Goal: Complete application form

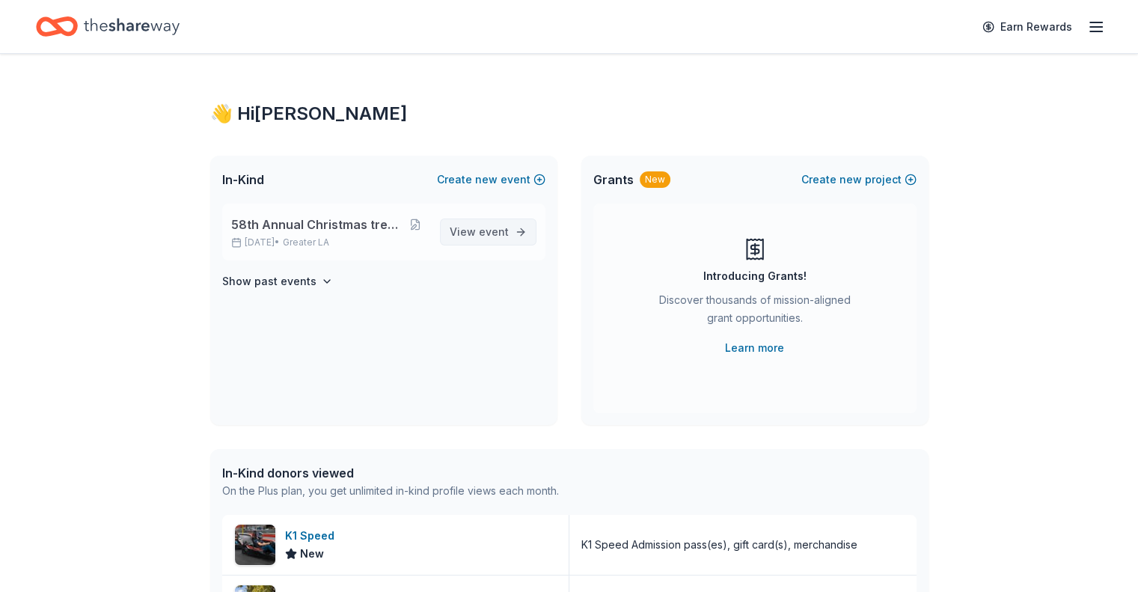
click at [484, 227] on span "event" at bounding box center [494, 231] width 30 height 13
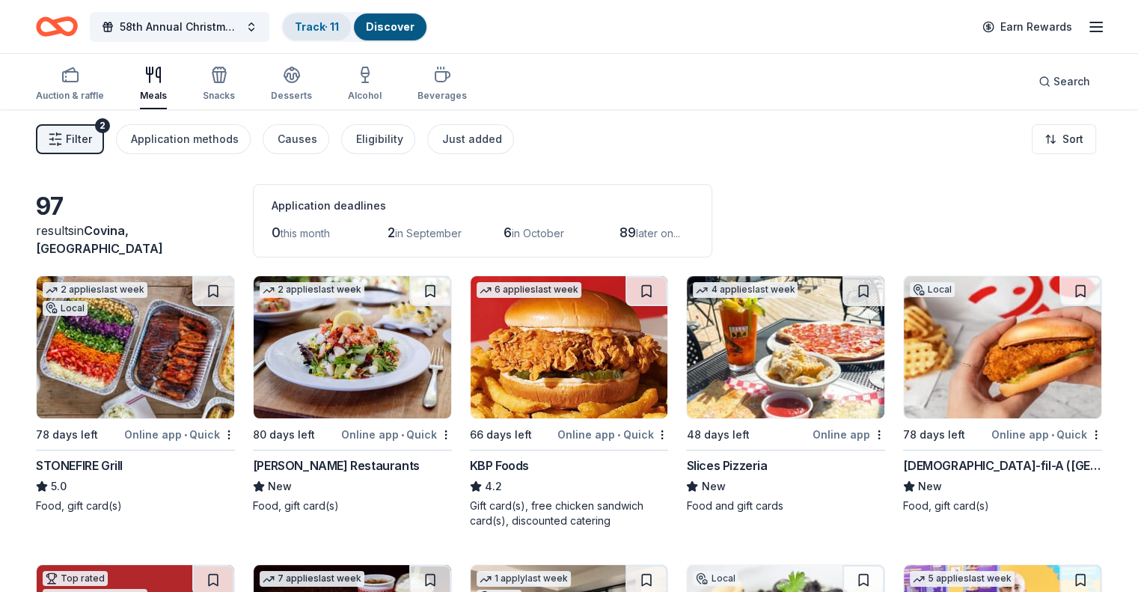
click at [339, 24] on link "Track · 11" at bounding box center [317, 26] width 44 height 13
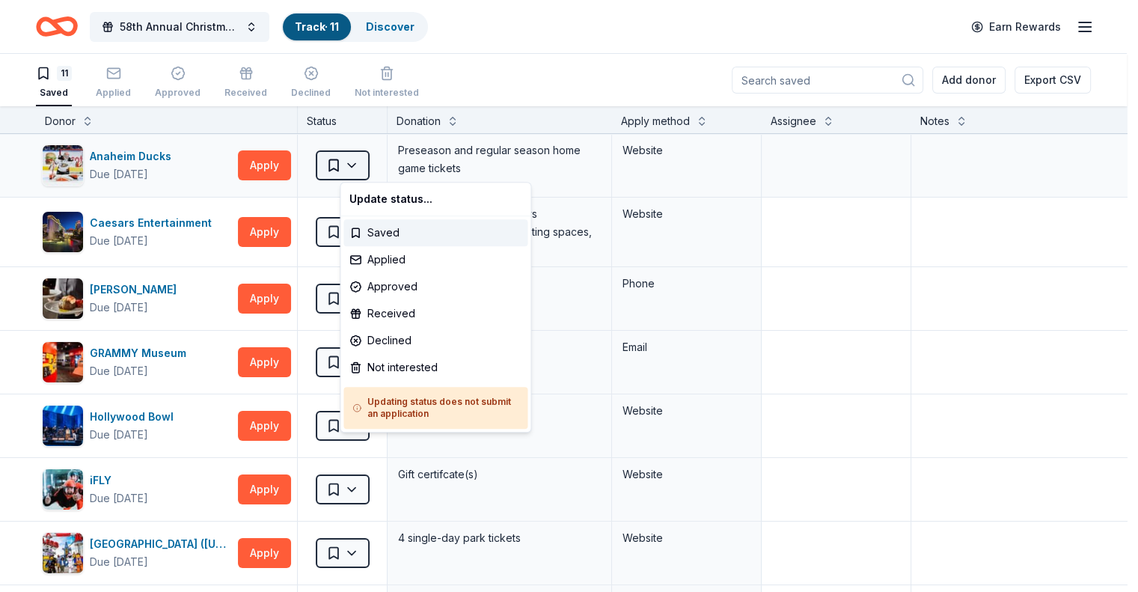
click at [373, 158] on html "58th Annual Christmas tree Brunch Track · 11 Discover Earn Rewards 11 Saved App…" at bounding box center [569, 296] width 1138 height 592
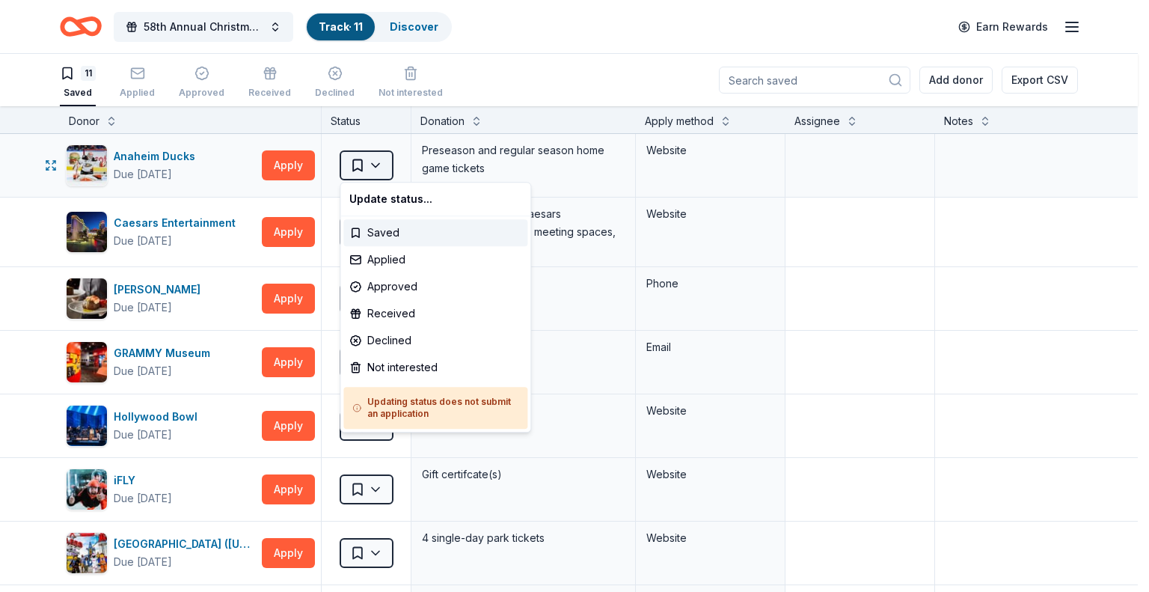
click at [373, 158] on html "58th Annual Christmas tree Brunch Track · 11 Discover Earn Rewards 11 Saved App…" at bounding box center [574, 296] width 1149 height 592
click at [375, 164] on html "58th Annual Christmas tree Brunch Track · 11 Discover Earn Rewards 11 Saved App…" at bounding box center [574, 296] width 1149 height 592
click at [359, 255] on div "Applied" at bounding box center [435, 259] width 184 height 27
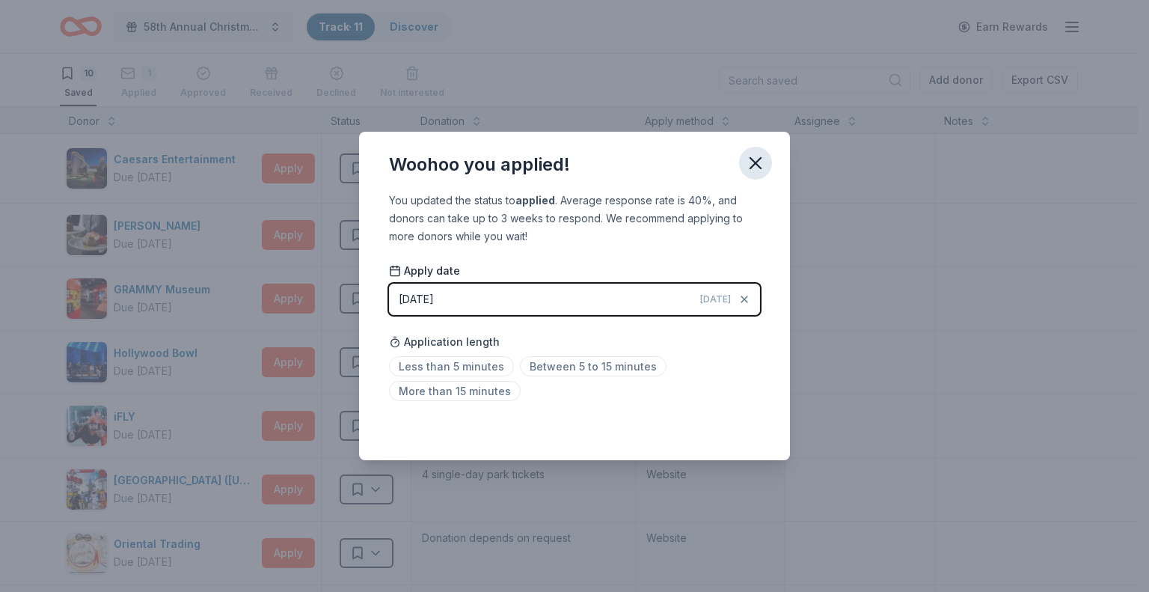
click at [753, 155] on icon "button" at bounding box center [755, 163] width 21 height 21
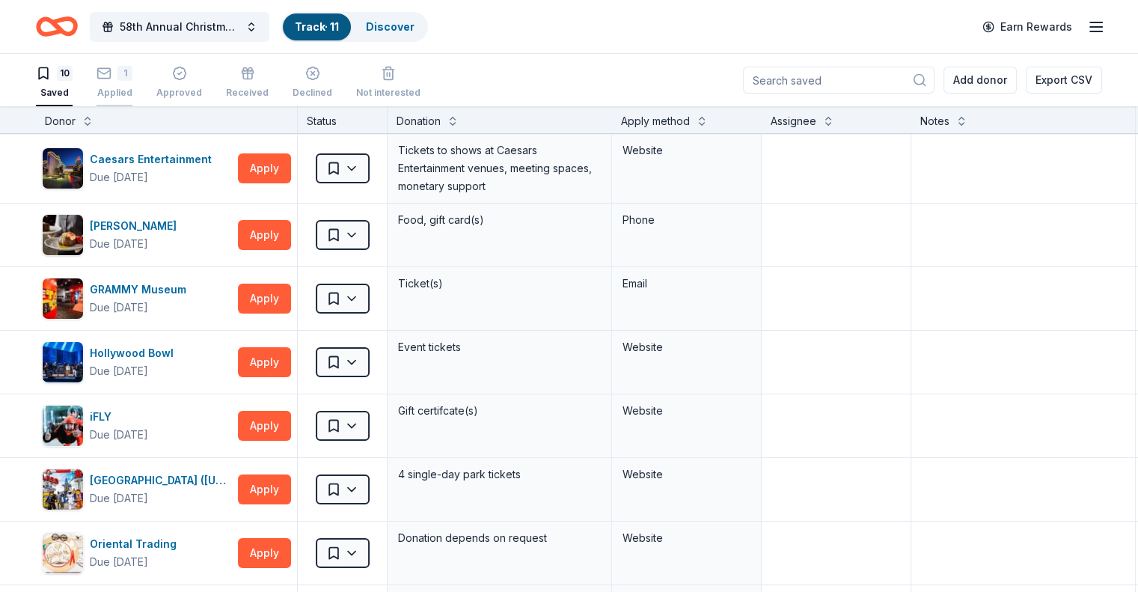
click at [132, 75] on div "1" at bounding box center [115, 73] width 36 height 15
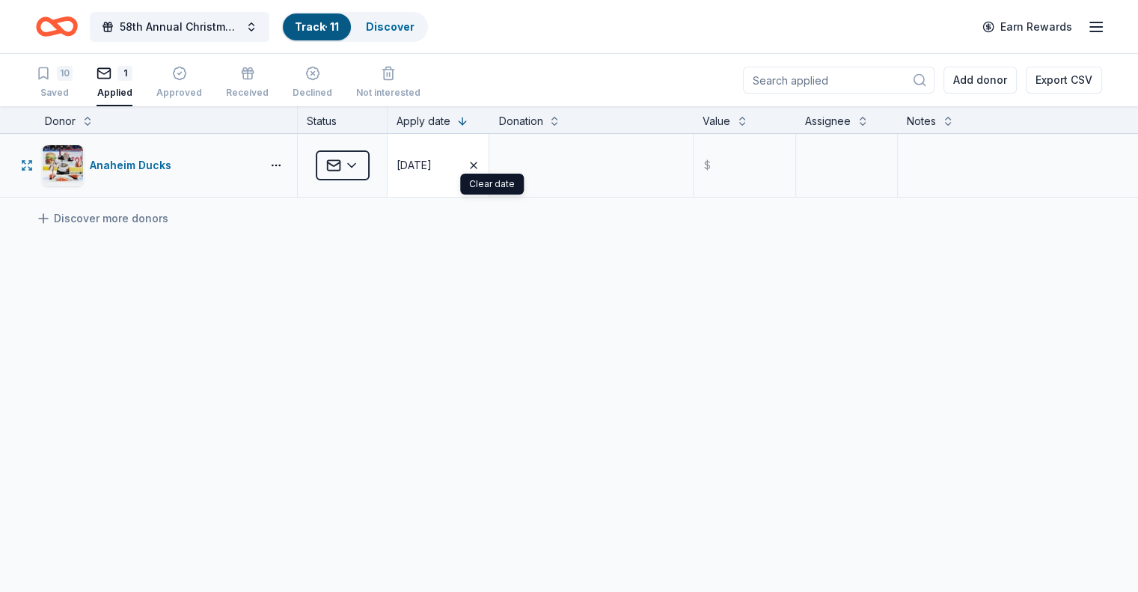
click at [480, 162] on icon "button" at bounding box center [474, 165] width 12 height 12
click at [409, 161] on icon "button" at bounding box center [403, 165] width 12 height 12
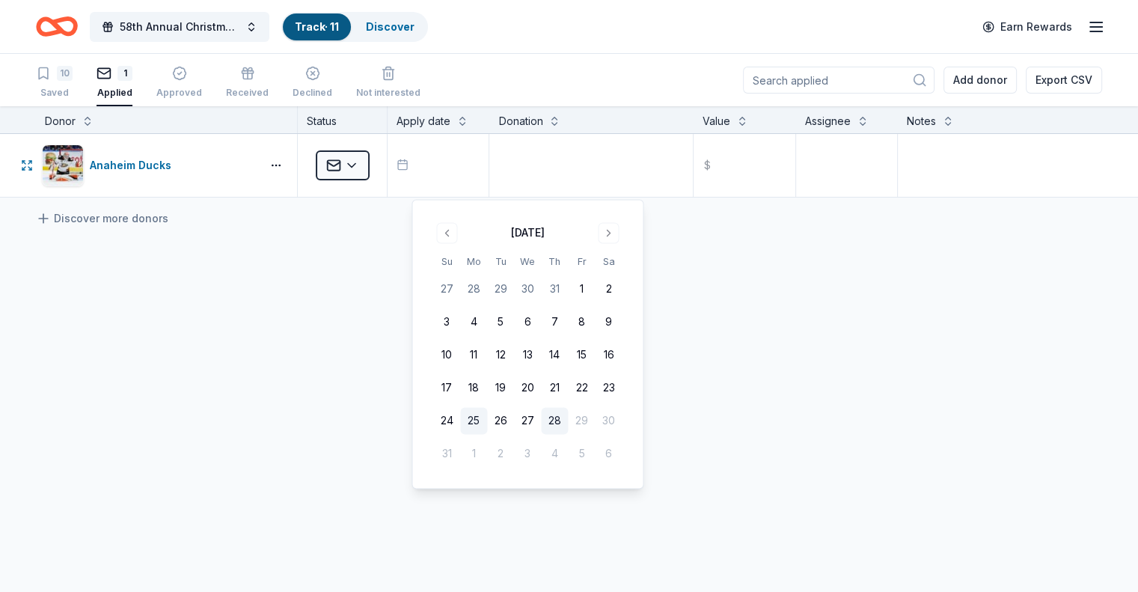
click at [474, 419] on button "25" at bounding box center [473, 421] width 27 height 27
click at [371, 308] on div "Anaheim Ducks Applied 08/25/2025 $ Discover more donors" at bounding box center [569, 306] width 1138 height 345
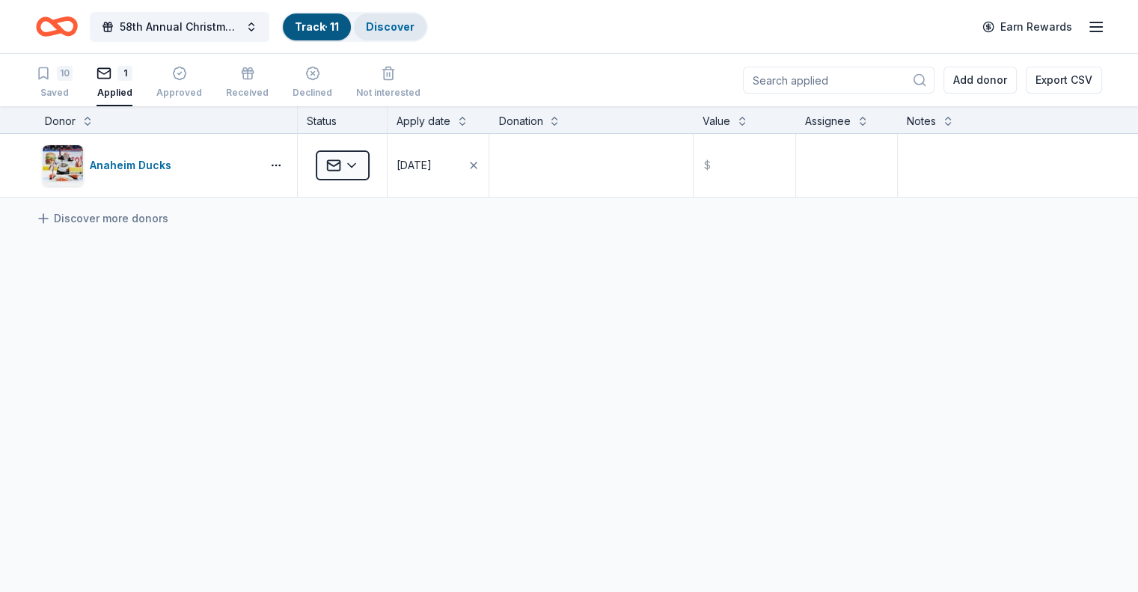
click at [412, 22] on link "Discover" at bounding box center [390, 26] width 49 height 13
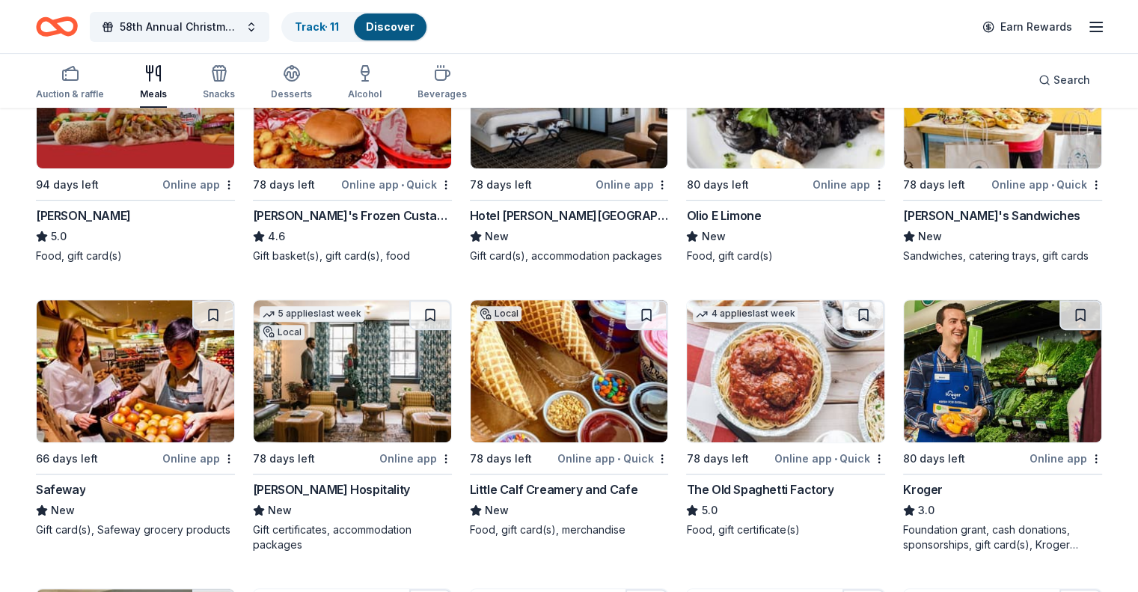
scroll to position [648, 0]
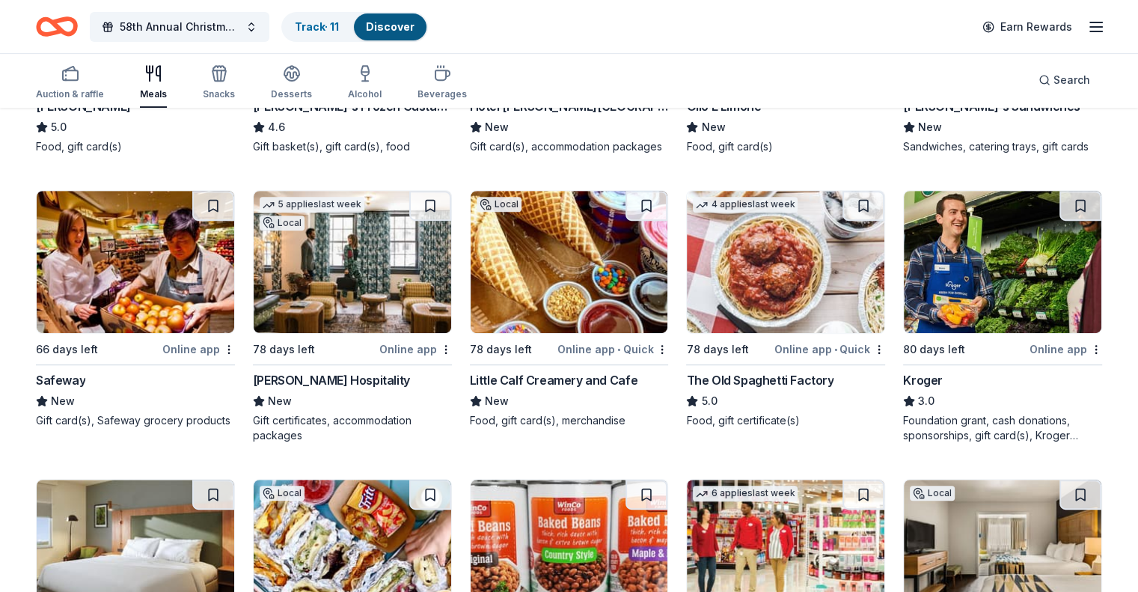
click at [766, 315] on img at bounding box center [786, 262] width 198 height 142
click at [846, 219] on button at bounding box center [863, 206] width 42 height 30
click at [341, 22] on link "Track · 12" at bounding box center [318, 26] width 46 height 13
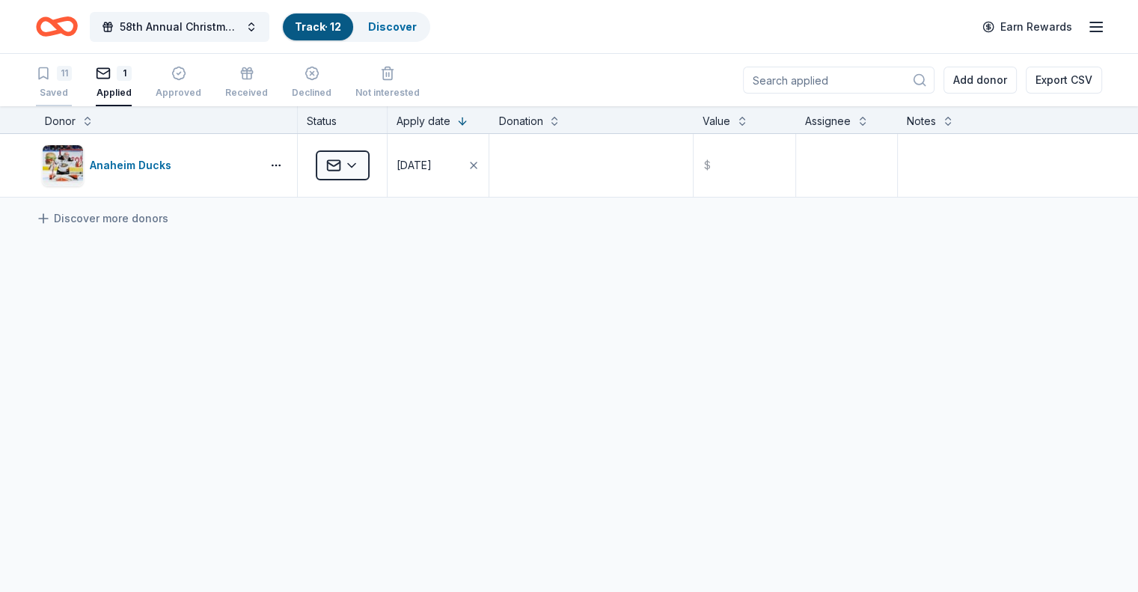
click at [72, 73] on div "11" at bounding box center [54, 73] width 36 height 15
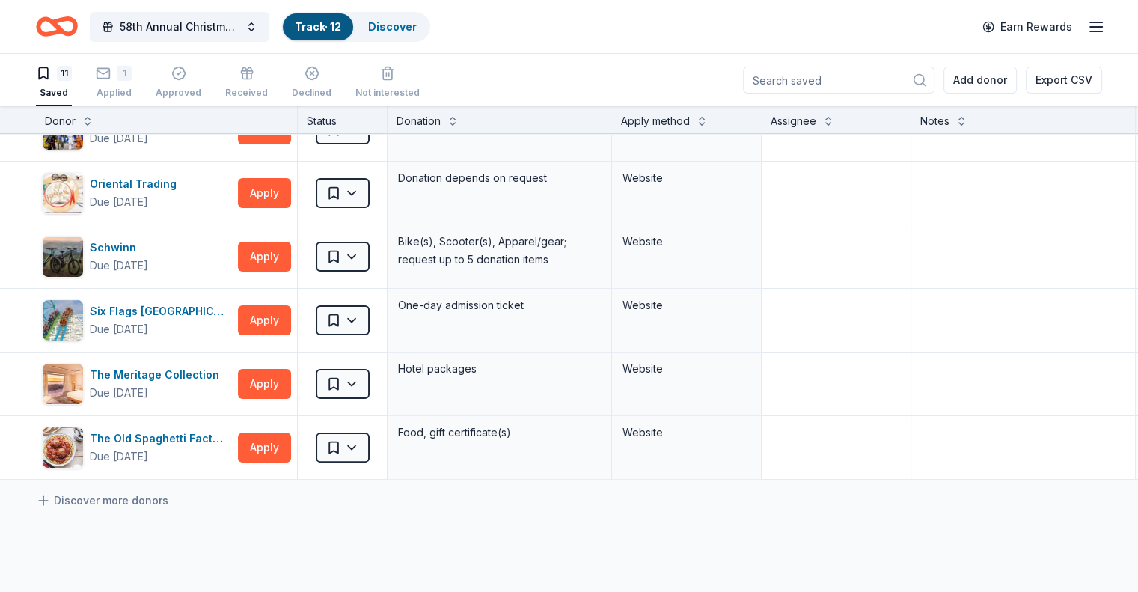
scroll to position [364, 0]
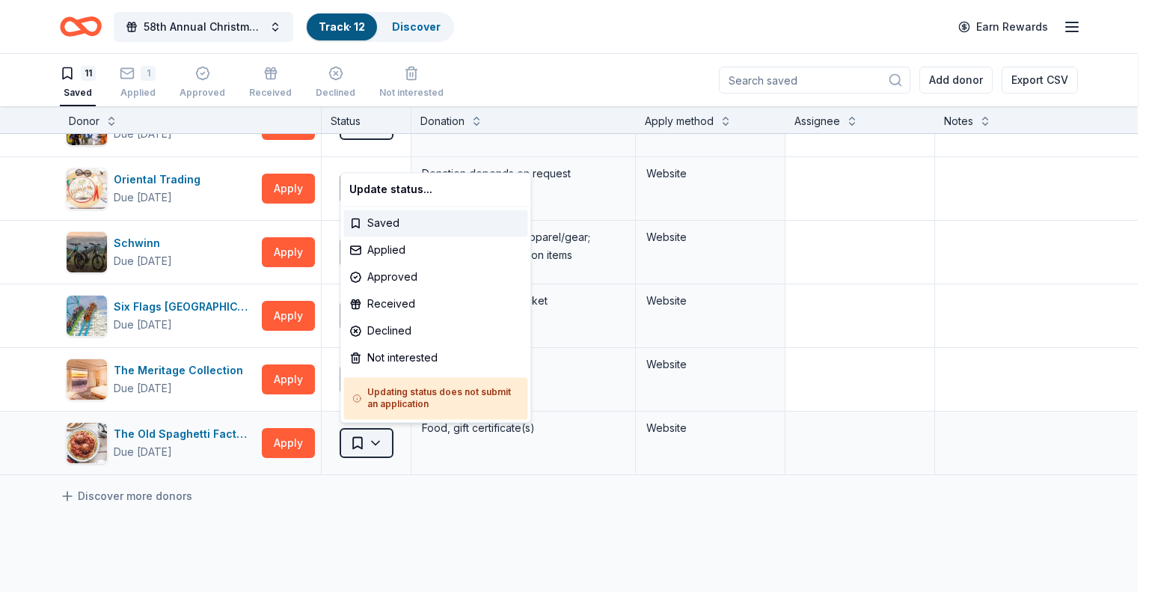
click at [372, 437] on html "58th Annual Christmas tree Brunch Track · 12 Discover Earn Rewards 11 Saved 1 A…" at bounding box center [574, 296] width 1149 height 592
click at [363, 246] on div "Applied" at bounding box center [435, 249] width 184 height 27
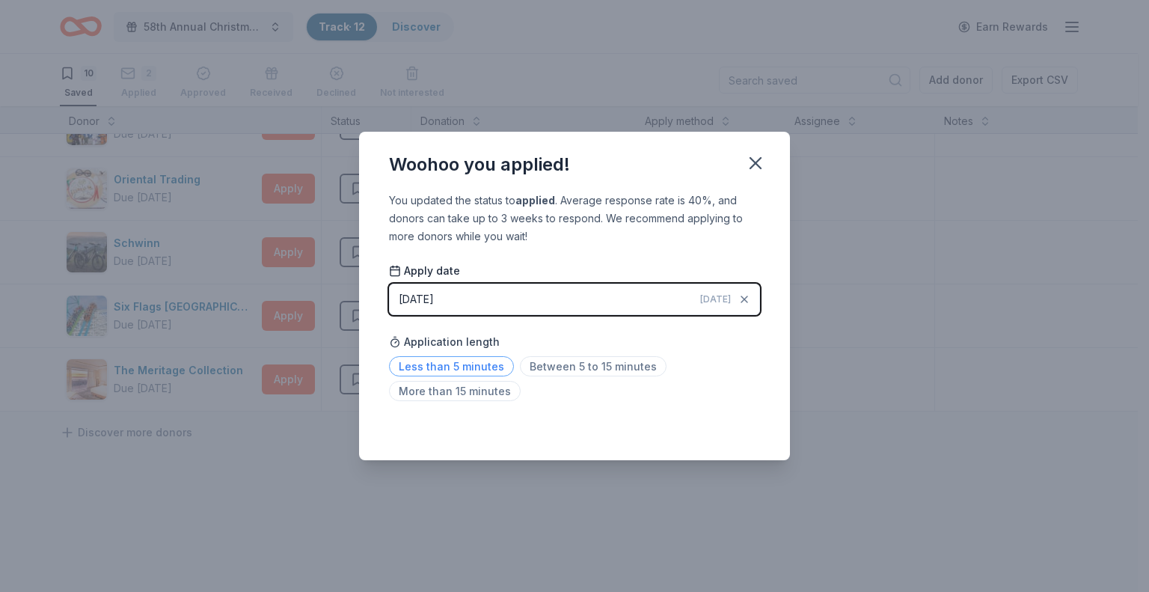
click at [474, 364] on span "Less than 5 minutes" at bounding box center [451, 366] width 125 height 20
click at [756, 162] on icon "button" at bounding box center [755, 163] width 10 height 10
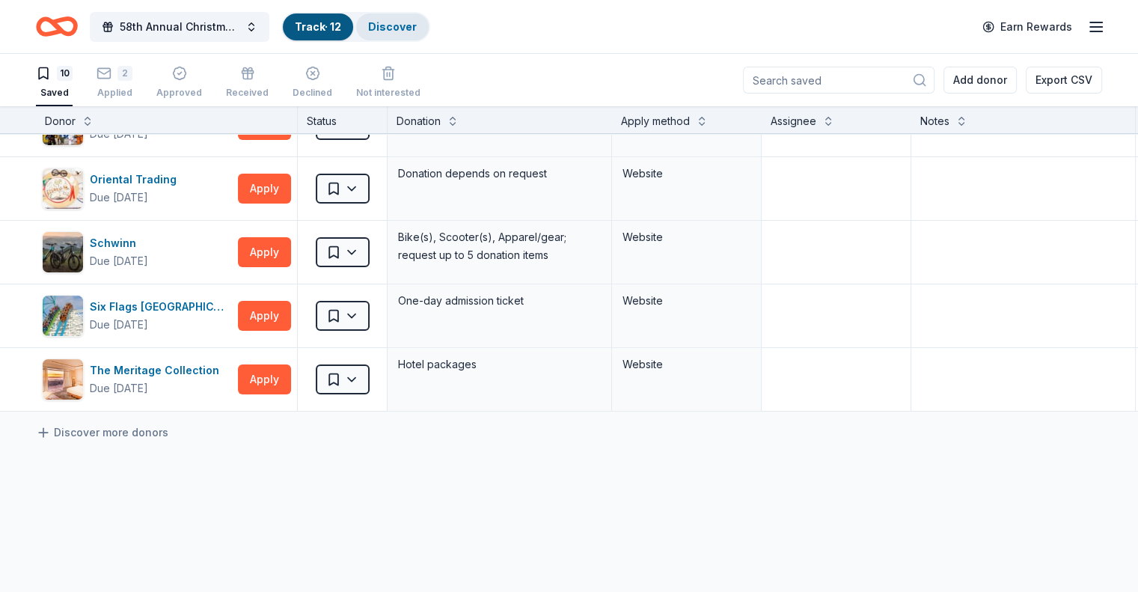
click at [417, 23] on link "Discover" at bounding box center [392, 26] width 49 height 13
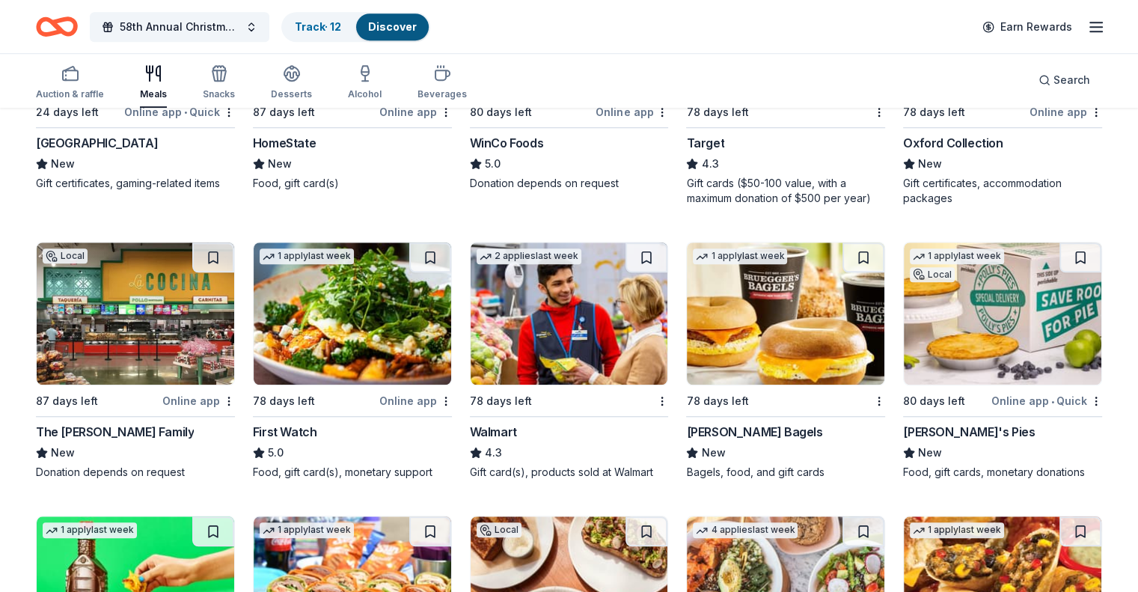
scroll to position [1179, 0]
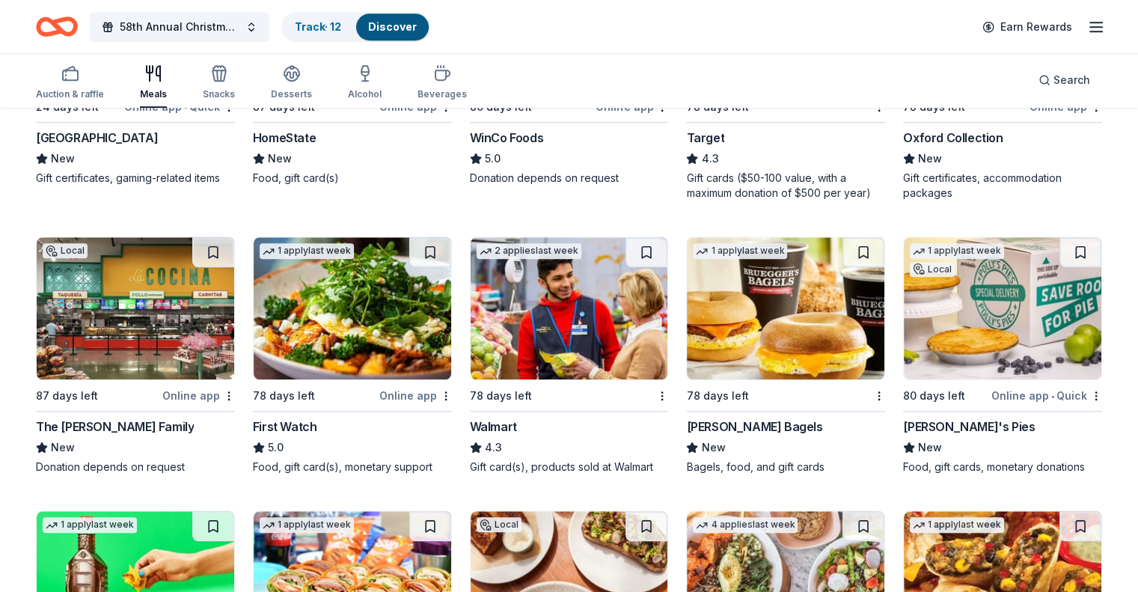
click at [986, 352] on img at bounding box center [1003, 308] width 198 height 142
click at [1059, 264] on button at bounding box center [1080, 252] width 42 height 30
click at [341, 25] on link "Track · 13" at bounding box center [318, 26] width 46 height 13
click at [341, 23] on link "Track · 13" at bounding box center [318, 26] width 46 height 13
click at [341, 20] on link "Track · 13" at bounding box center [318, 26] width 46 height 13
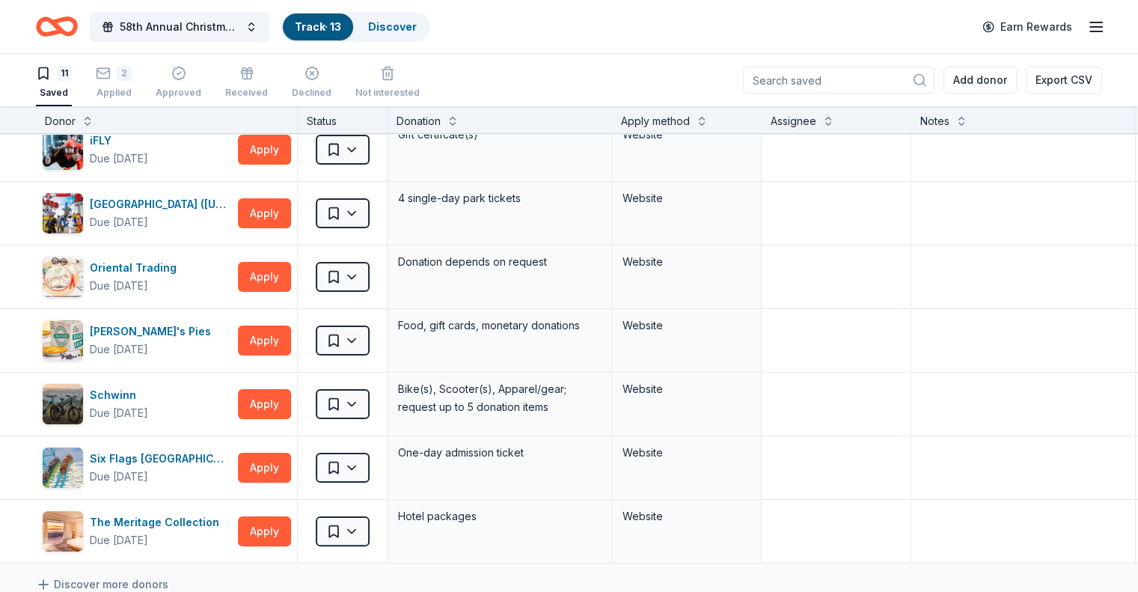
scroll to position [380, 0]
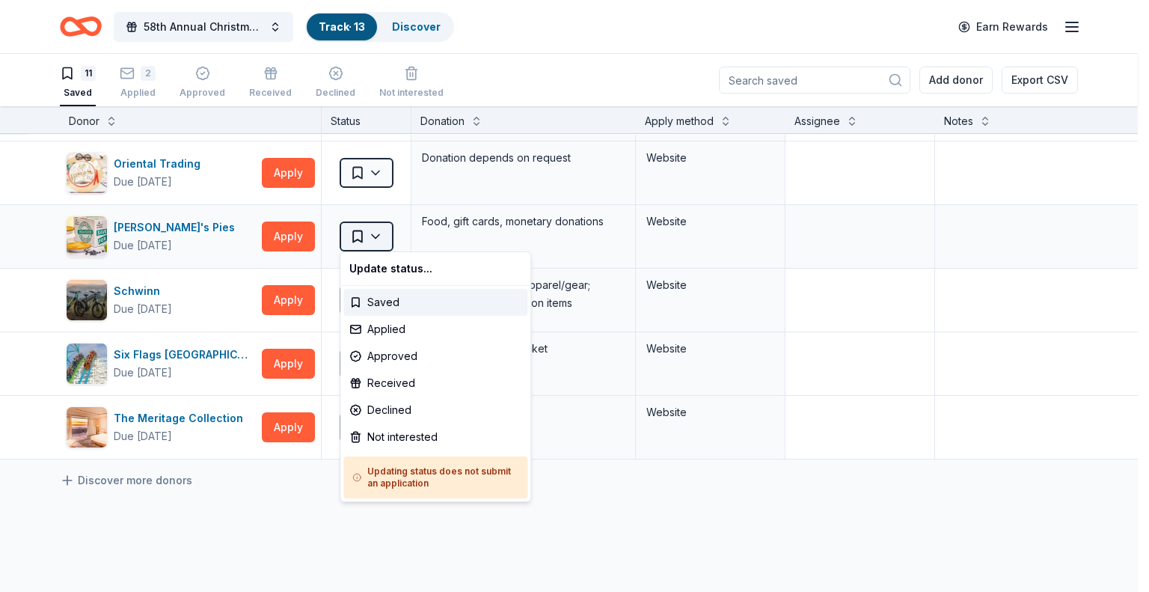
click at [380, 230] on html "58th Annual Christmas tree Brunch Track · 13 Discover Earn Rewards 11 Saved 2 A…" at bounding box center [574, 296] width 1149 height 592
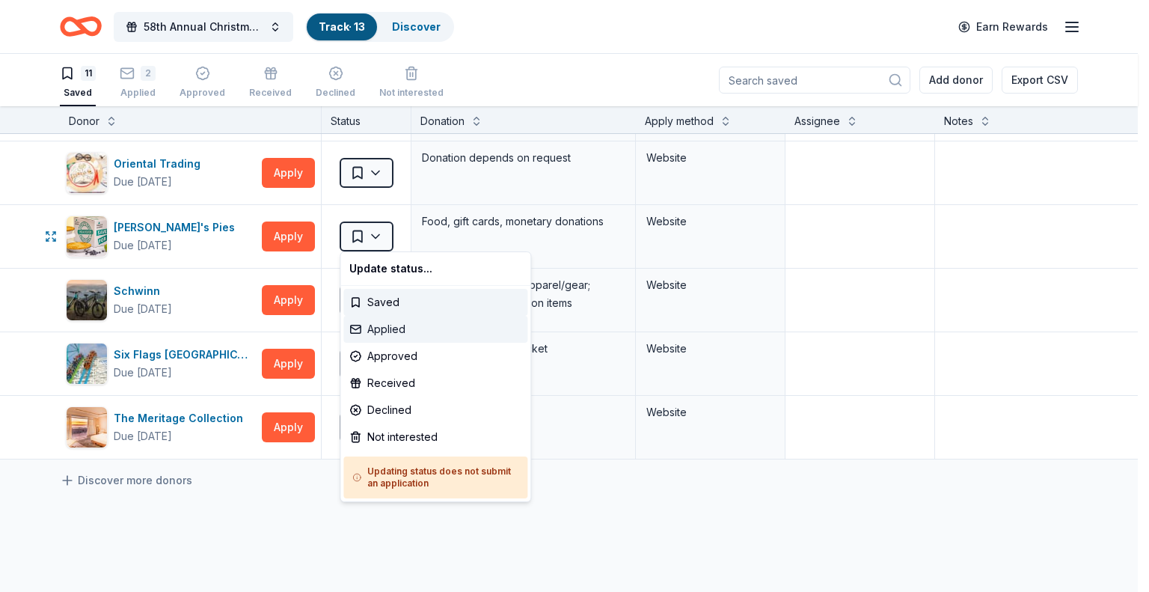
click at [391, 328] on div "Applied" at bounding box center [435, 329] width 184 height 27
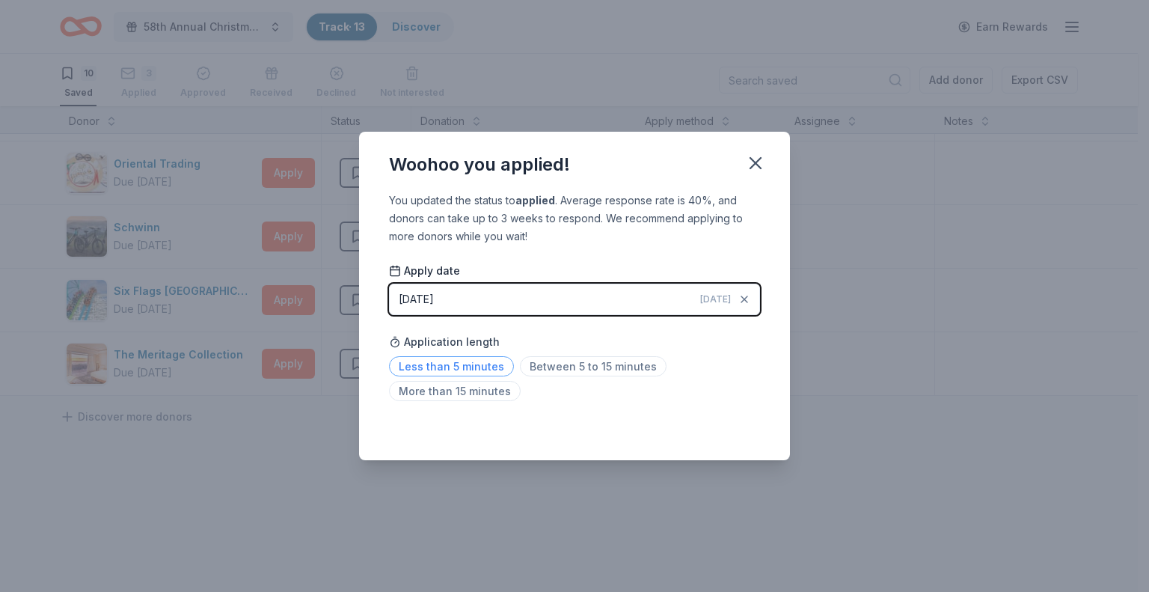
click at [446, 362] on span "Less than 5 minutes" at bounding box center [451, 366] width 125 height 20
click at [758, 168] on icon "button" at bounding box center [755, 163] width 21 height 21
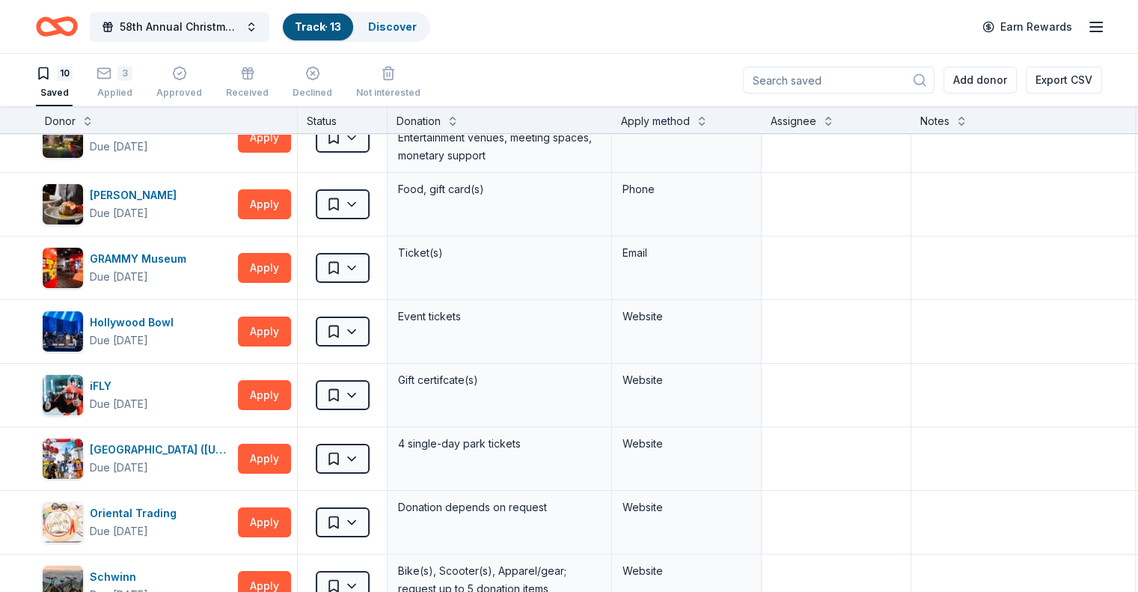
scroll to position [0, 0]
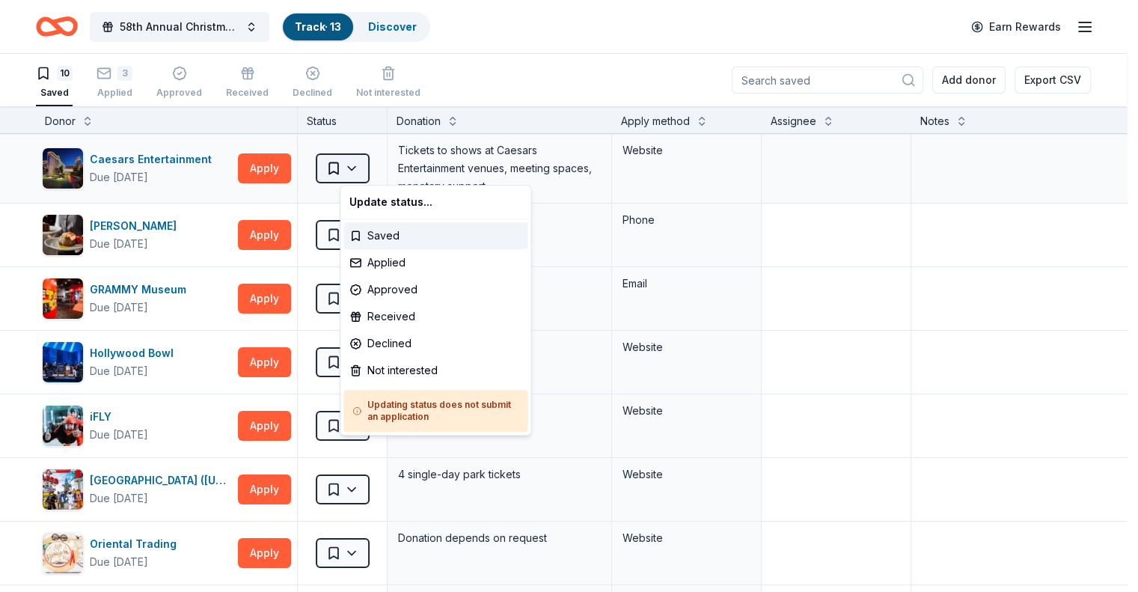
click at [375, 166] on html "58th Annual Christmas tree Brunch Track · 13 Discover Earn Rewards 10 Saved 3 A…" at bounding box center [569, 296] width 1138 height 592
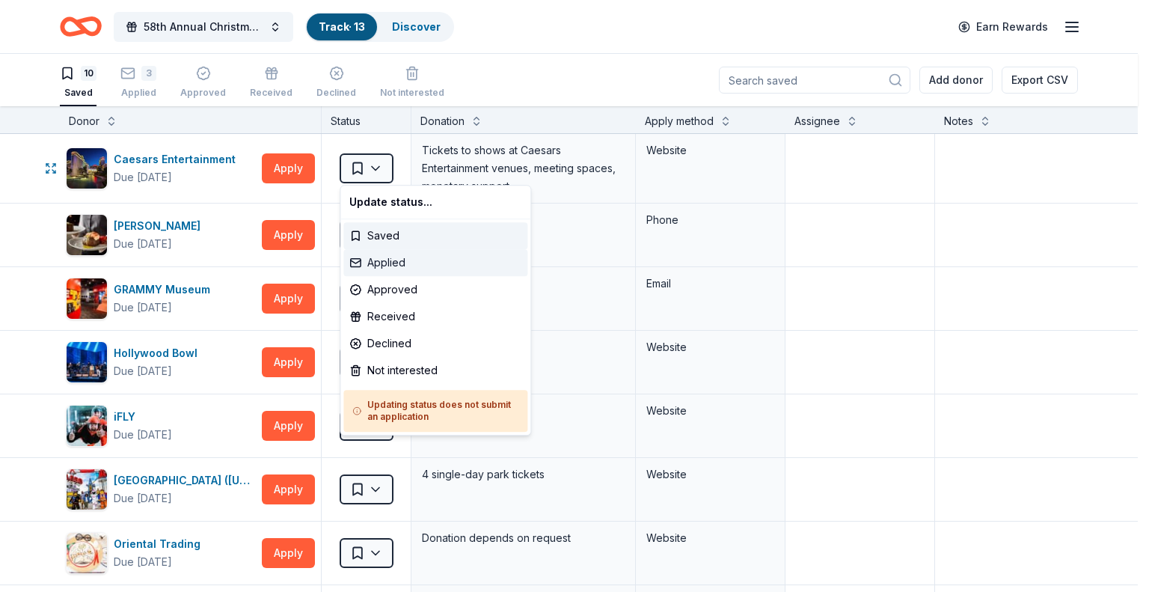
click at [379, 260] on div "Applied" at bounding box center [435, 262] width 184 height 27
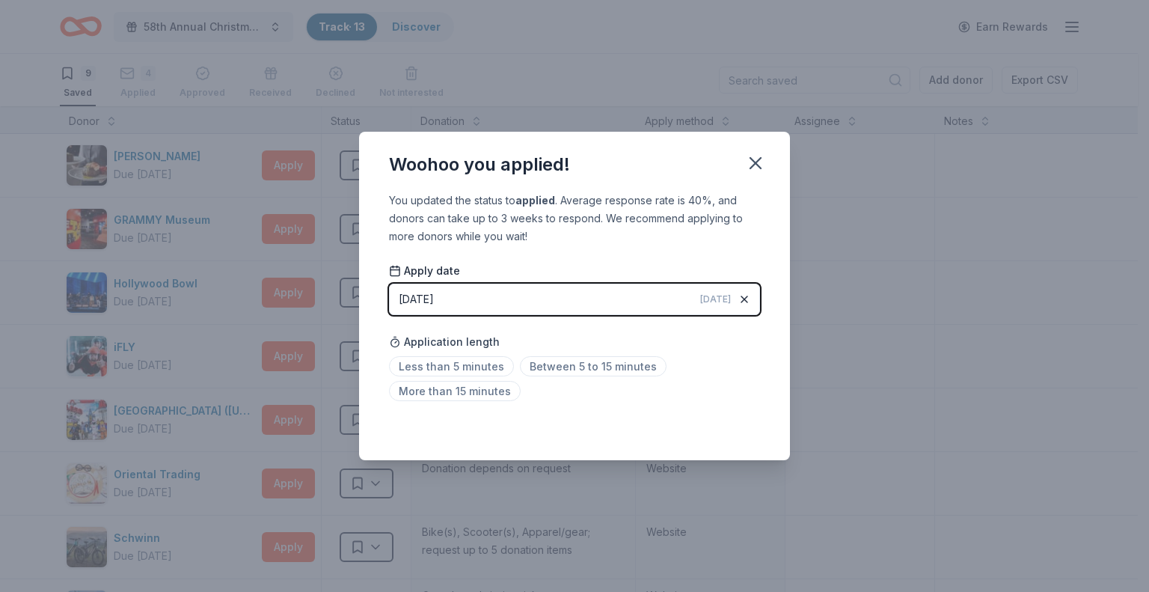
click at [750, 296] on div "button" at bounding box center [744, 299] width 15 height 15
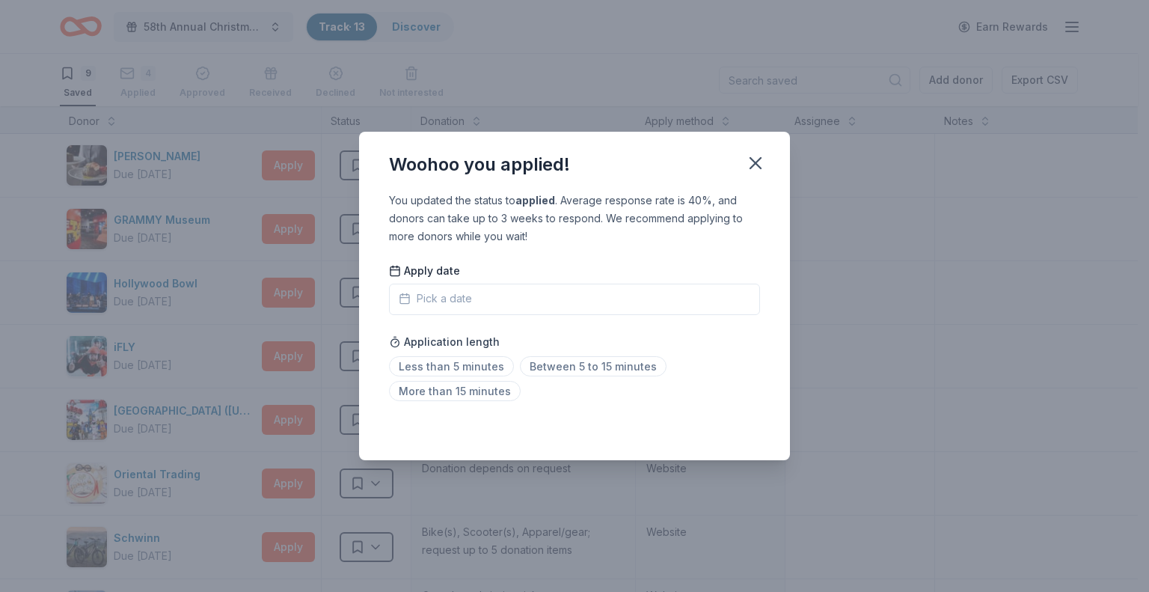
click at [404, 296] on icon "button" at bounding box center [405, 299] width 12 height 12
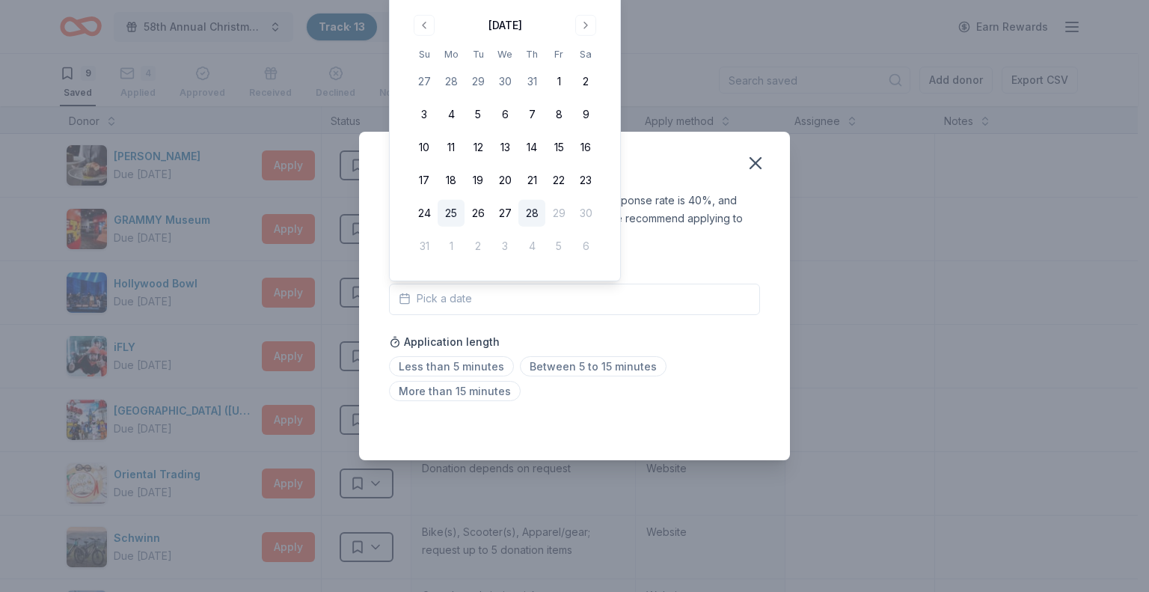
click at [447, 213] on button "25" at bounding box center [451, 213] width 27 height 27
click at [560, 364] on span "Between 5 to 15 minutes" at bounding box center [593, 366] width 147 height 20
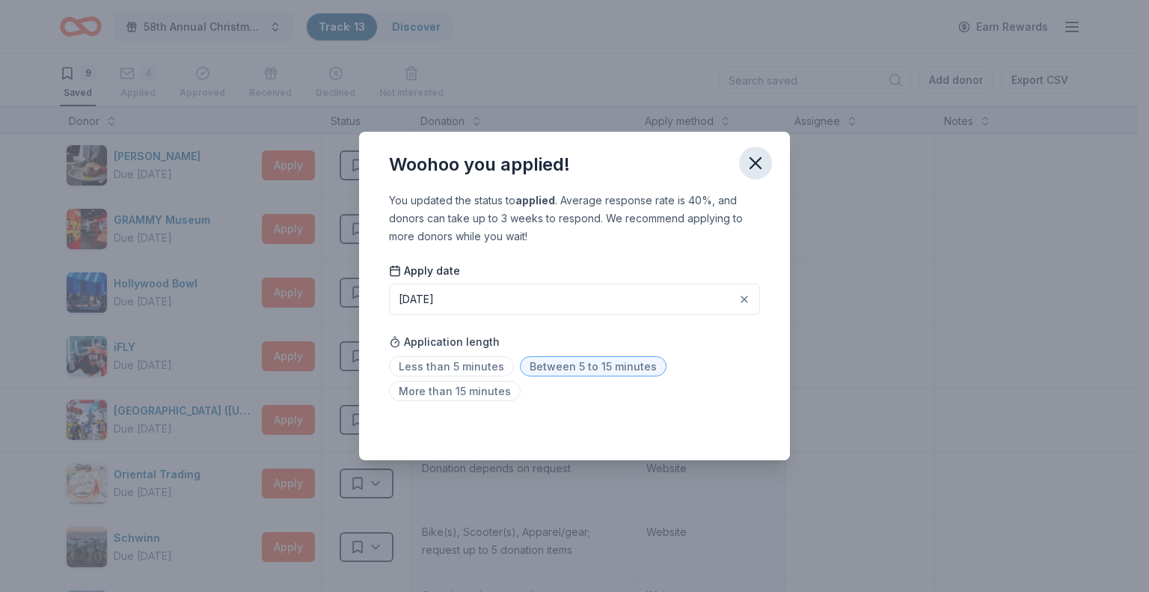
click at [753, 162] on icon "button" at bounding box center [755, 163] width 21 height 21
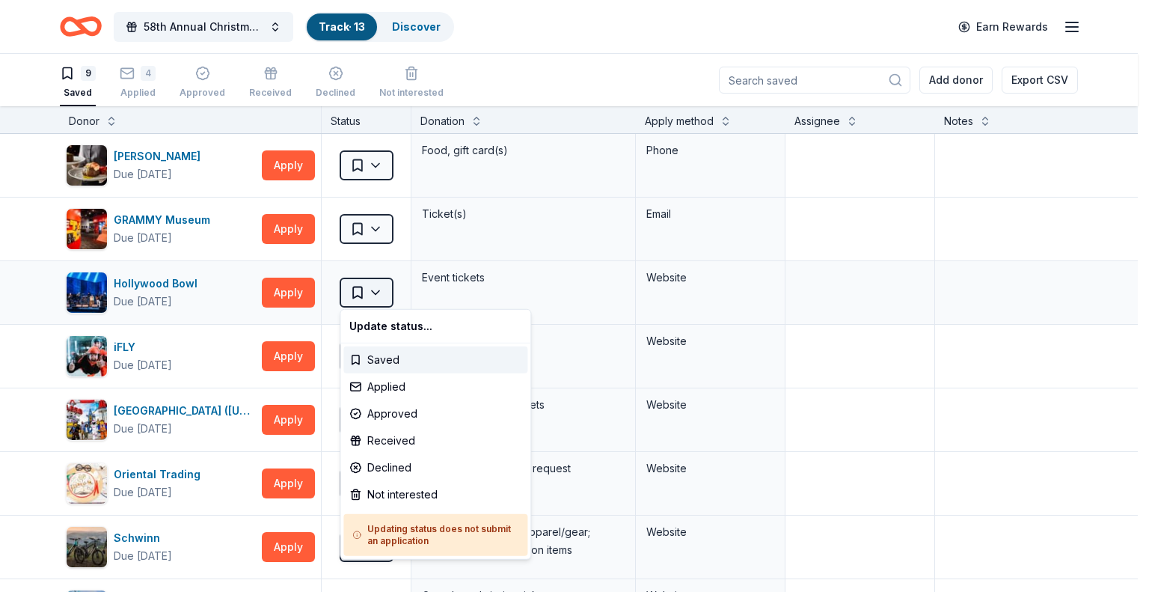
click at [378, 287] on html "58th Annual Christmas tree Brunch Track · 13 Discover Earn Rewards 9 Saved 4 Ap…" at bounding box center [574, 296] width 1149 height 592
click at [389, 385] on div "Applied" at bounding box center [435, 386] width 184 height 27
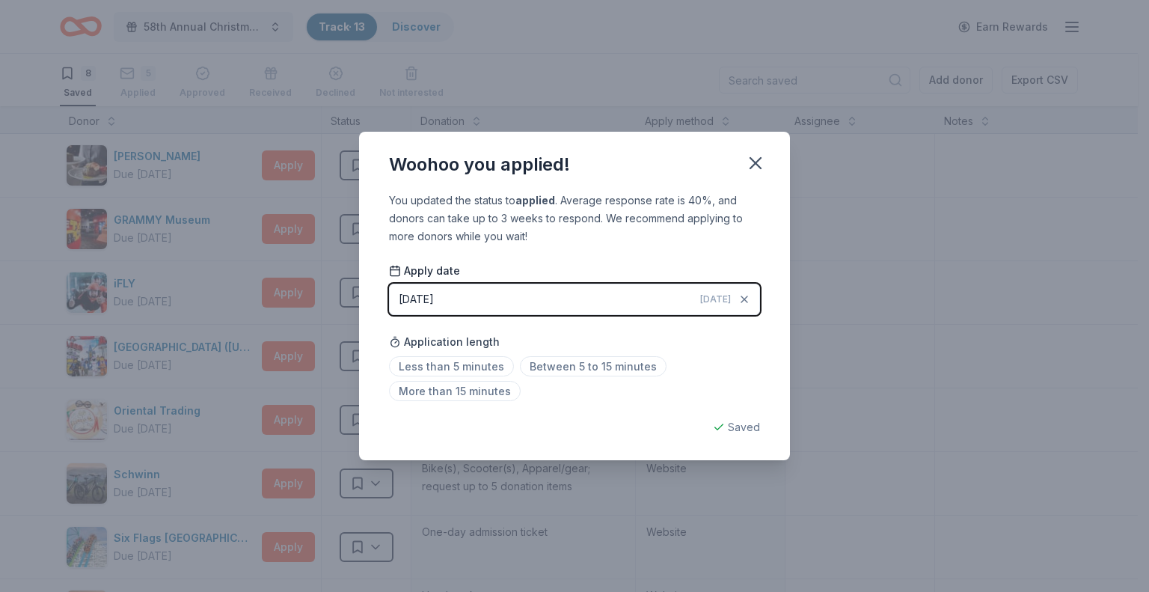
click at [530, 291] on button "08/28/2025 Today" at bounding box center [574, 299] width 371 height 31
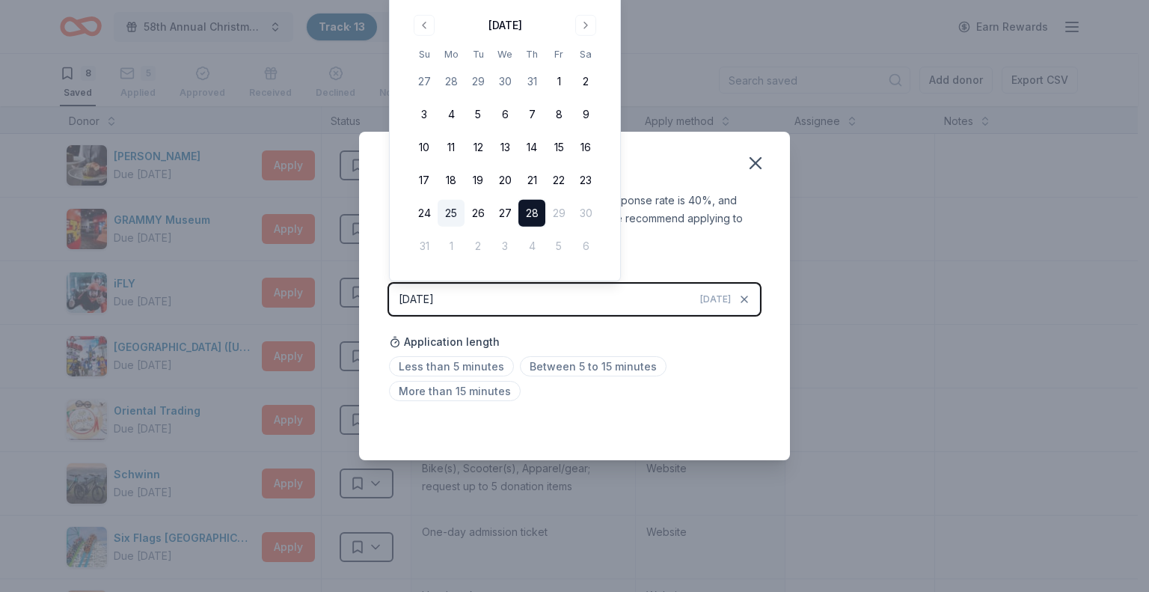
click at [448, 209] on button "25" at bounding box center [451, 213] width 27 height 27
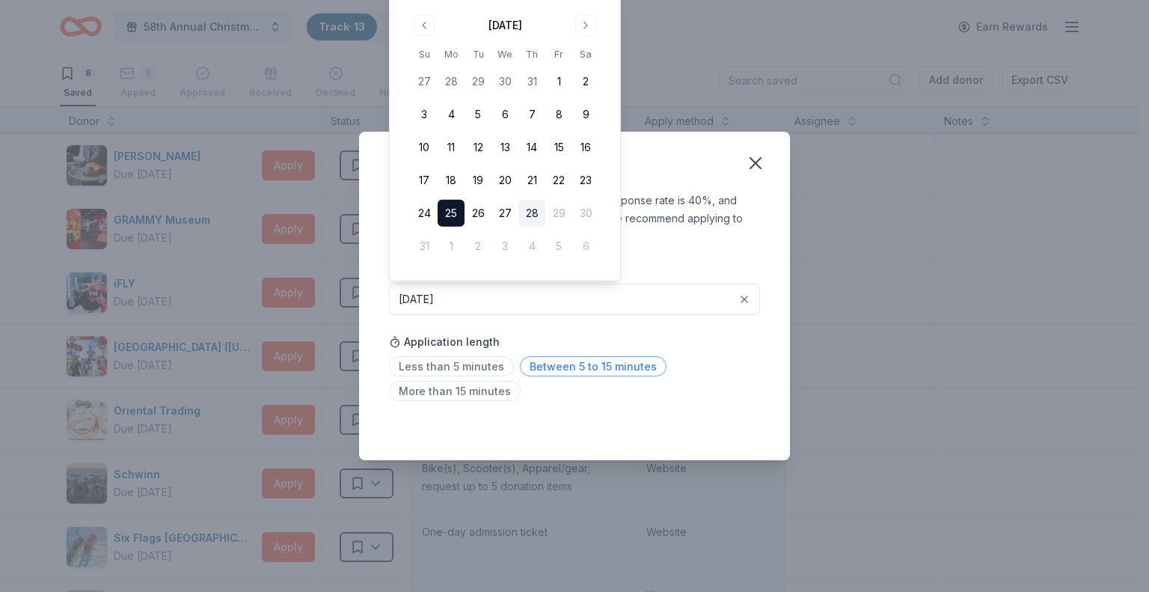
click at [542, 366] on span "Between 5 to 15 minutes" at bounding box center [593, 366] width 147 height 20
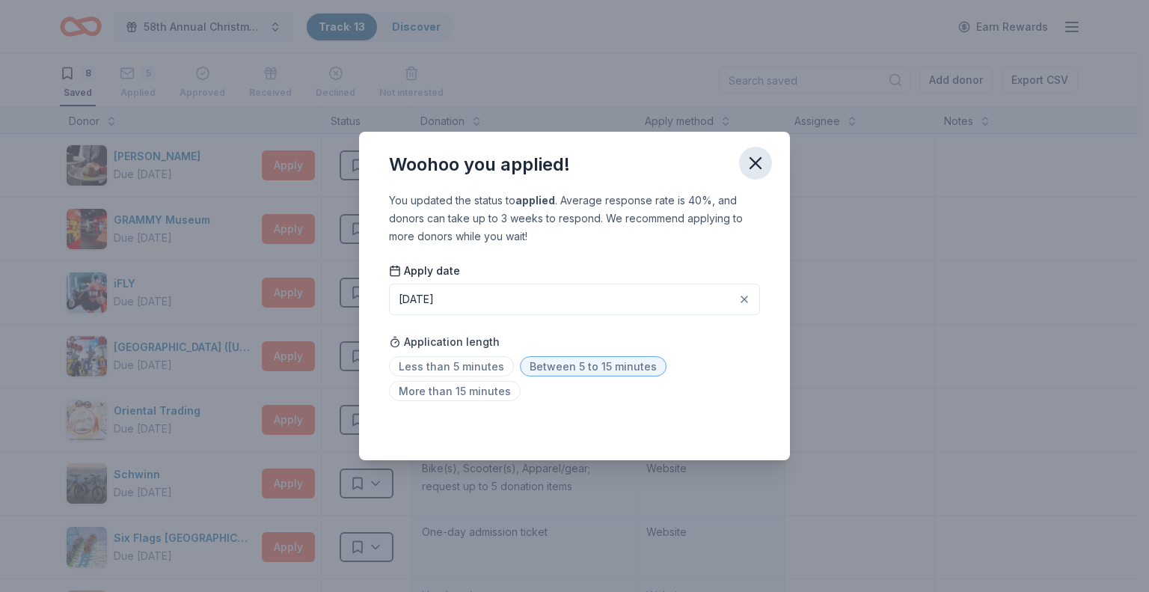
click at [752, 162] on icon "button" at bounding box center [755, 163] width 21 height 21
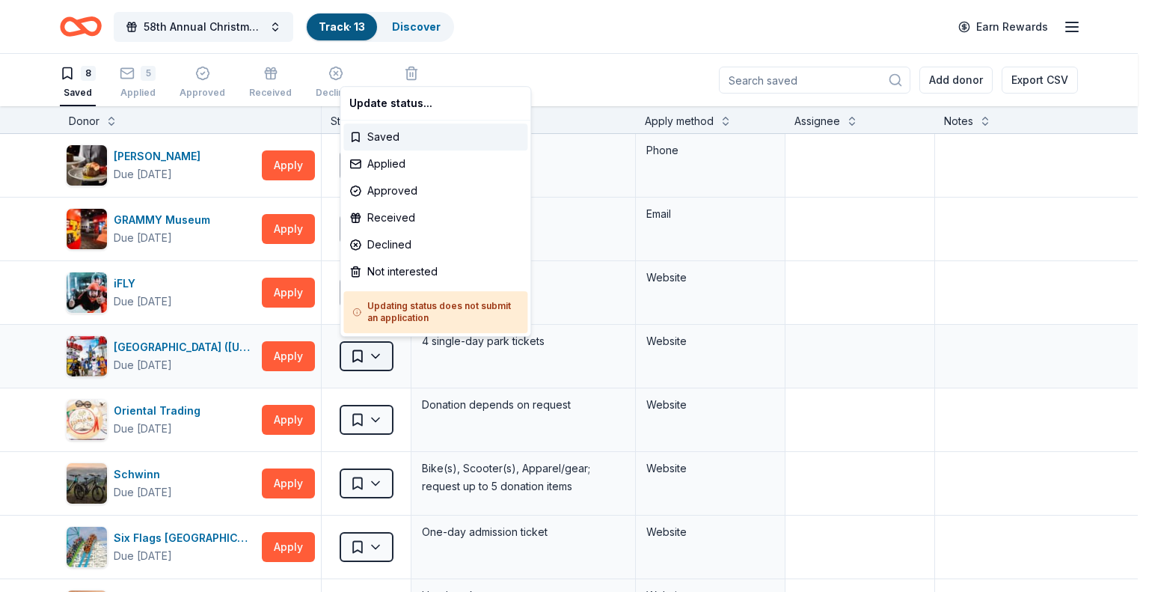
click at [377, 350] on html "58th Annual Christmas tree Brunch Track · 13 Discover Earn Rewards 8 Saved 5 Ap…" at bounding box center [574, 296] width 1149 height 592
click at [409, 162] on div "Applied" at bounding box center [435, 163] width 184 height 27
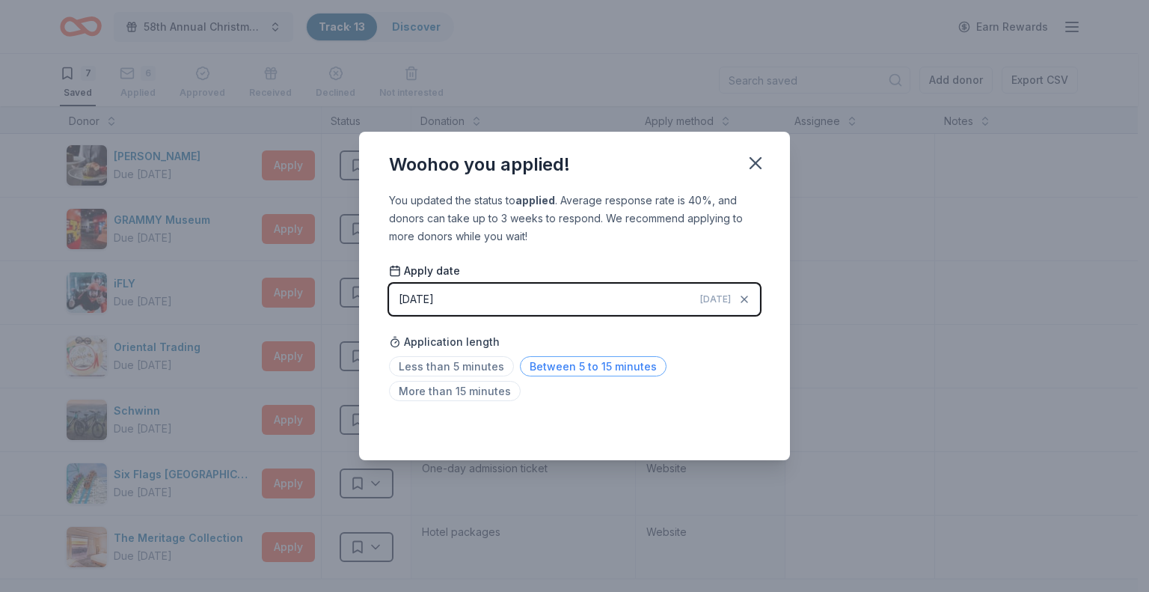
click at [545, 364] on span "Between 5 to 15 minutes" at bounding box center [593, 366] width 147 height 20
click at [758, 160] on icon "button" at bounding box center [755, 163] width 10 height 10
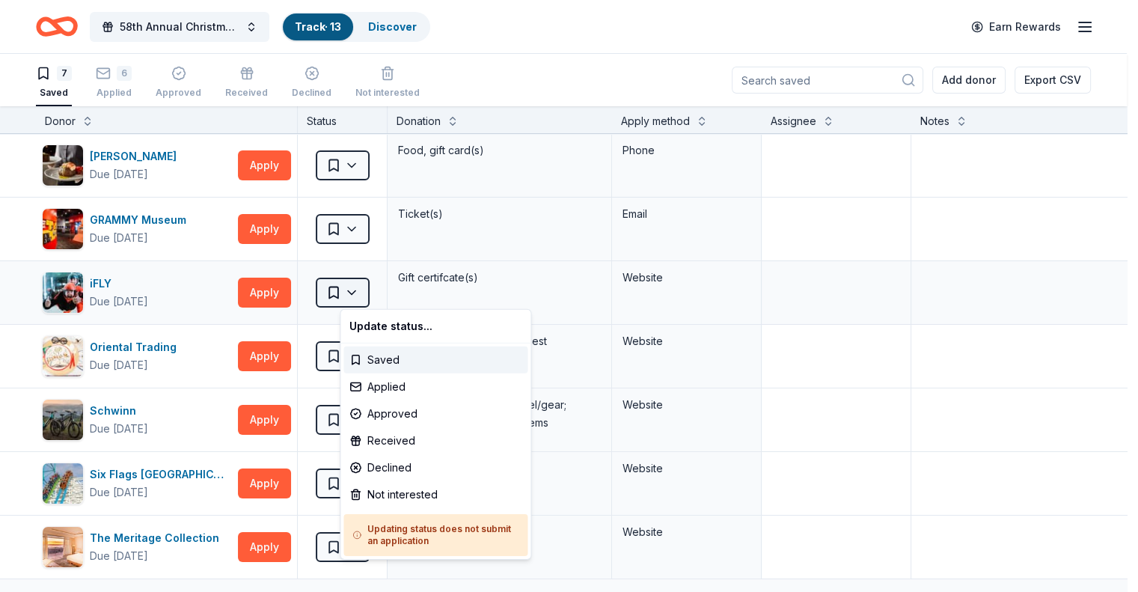
click at [367, 291] on html "58th Annual Christmas tree Brunch Track · 13 Discover Earn Rewards 7 Saved 6 Ap…" at bounding box center [569, 296] width 1138 height 592
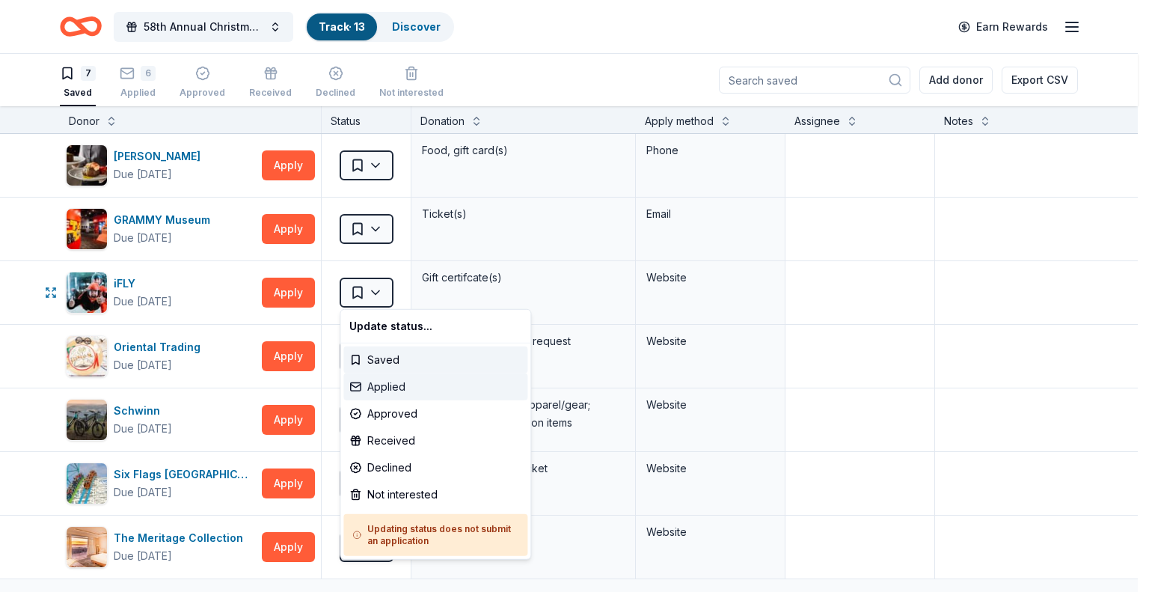
click at [391, 385] on div "Applied" at bounding box center [435, 386] width 184 height 27
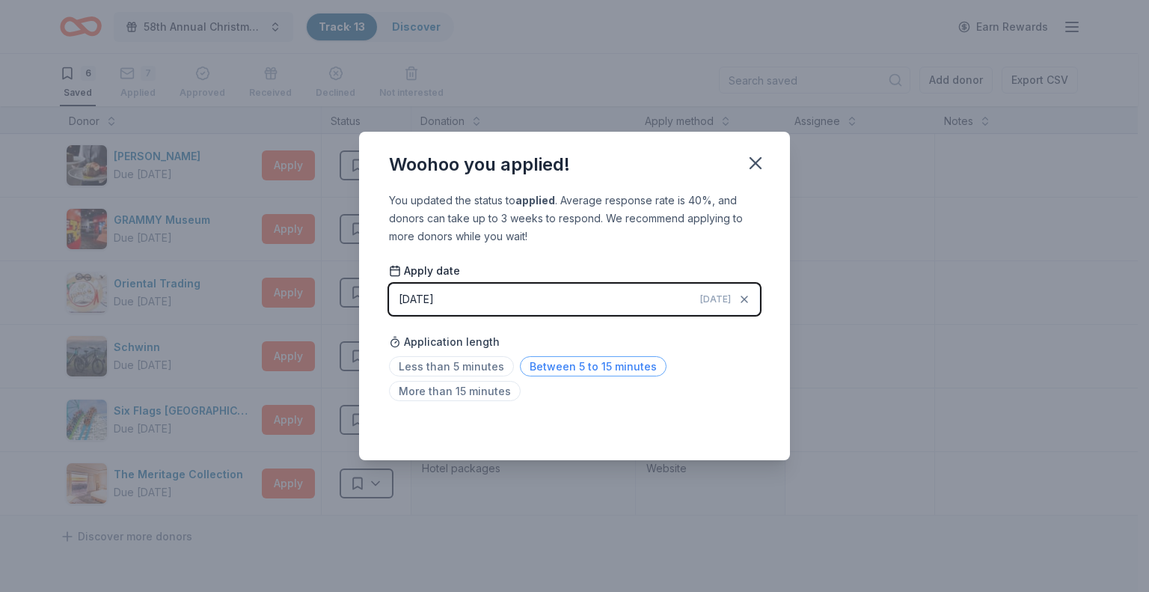
click at [536, 368] on span "Between 5 to 15 minutes" at bounding box center [593, 366] width 147 height 20
click at [464, 299] on button "08/28/2025 Today" at bounding box center [574, 299] width 371 height 31
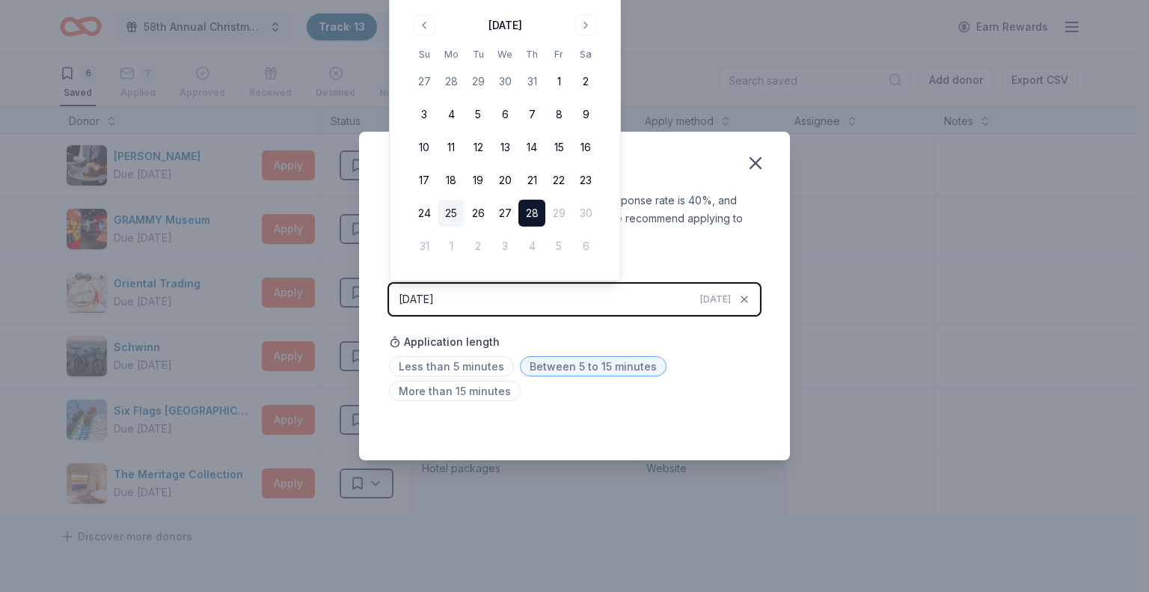
click at [450, 208] on button "25" at bounding box center [451, 213] width 27 height 27
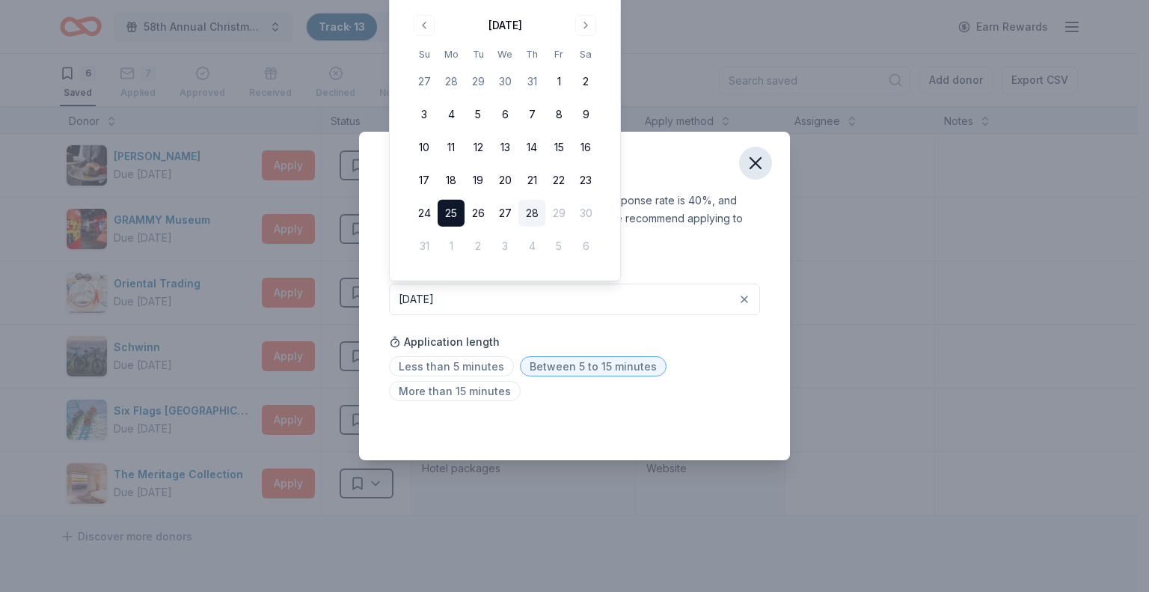
click at [759, 162] on icon "button" at bounding box center [755, 163] width 21 height 21
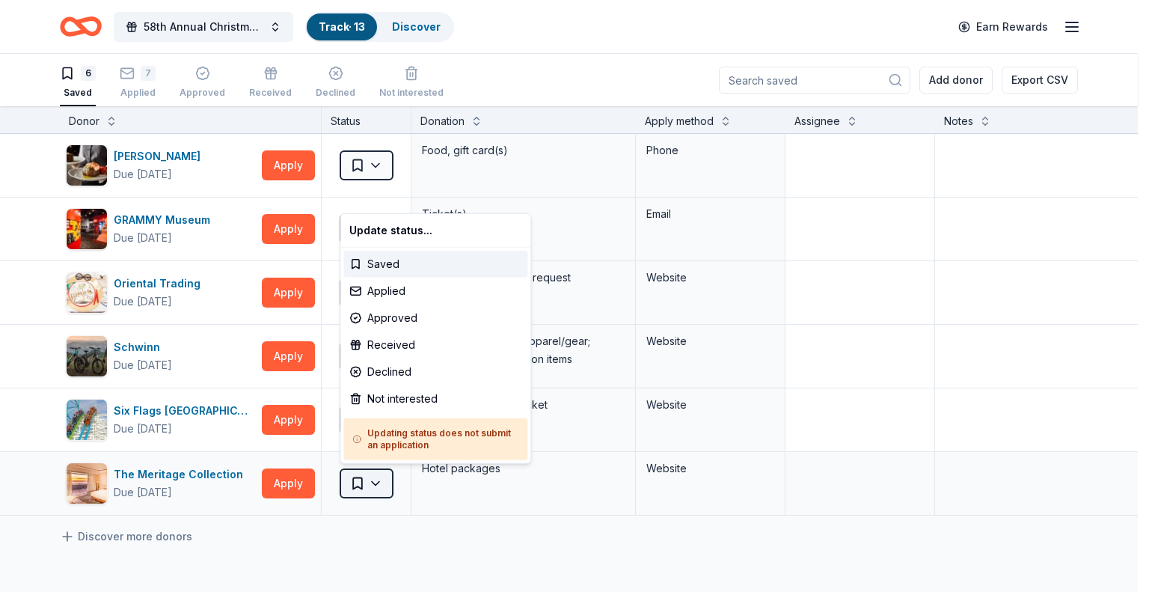
click at [374, 479] on html "58th Annual Christmas tree Brunch Track · 13 Discover Earn Rewards 6 Saved 7 Ap…" at bounding box center [574, 296] width 1149 height 592
click at [422, 287] on div "Applied" at bounding box center [435, 291] width 184 height 27
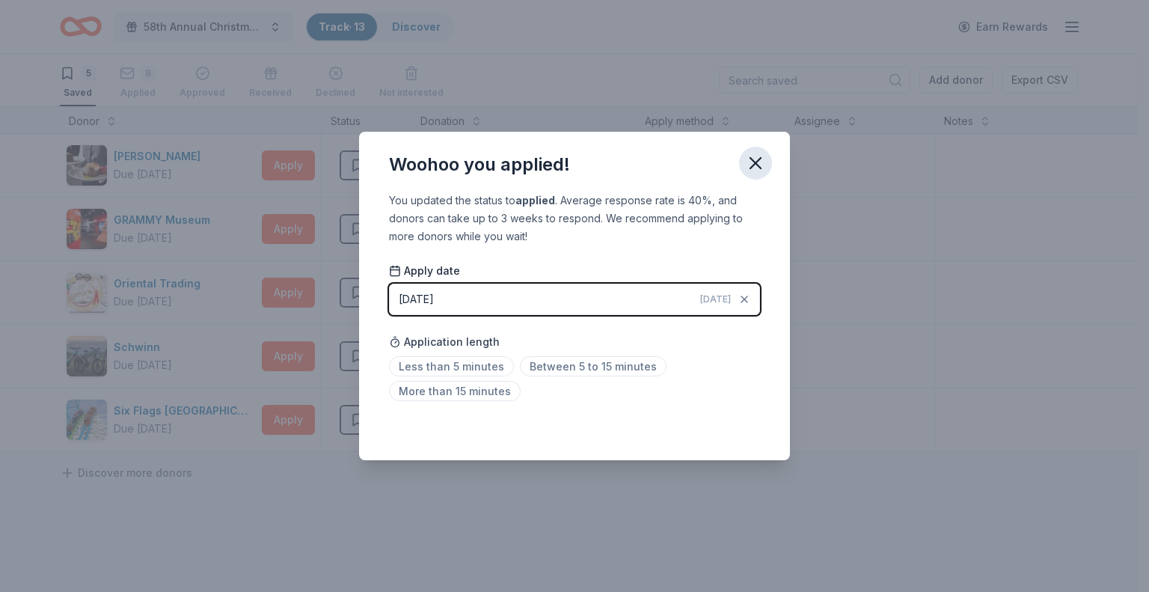
click at [759, 159] on icon "button" at bounding box center [755, 163] width 10 height 10
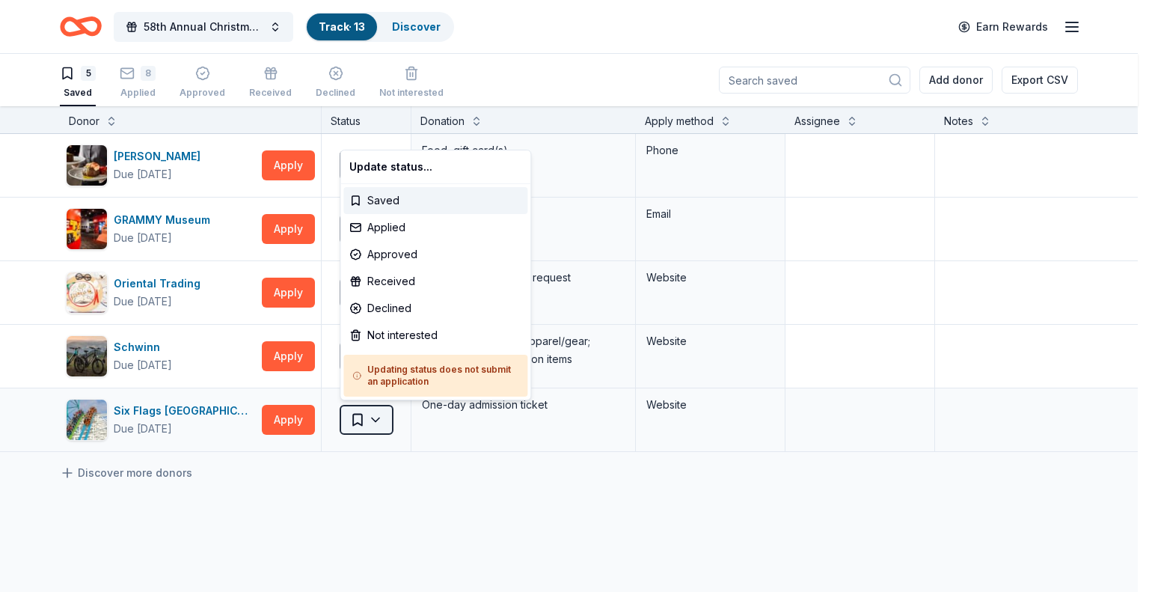
click at [365, 419] on html "58th Annual Christmas tree Brunch Track · 13 Discover Earn Rewards 5 Saved 8 Ap…" at bounding box center [574, 296] width 1149 height 592
click at [374, 413] on html "58th Annual Christmas tree Brunch Track · 13 Discover Earn Rewards 5 Saved 8 Ap…" at bounding box center [574, 296] width 1149 height 592
click at [419, 225] on div "Applied" at bounding box center [435, 227] width 184 height 27
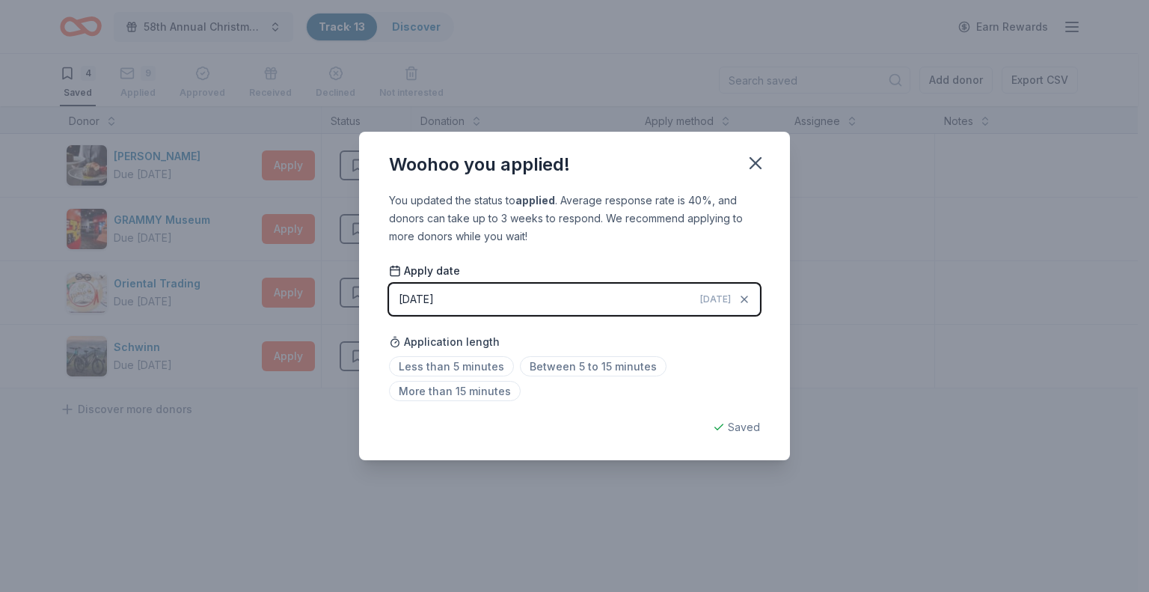
click at [514, 295] on button "08/28/2025 Today" at bounding box center [574, 299] width 371 height 31
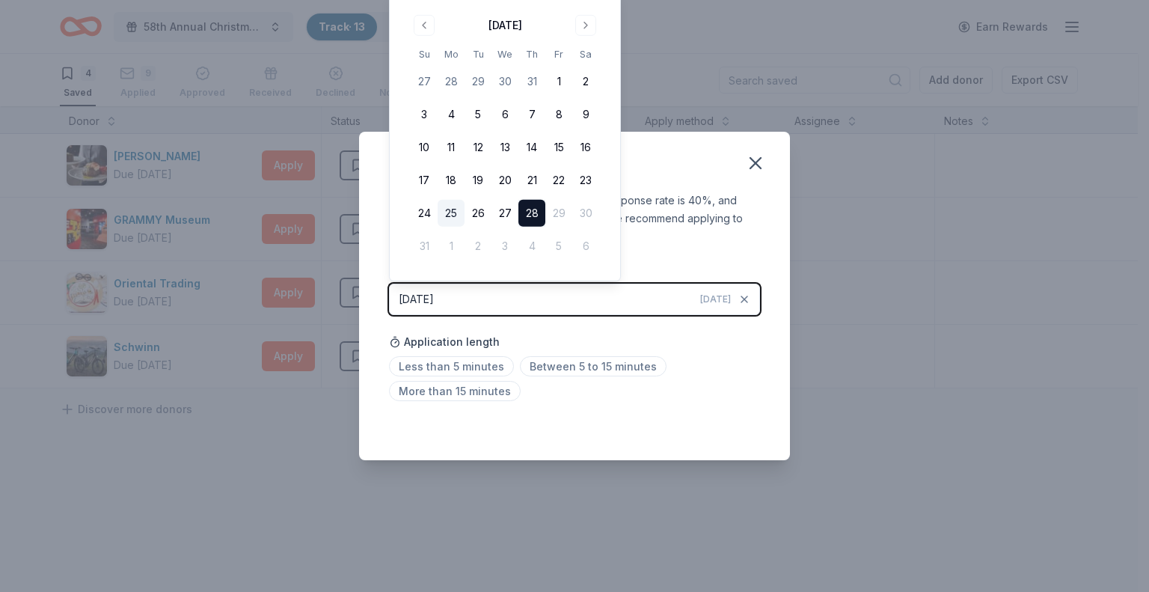
click at [449, 210] on button "25" at bounding box center [451, 213] width 27 height 27
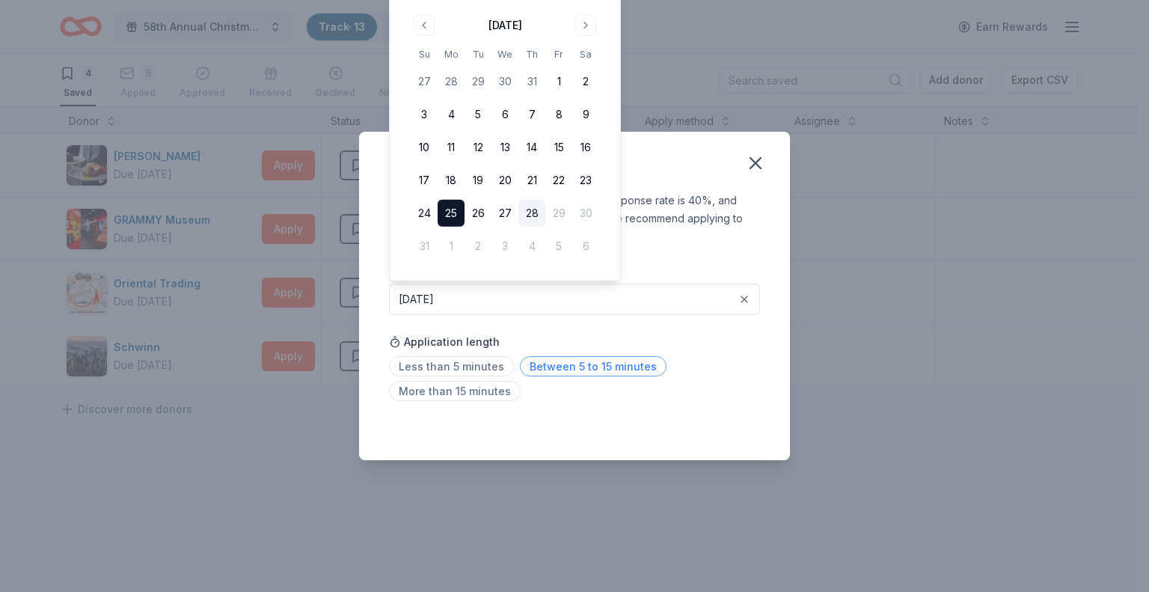
click at [570, 361] on span "Between 5 to 15 minutes" at bounding box center [593, 366] width 147 height 20
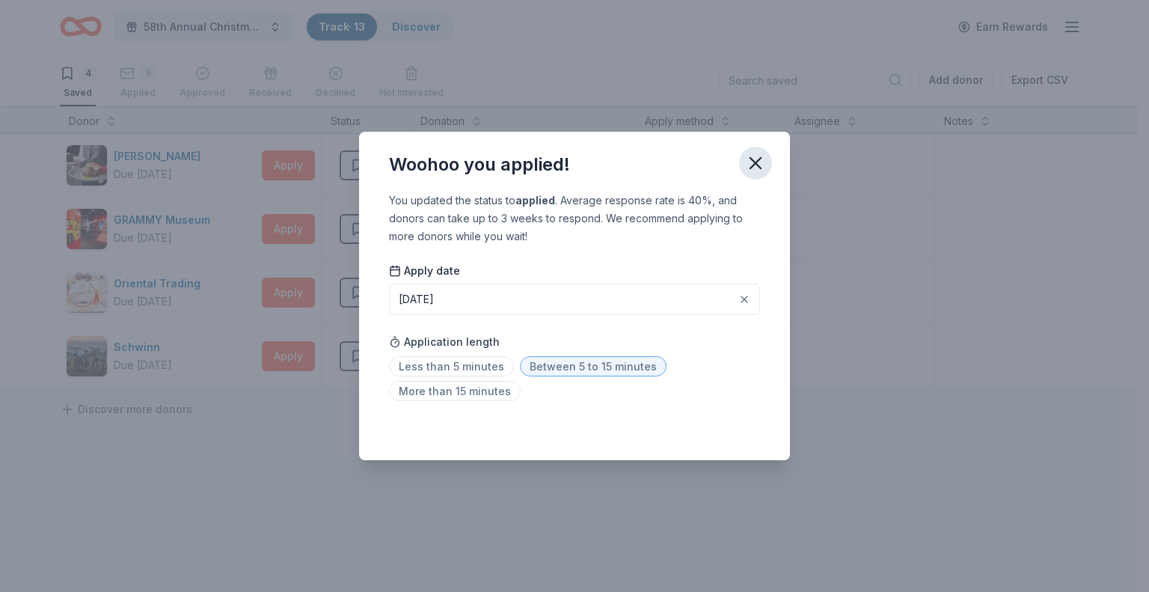
click at [749, 161] on icon "button" at bounding box center [755, 163] width 21 height 21
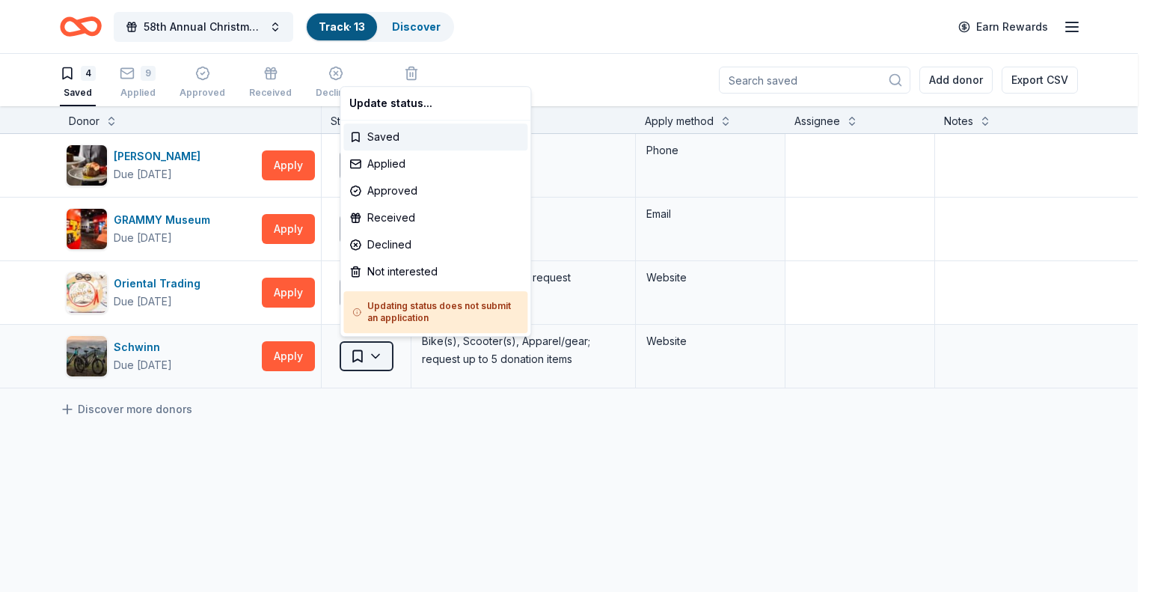
click at [378, 349] on html "58th Annual Christmas tree Brunch Track · 13 Discover Earn Rewards 4 Saved 9 Ap…" at bounding box center [574, 296] width 1149 height 592
click at [416, 161] on div "Applied" at bounding box center [435, 163] width 184 height 27
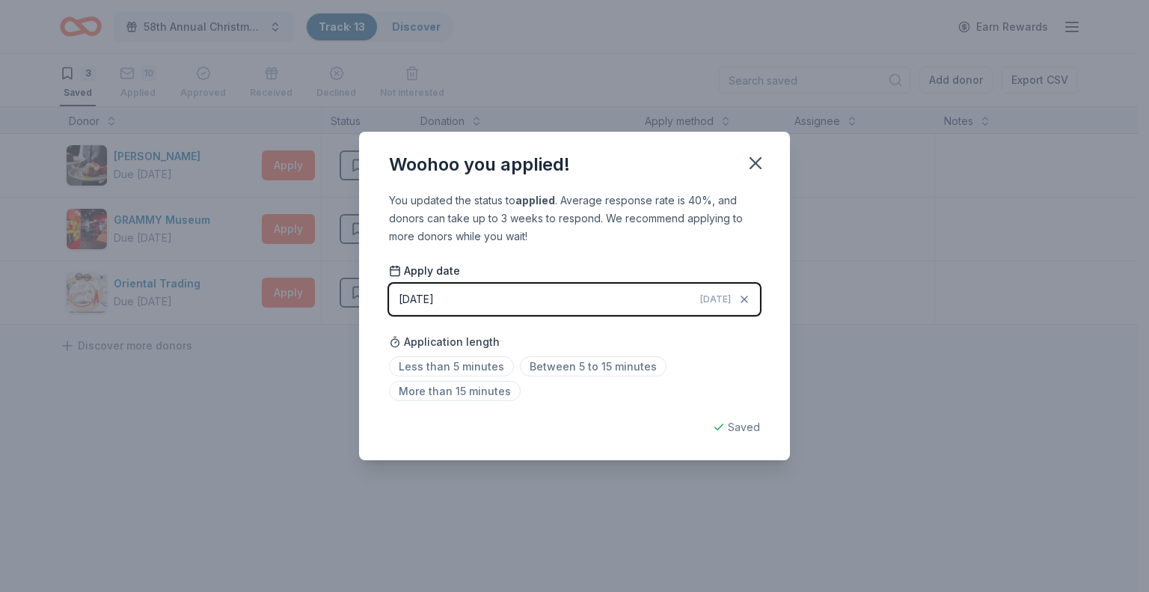
click at [464, 299] on button "08/28/2025 Today" at bounding box center [574, 299] width 371 height 31
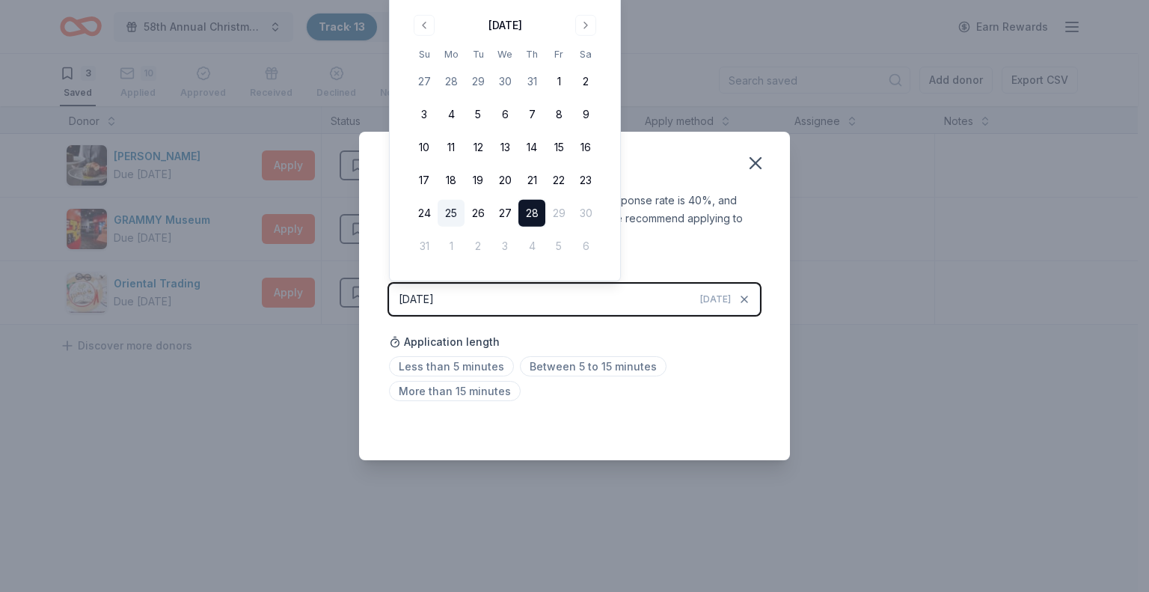
click at [450, 212] on button "25" at bounding box center [451, 213] width 27 height 27
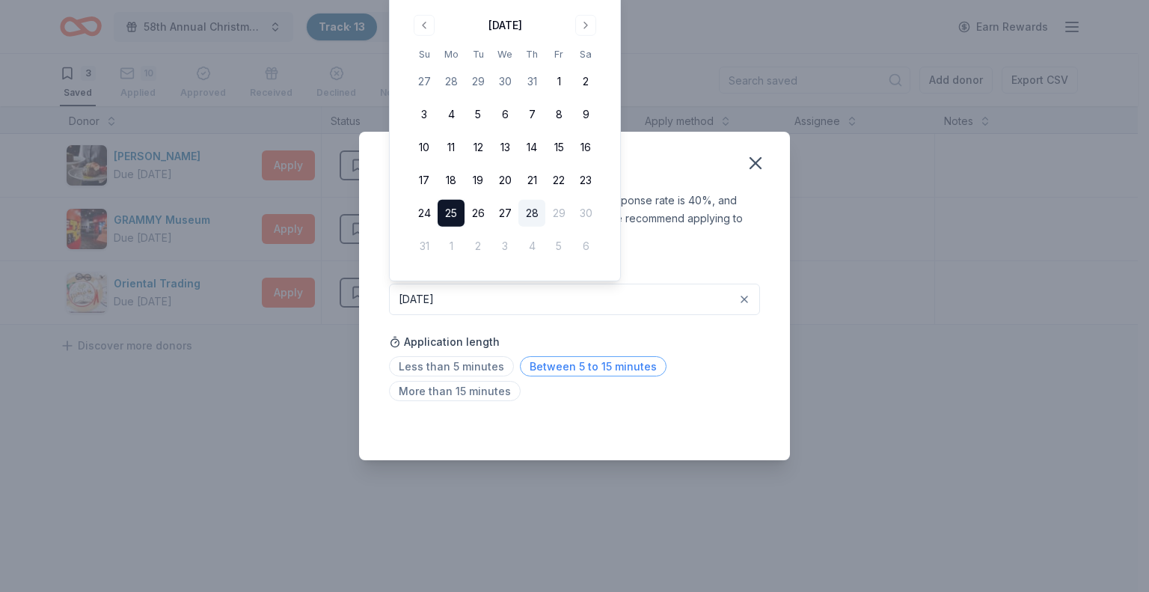
click at [577, 362] on span "Between 5 to 15 minutes" at bounding box center [593, 366] width 147 height 20
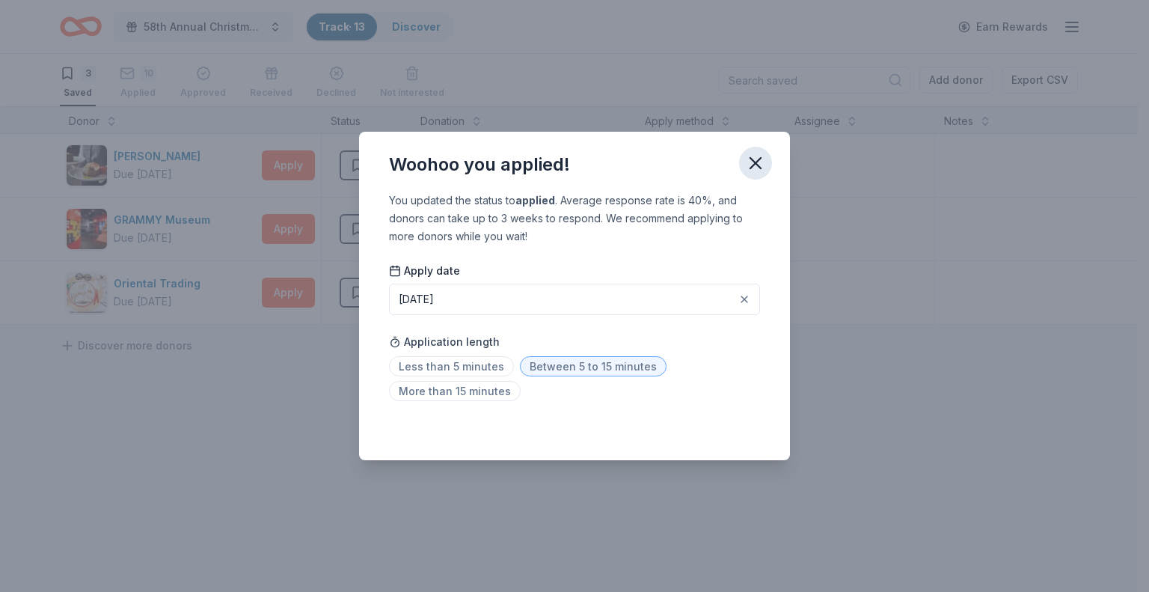
click at [754, 159] on icon "button" at bounding box center [755, 163] width 21 height 21
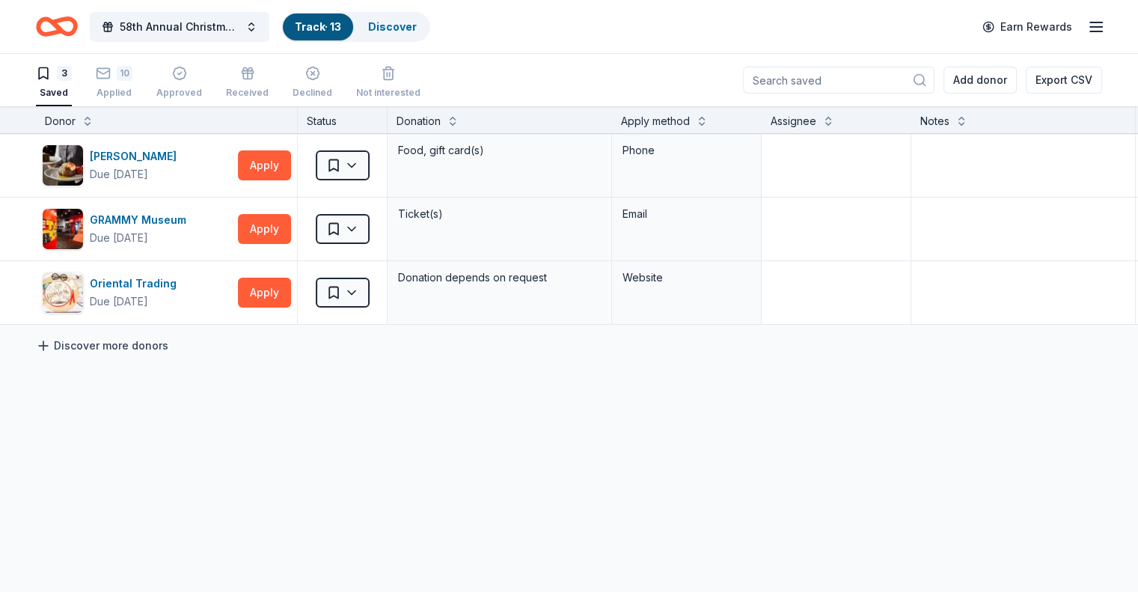
click at [165, 342] on link "Discover more donors" at bounding box center [102, 346] width 132 height 18
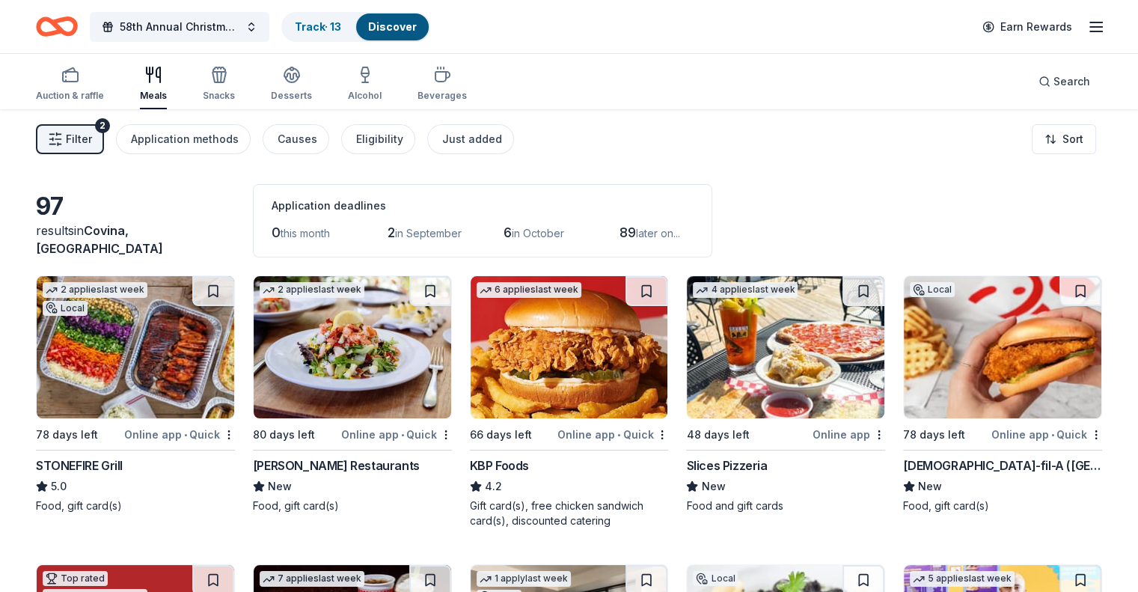
click at [382, 459] on div "Cameron Mitchell Restaurants" at bounding box center [336, 465] width 167 height 18
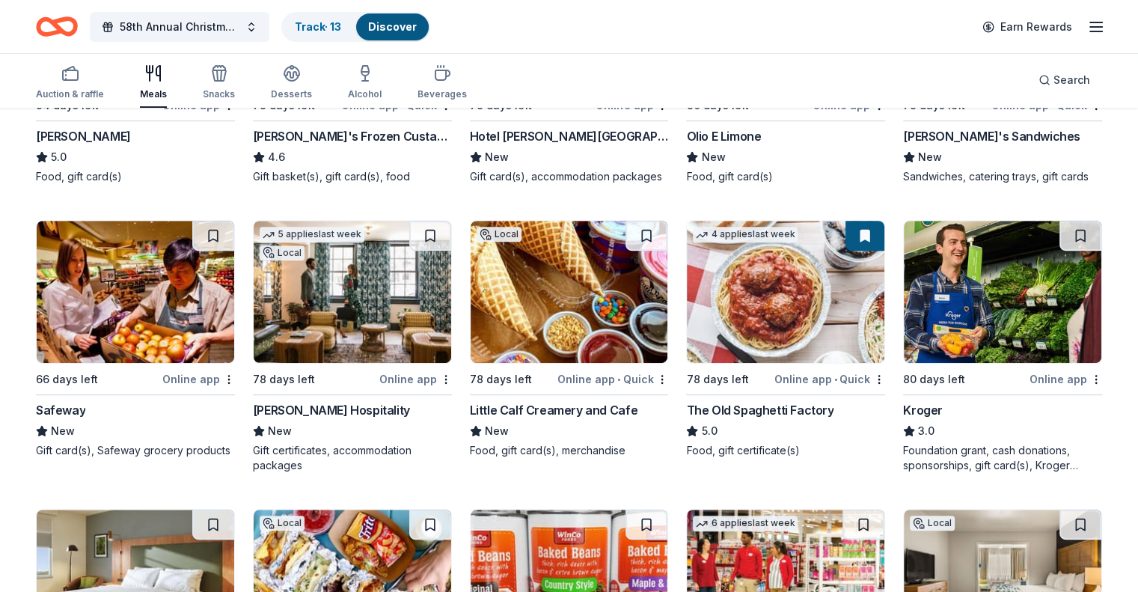
scroll to position [639, 0]
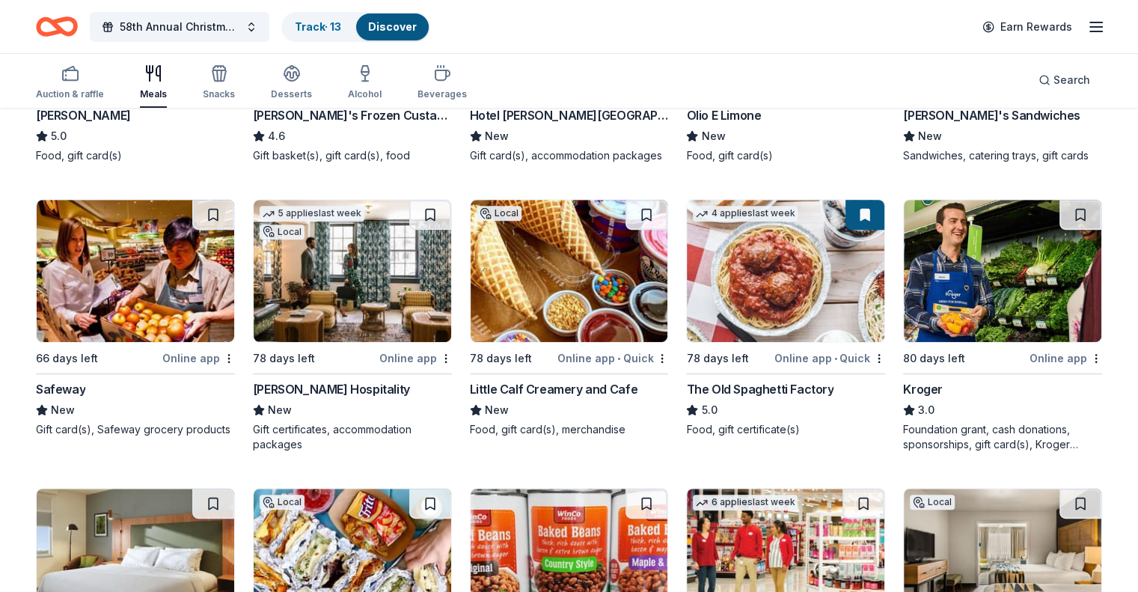
click at [191, 321] on img at bounding box center [136, 271] width 198 height 142
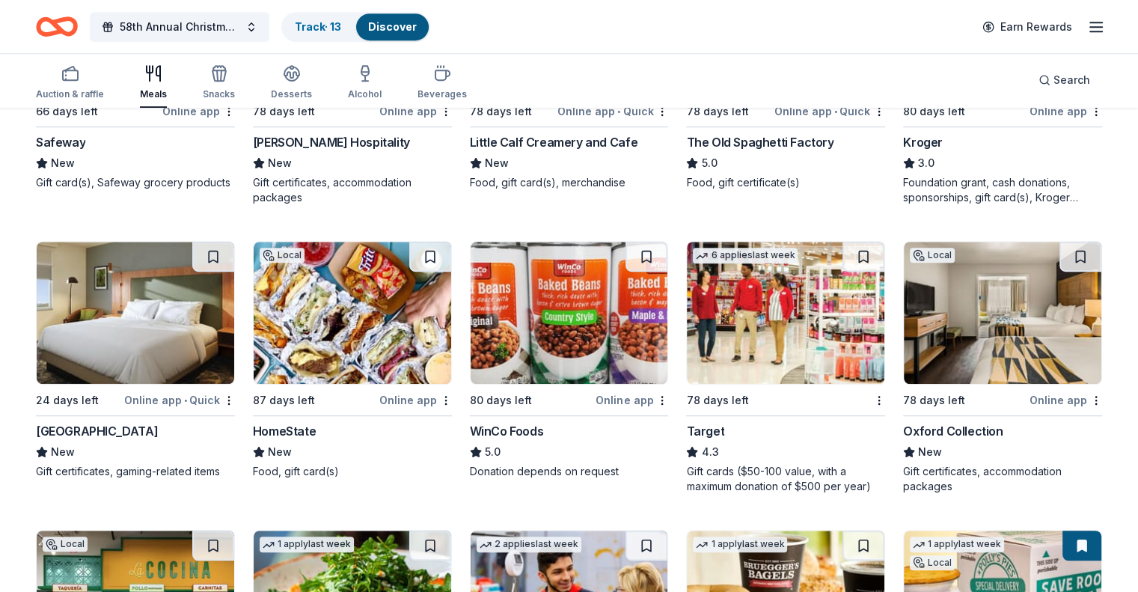
scroll to position [943, 0]
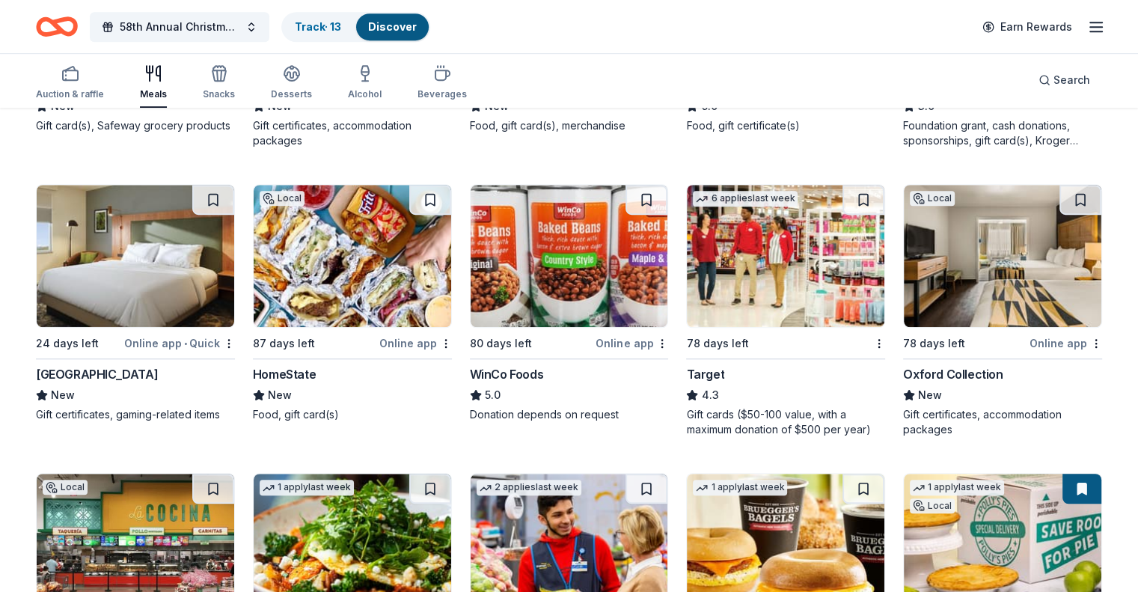
click at [795, 345] on div "6 applies last week 78 days left Target 4.3 Gift cards ($50-100 value, with a m…" at bounding box center [785, 310] width 199 height 253
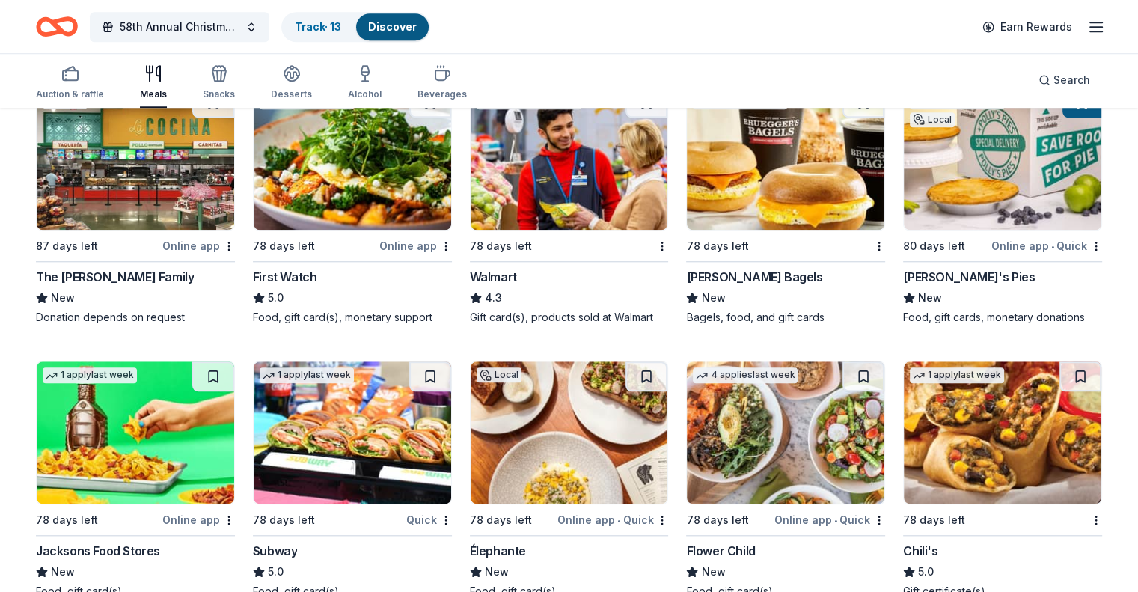
scroll to position [1330, 0]
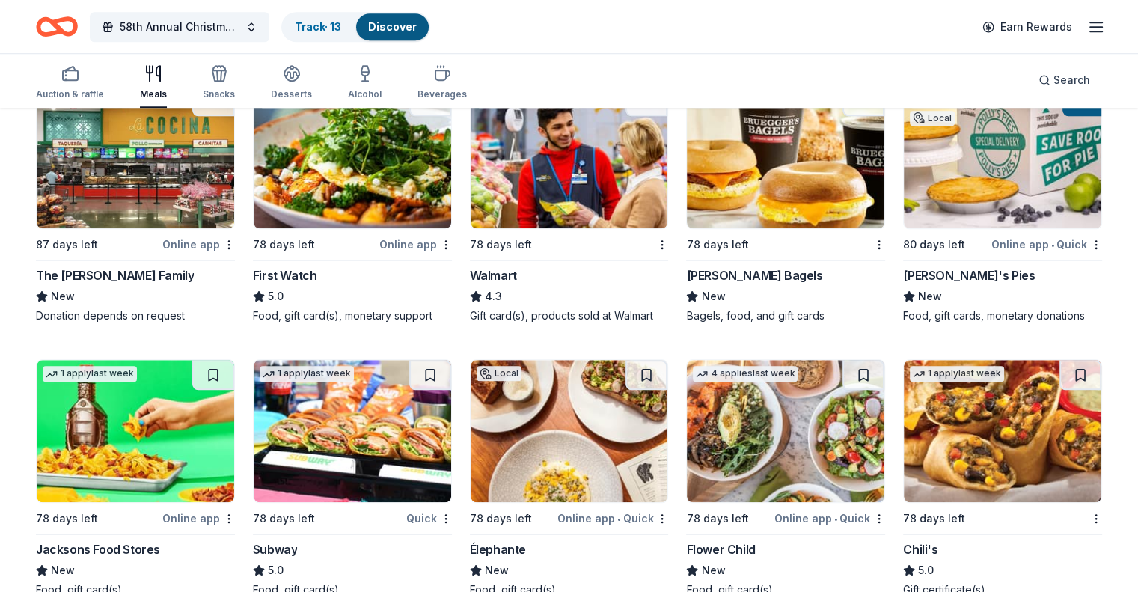
click at [575, 200] on img at bounding box center [570, 157] width 198 height 142
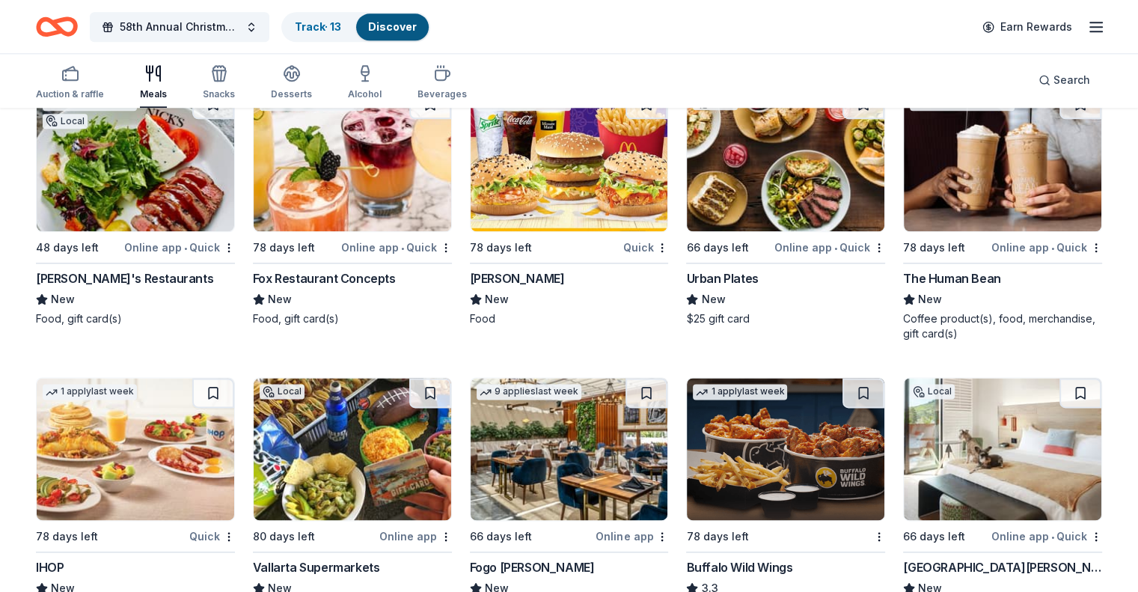
scroll to position [1865, 0]
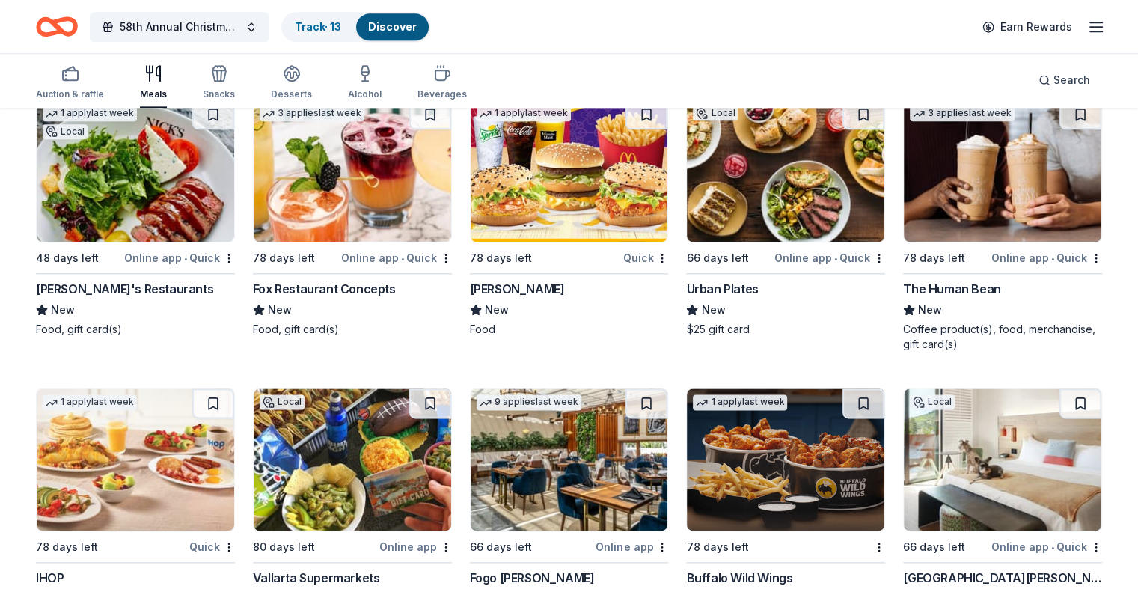
click at [792, 200] on img at bounding box center [786, 171] width 198 height 142
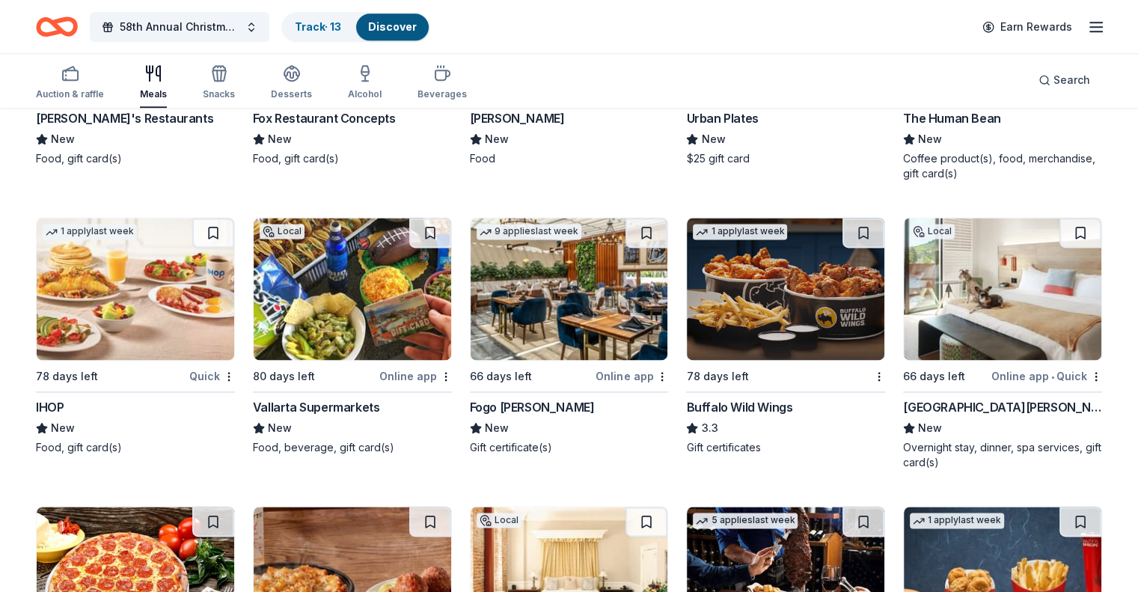
scroll to position [2074, 0]
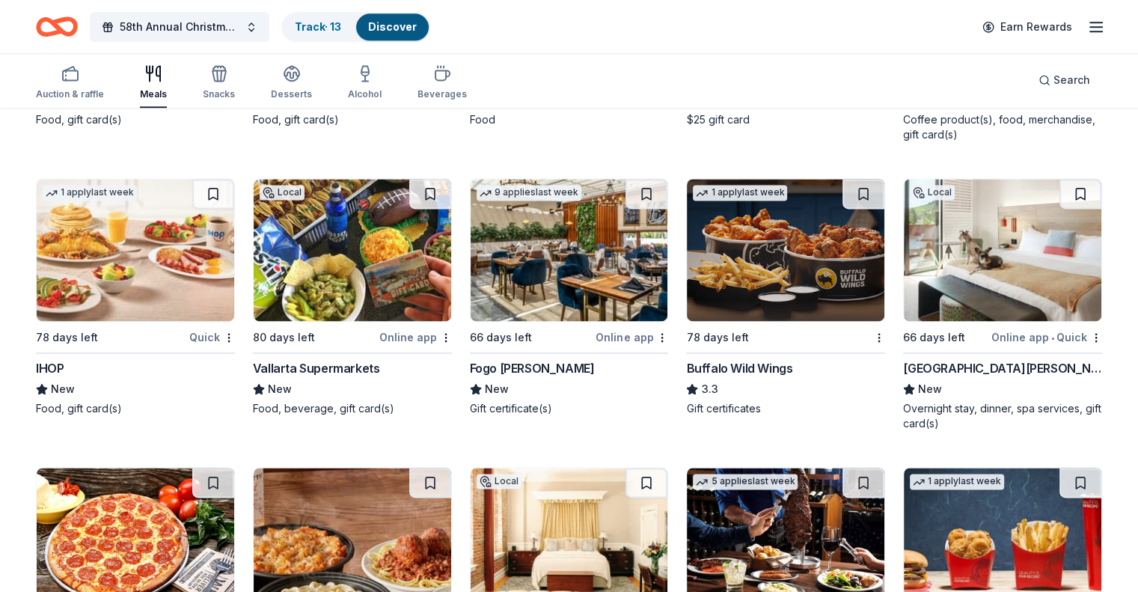
click at [153, 270] on img at bounding box center [136, 250] width 198 height 142
click at [753, 272] on img at bounding box center [786, 250] width 198 height 142
click at [780, 283] on img at bounding box center [786, 250] width 198 height 142
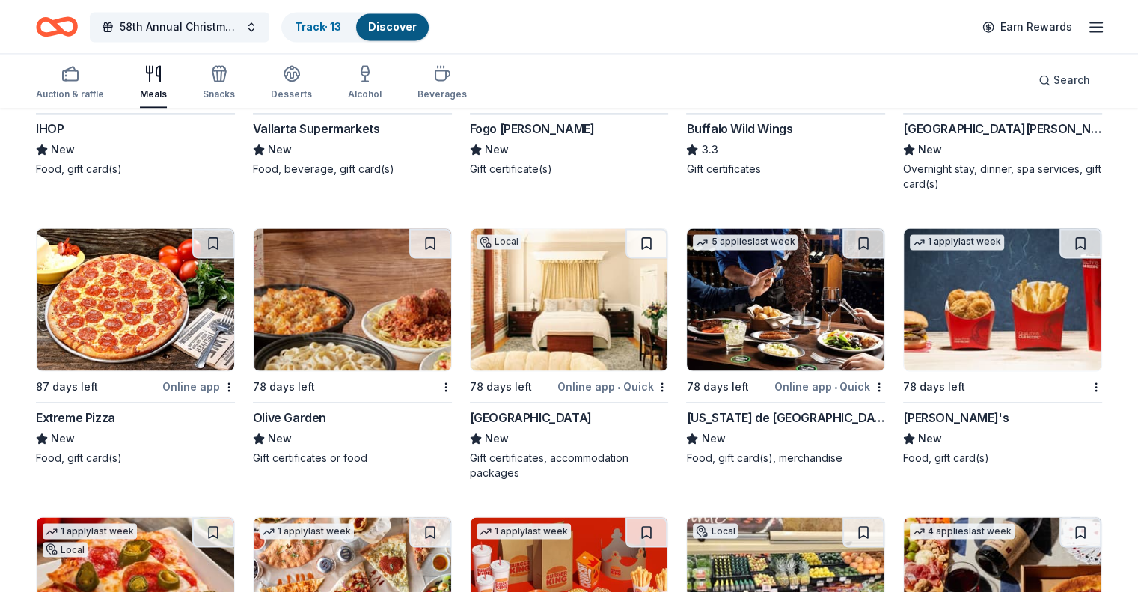
scroll to position [2343, 0]
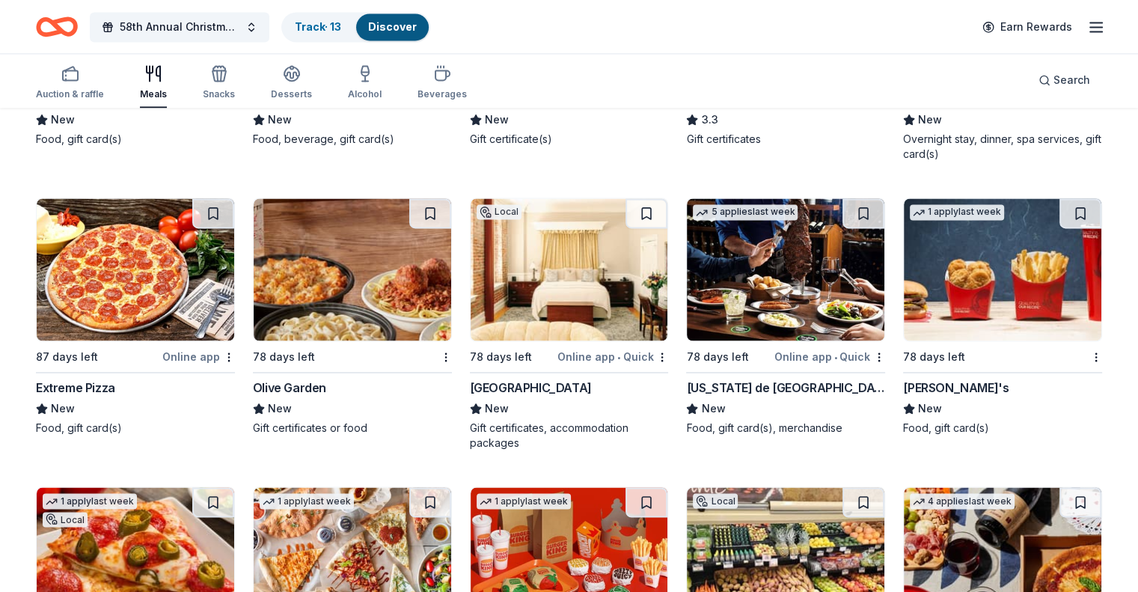
click at [385, 320] on img at bounding box center [353, 269] width 198 height 142
click at [959, 311] on img at bounding box center [1003, 269] width 198 height 142
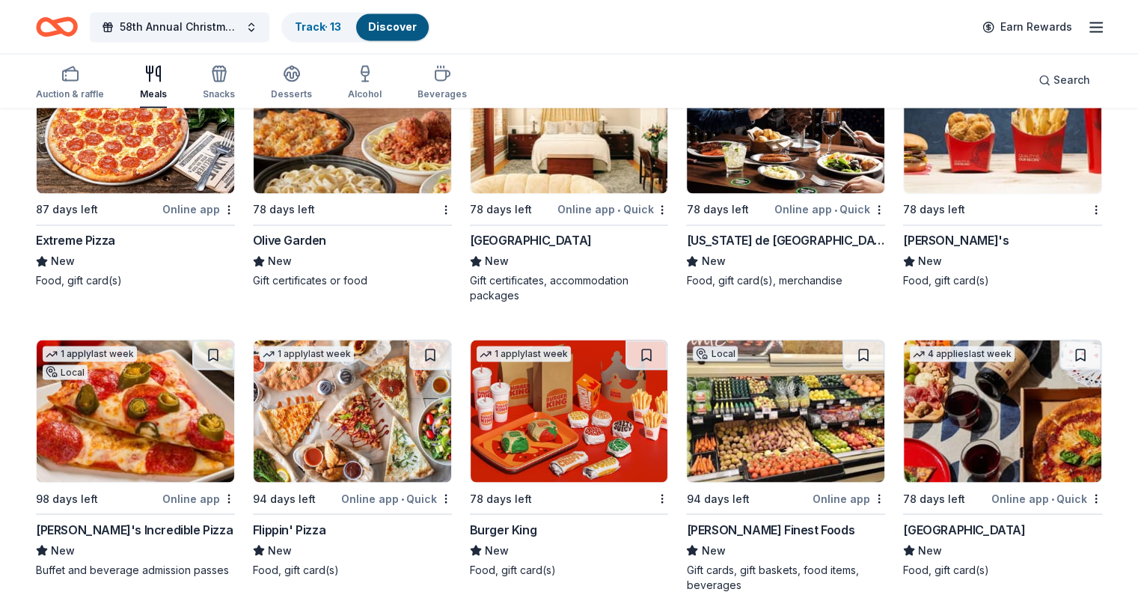
scroll to position [2422, 0]
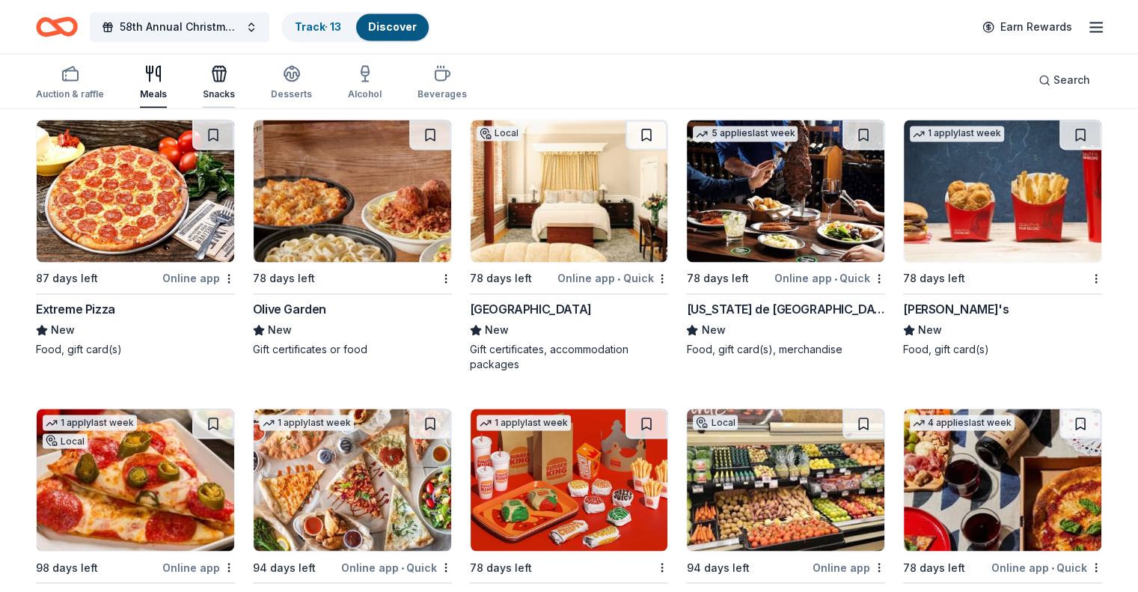
click at [226, 78] on icon "button" at bounding box center [218, 75] width 13 height 10
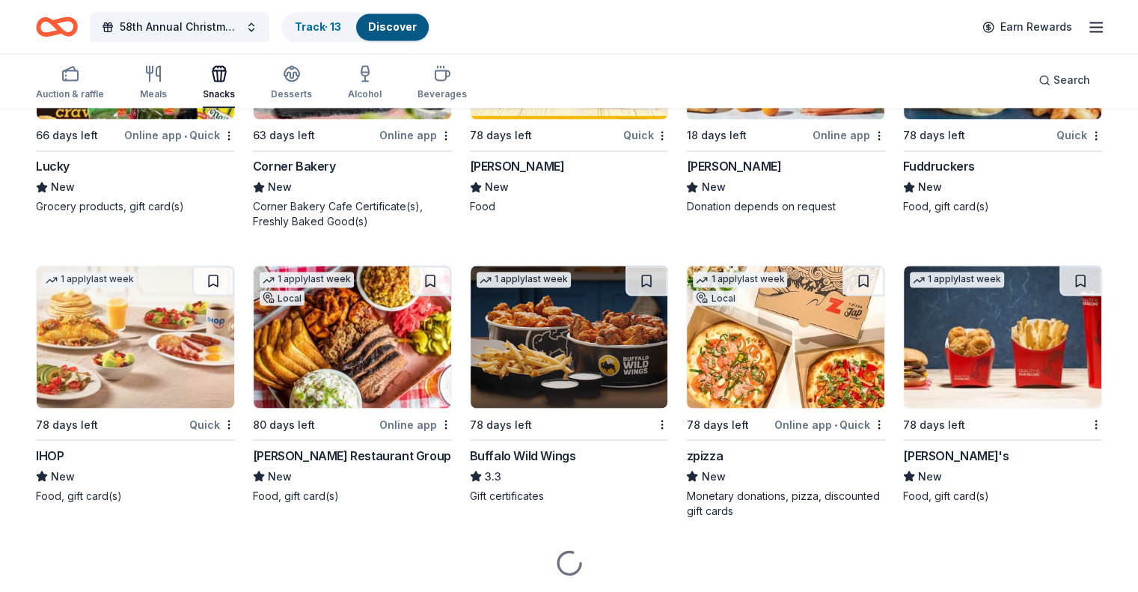
scroll to position [2607, 0]
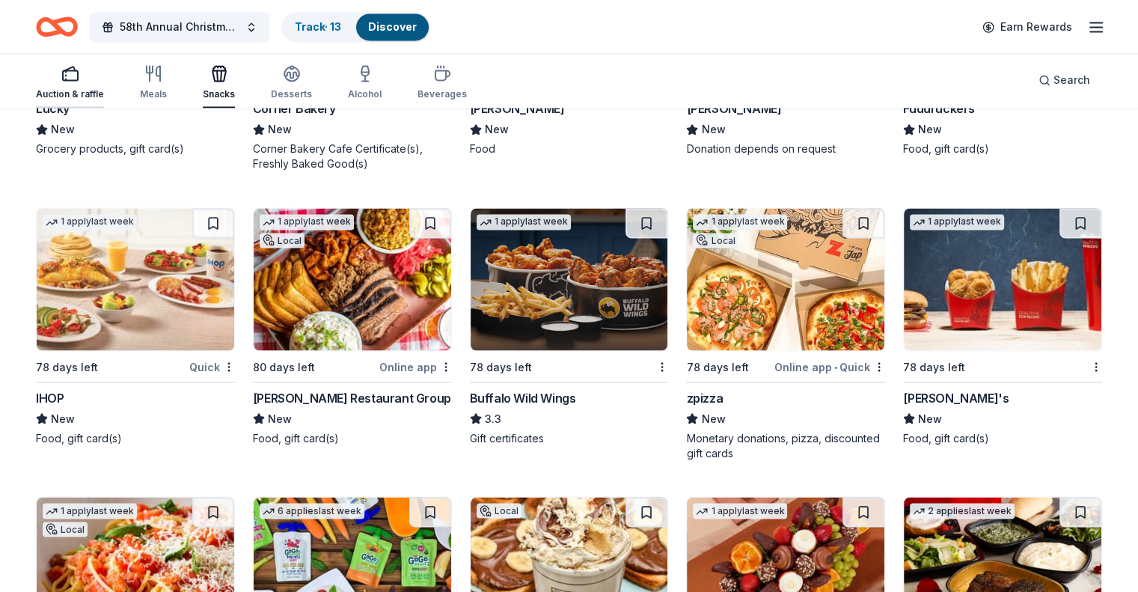
click at [90, 84] on div "Auction & raffle" at bounding box center [70, 82] width 68 height 36
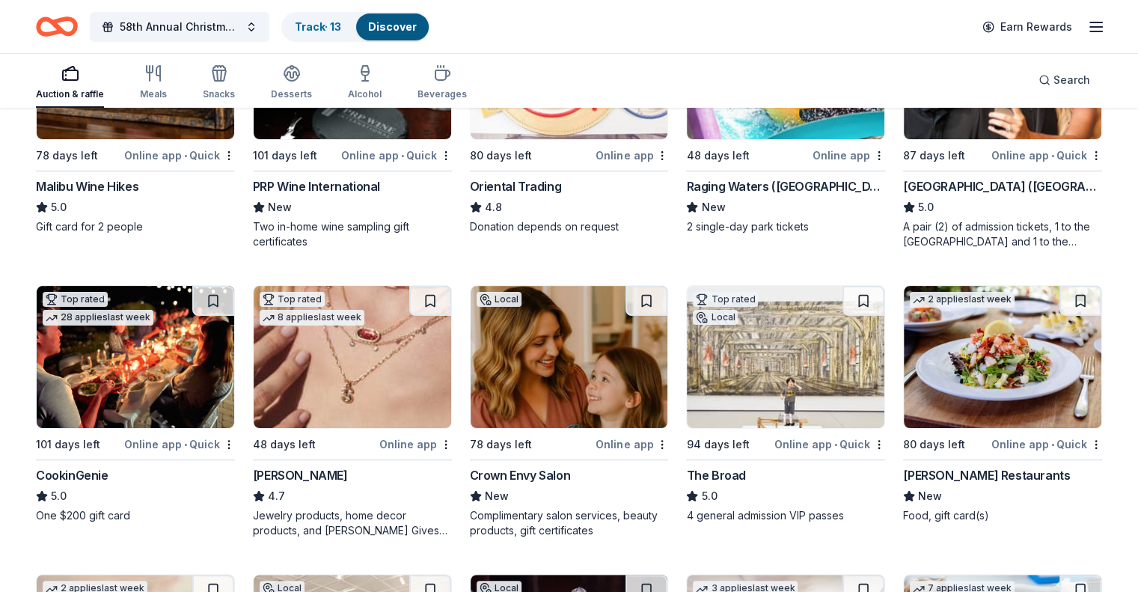
scroll to position [319, 0]
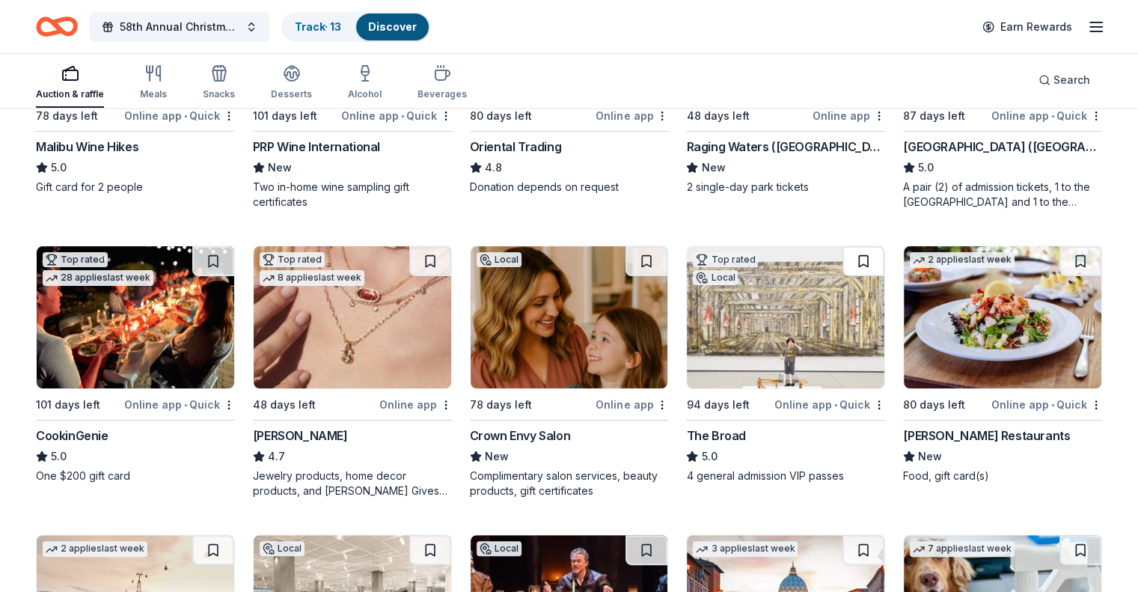
click at [851, 261] on button at bounding box center [863, 261] width 42 height 30
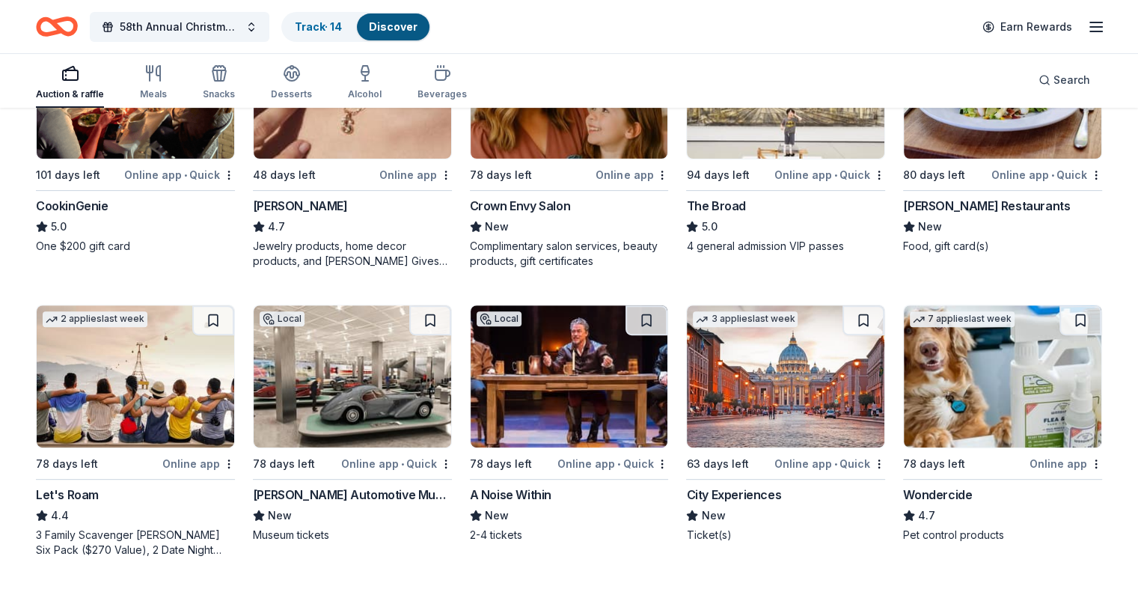
scroll to position [578, 0]
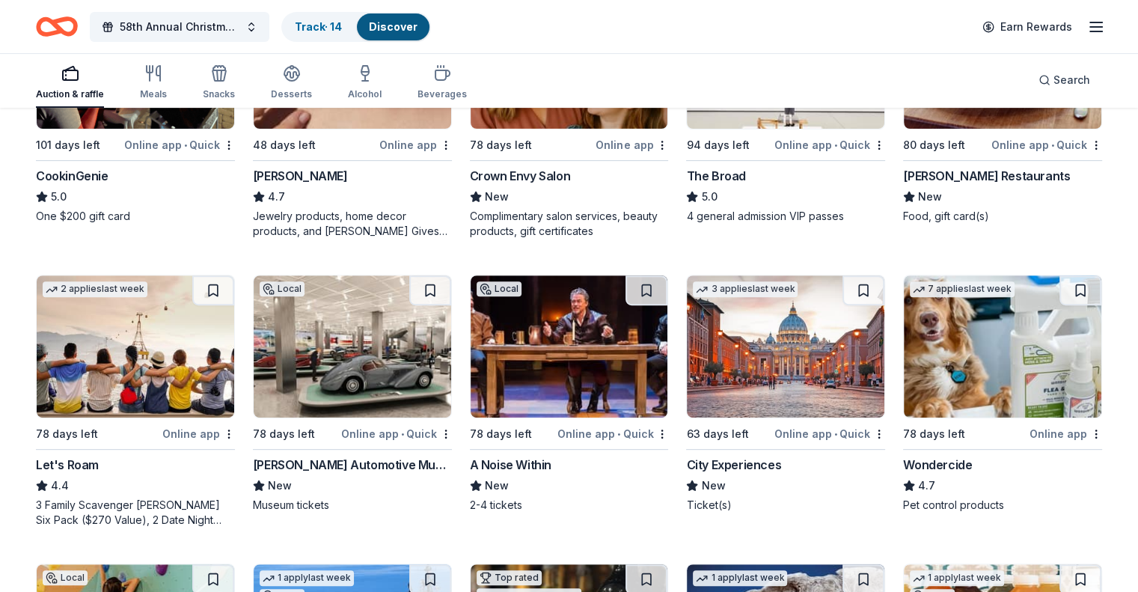
click at [774, 373] on img at bounding box center [786, 346] width 198 height 142
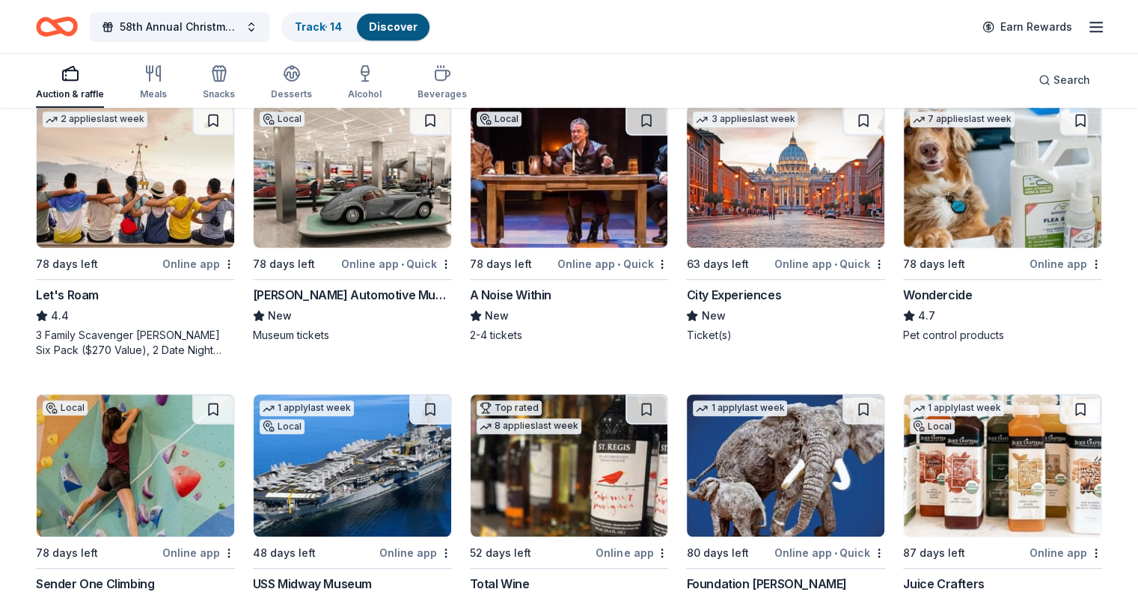
scroll to position [838, 0]
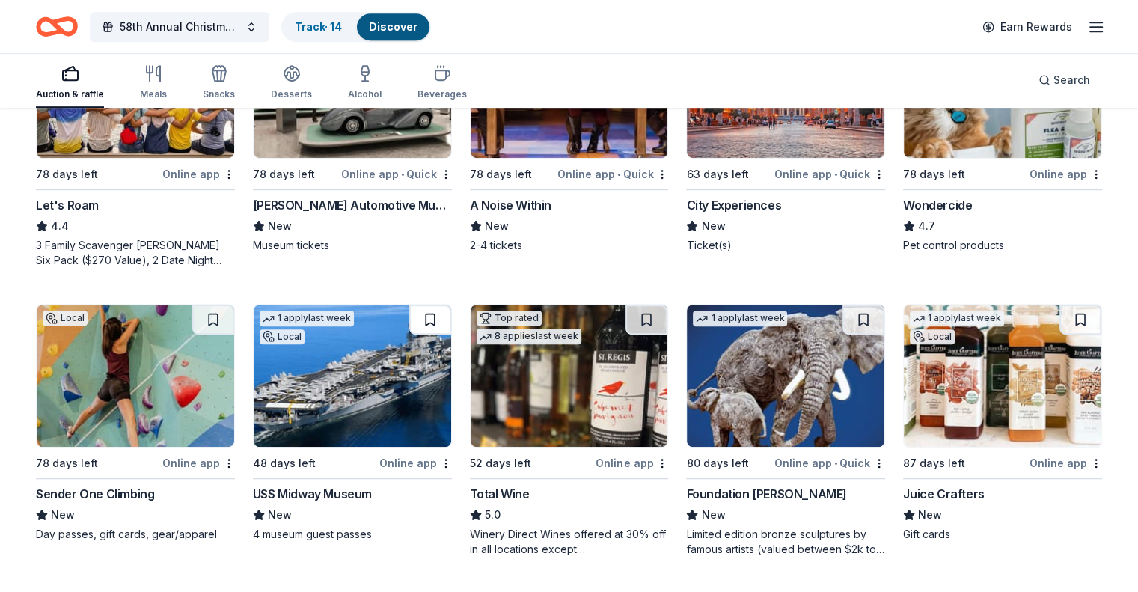
click at [435, 313] on button at bounding box center [430, 320] width 42 height 30
click at [646, 313] on button at bounding box center [646, 320] width 42 height 30
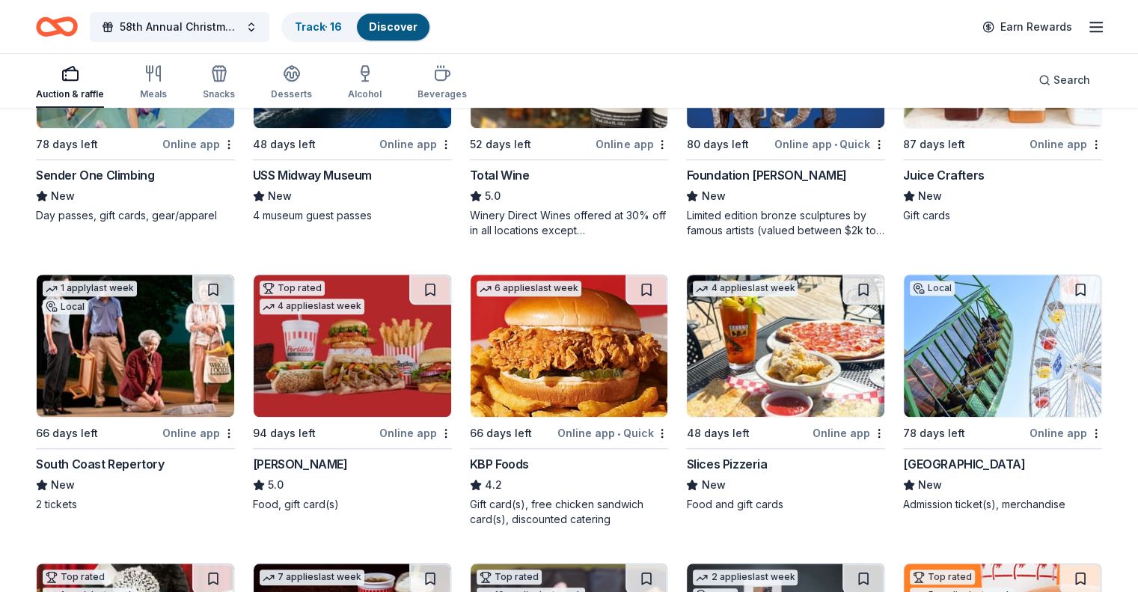
scroll to position [1197, 0]
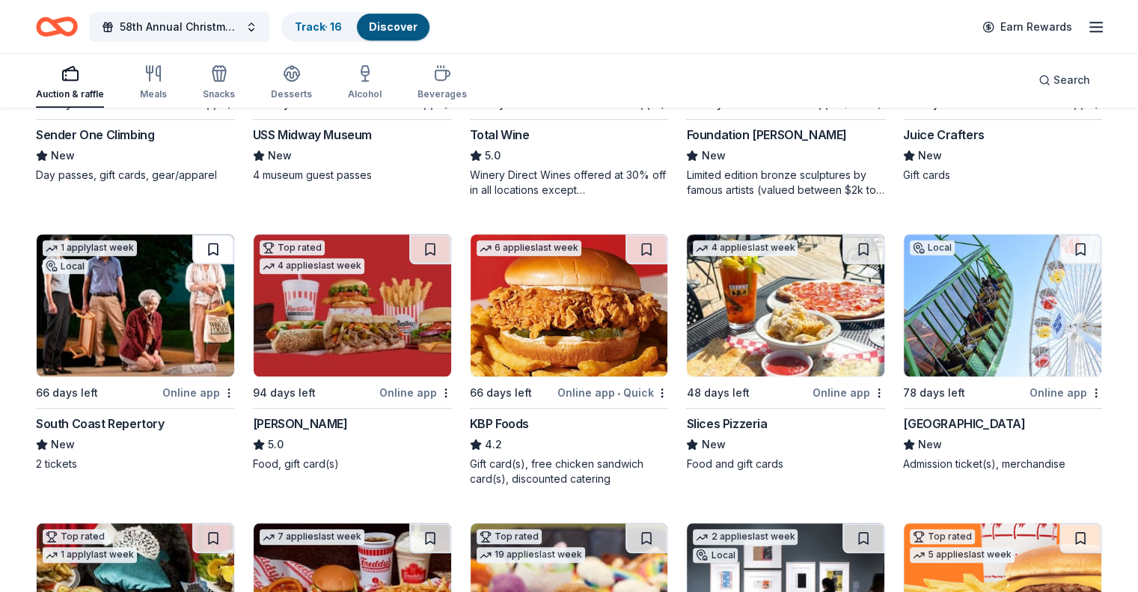
click at [226, 248] on button at bounding box center [213, 249] width 42 height 30
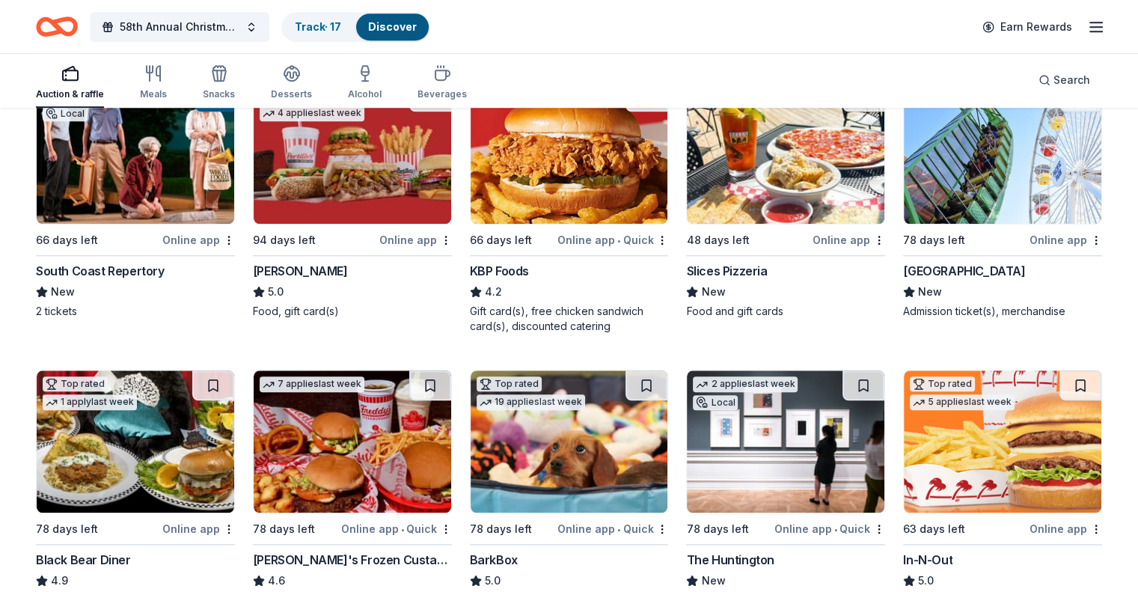
scroll to position [1356, 0]
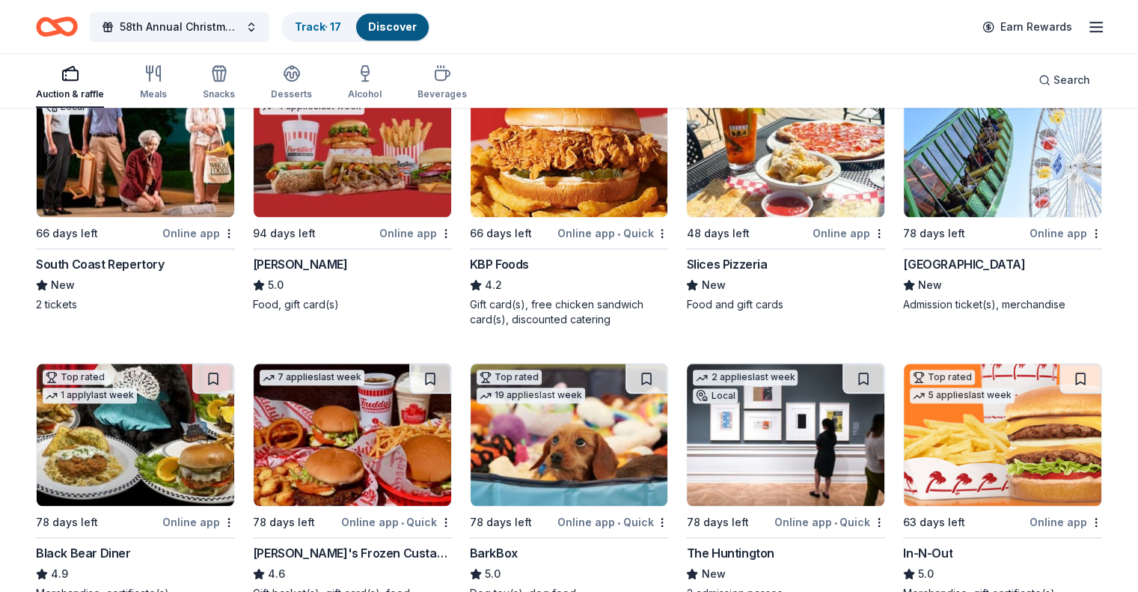
click at [968, 447] on img at bounding box center [1003, 435] width 198 height 142
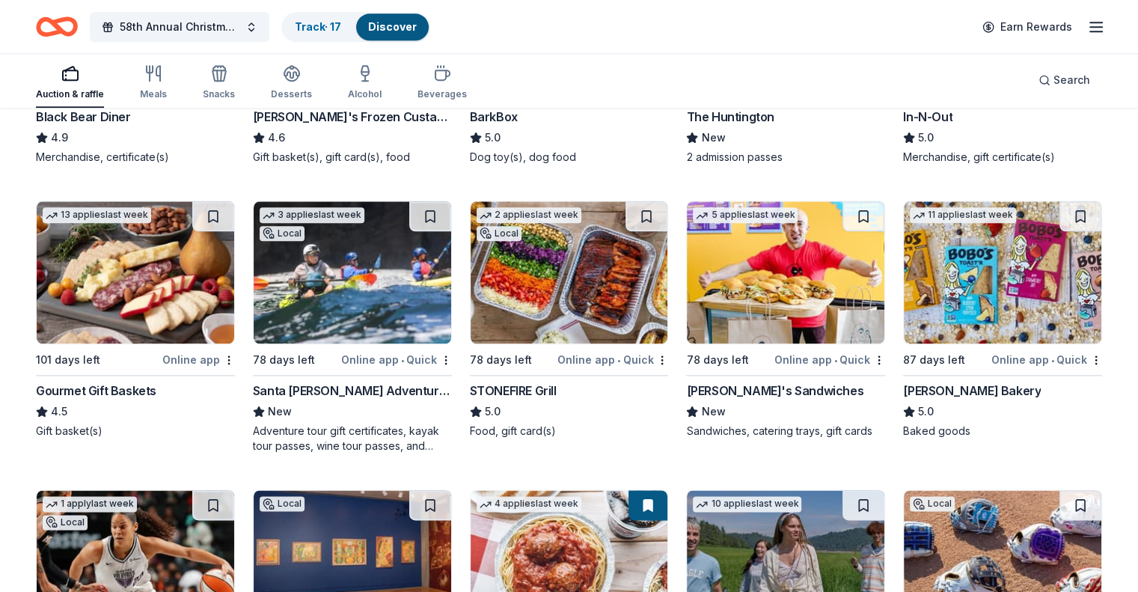
scroll to position [1832, 0]
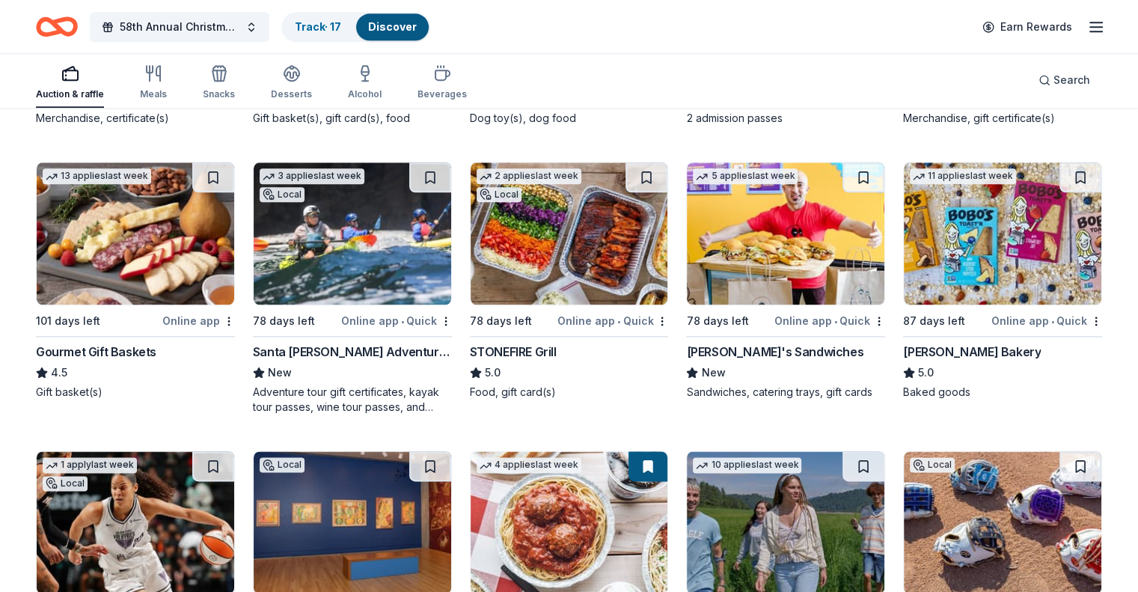
click at [385, 275] on img at bounding box center [353, 233] width 198 height 142
click at [764, 271] on img at bounding box center [786, 233] width 198 height 142
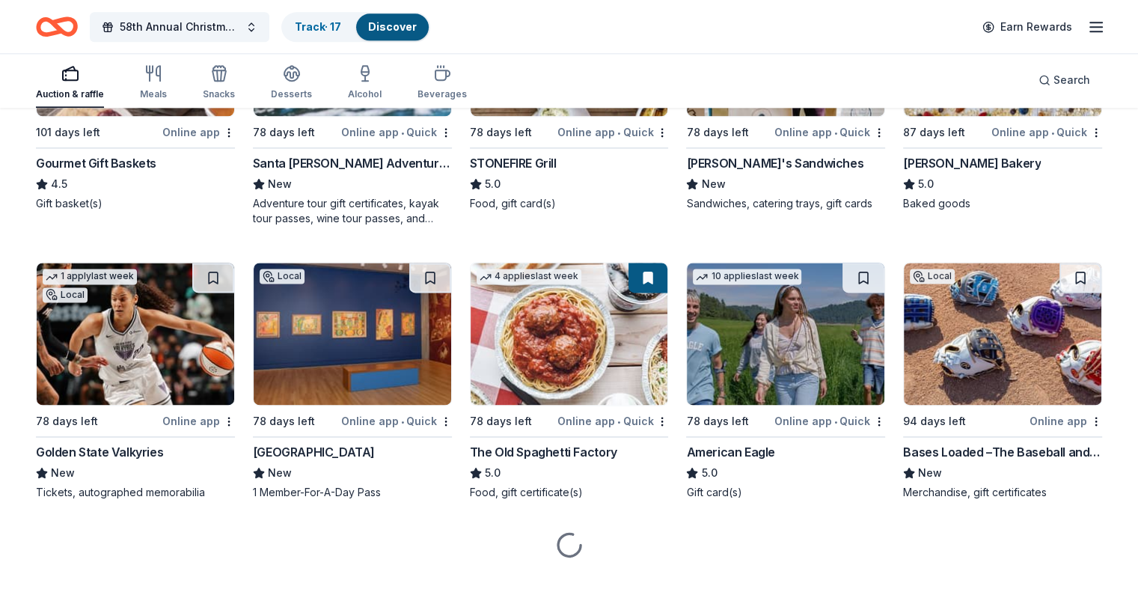
scroll to position [2032, 0]
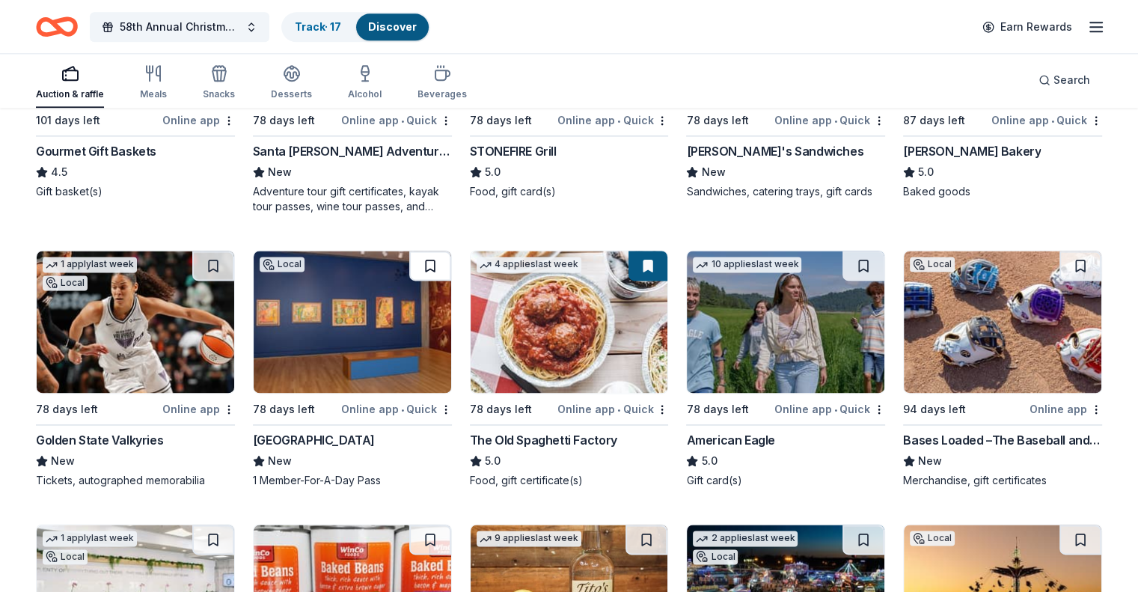
click at [432, 260] on button at bounding box center [430, 266] width 42 height 30
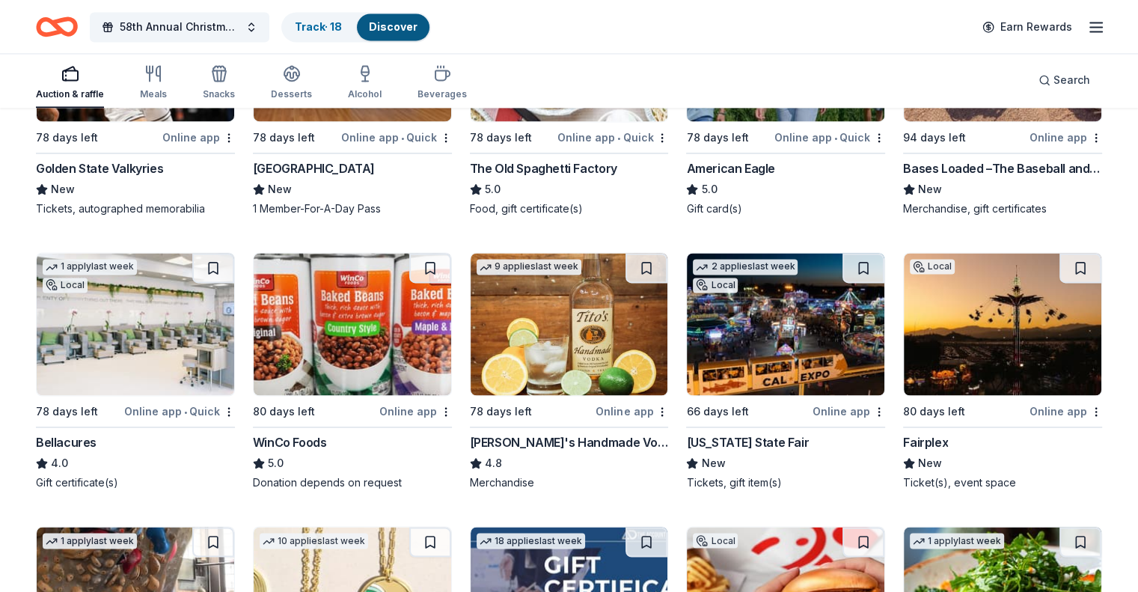
scroll to position [2313, 0]
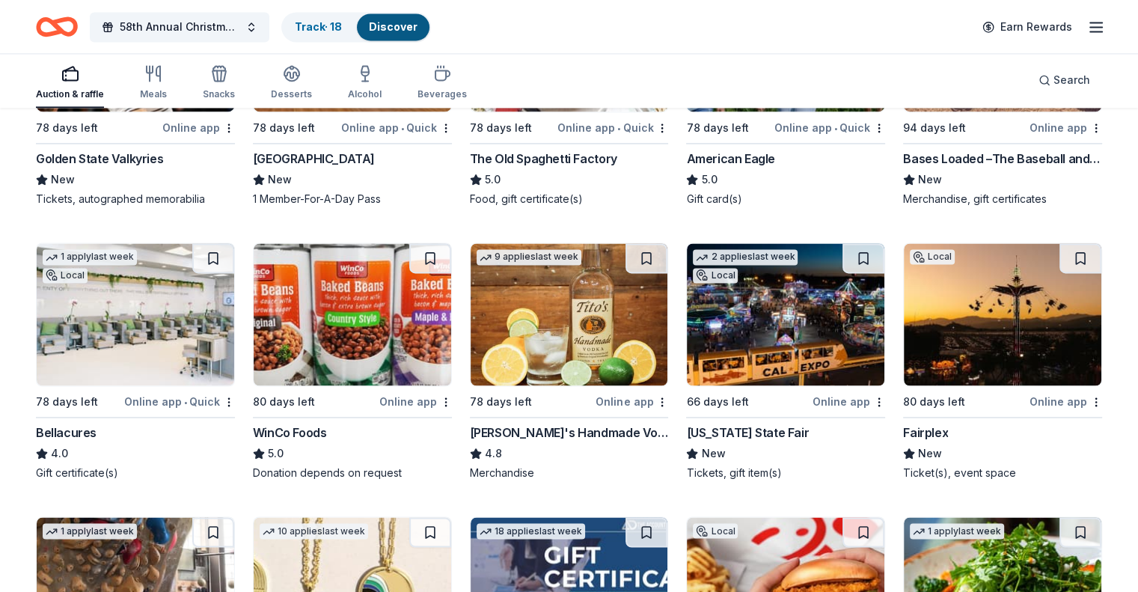
click at [795, 332] on img at bounding box center [786, 314] width 198 height 142
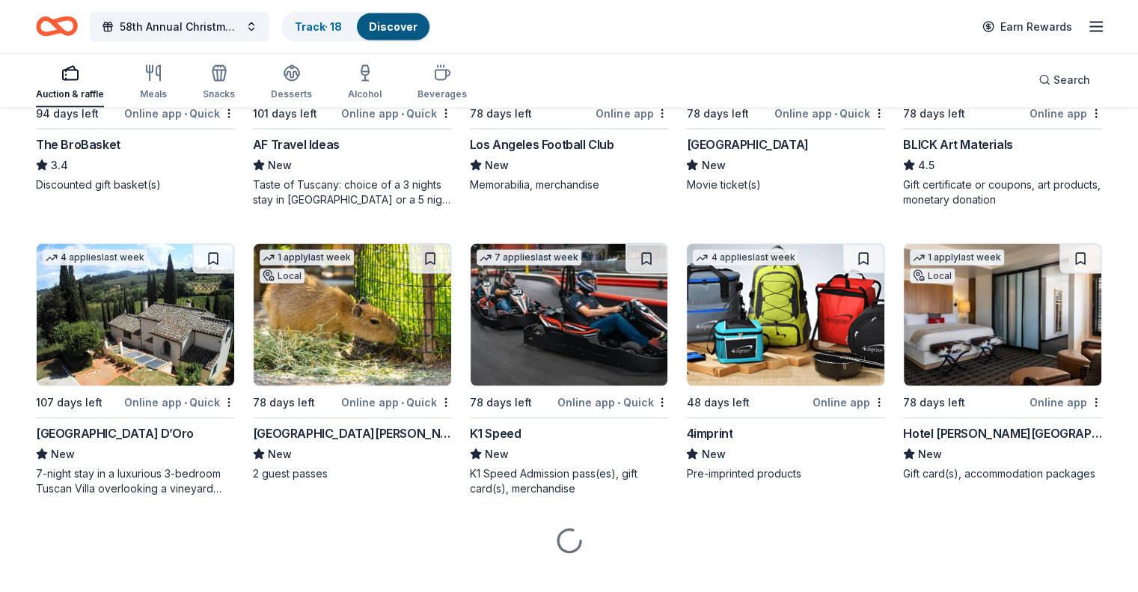
scroll to position [3181, 0]
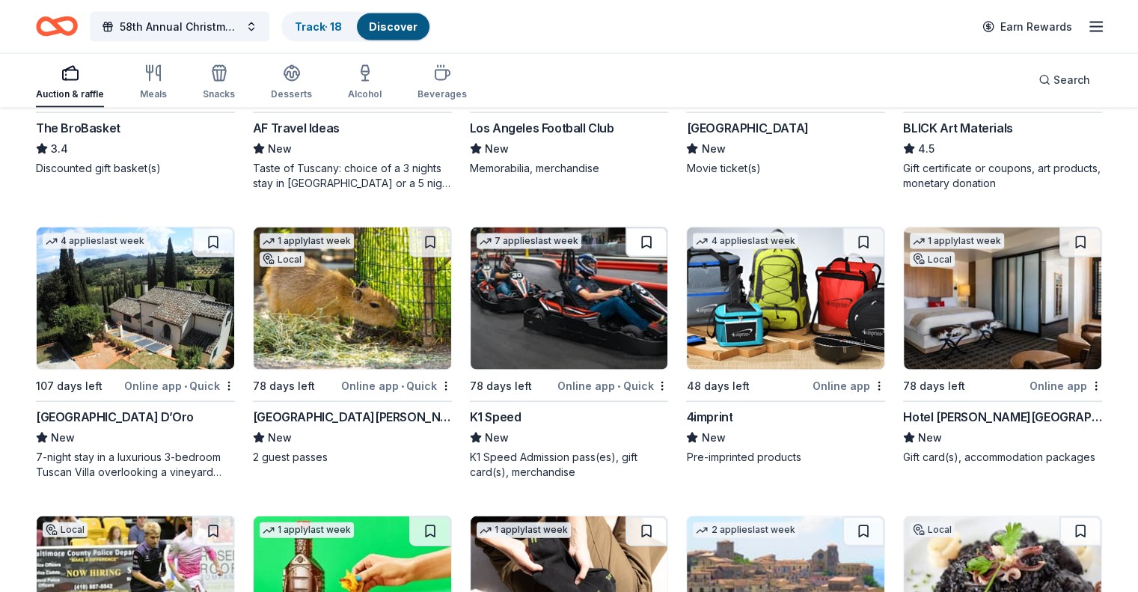
click at [640, 234] on button at bounding box center [646, 242] width 42 height 30
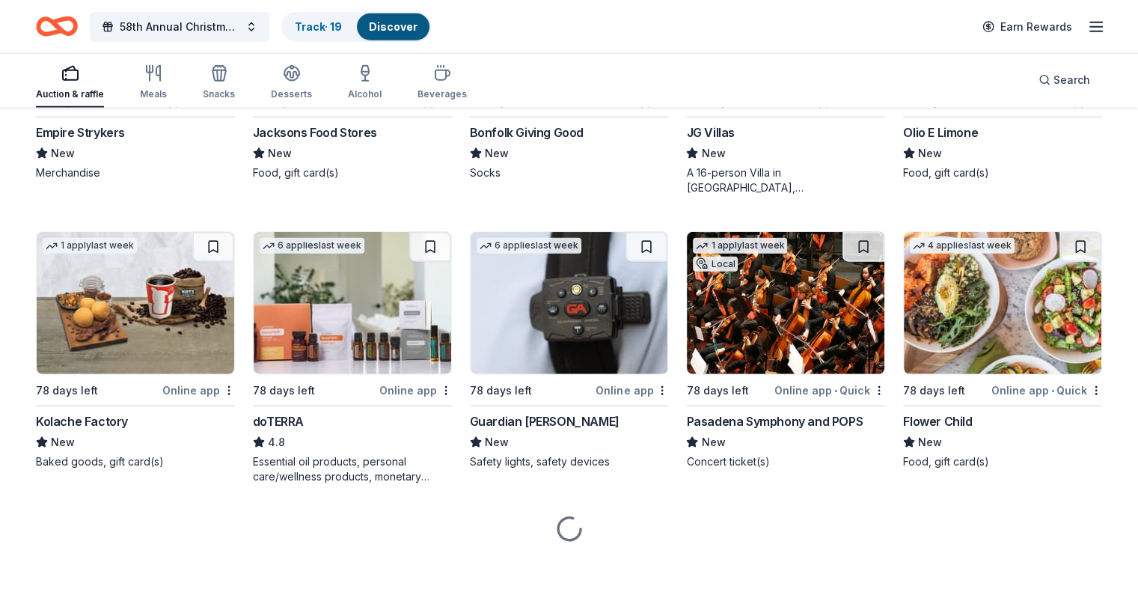
scroll to position [3762, 0]
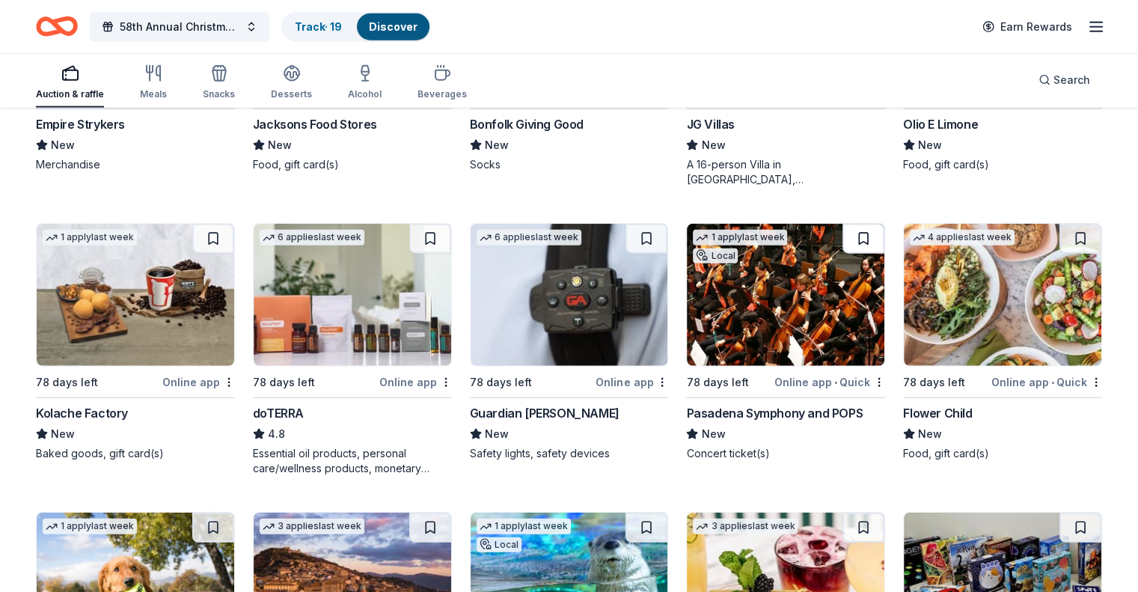
click at [849, 233] on button at bounding box center [863, 239] width 42 height 30
click at [750, 314] on img at bounding box center [786, 295] width 198 height 142
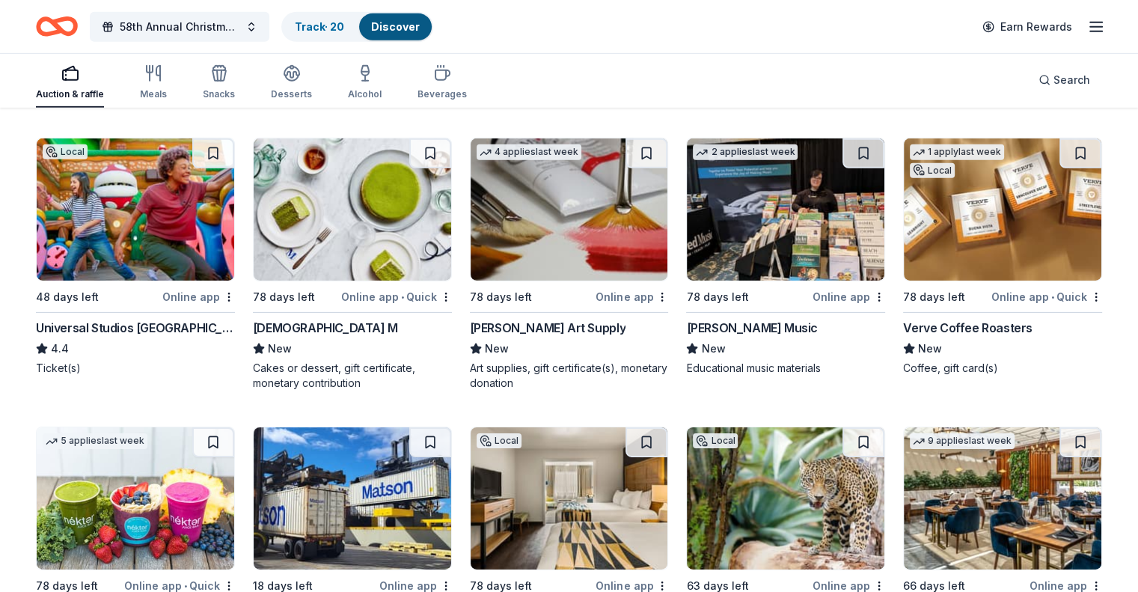
scroll to position [4720, 0]
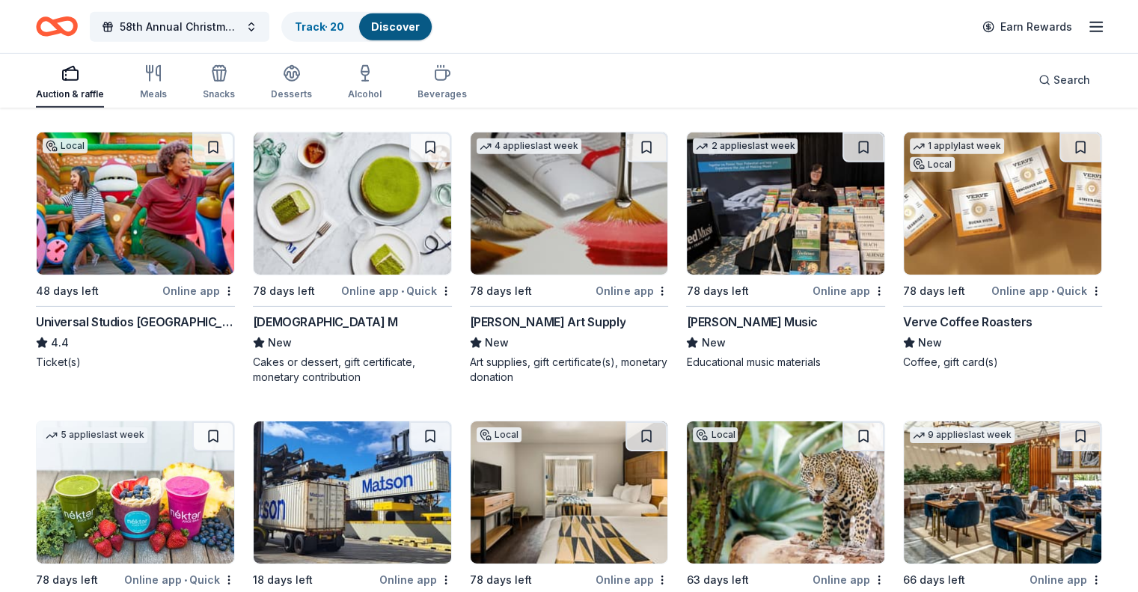
click at [177, 244] on img at bounding box center [136, 203] width 198 height 142
click at [227, 138] on button at bounding box center [213, 147] width 42 height 30
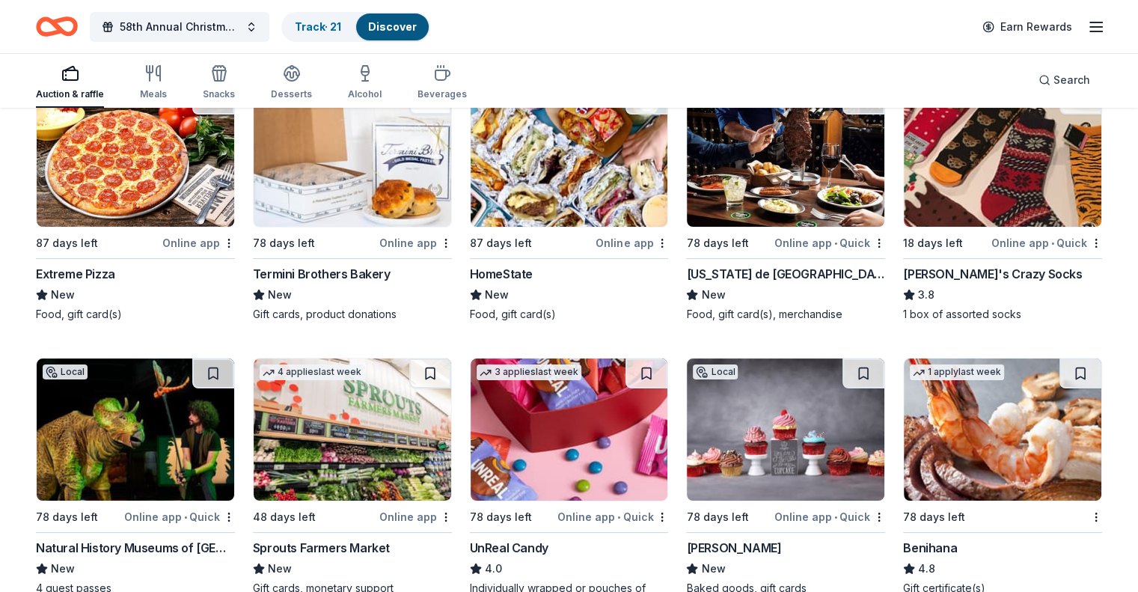
scroll to position [6023, 0]
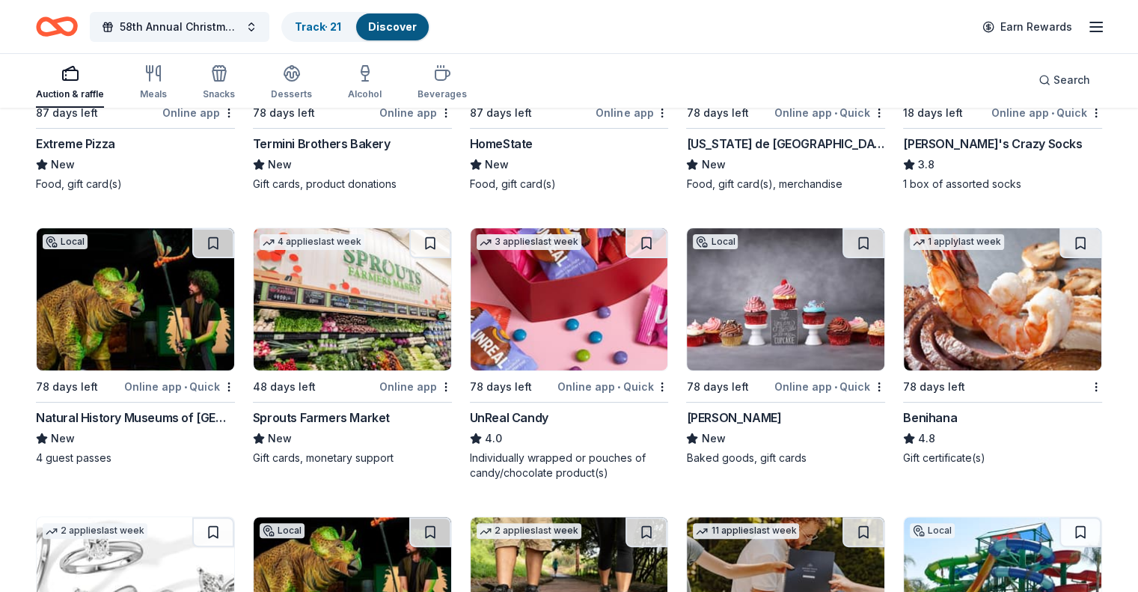
click at [195, 357] on img at bounding box center [136, 299] width 198 height 142
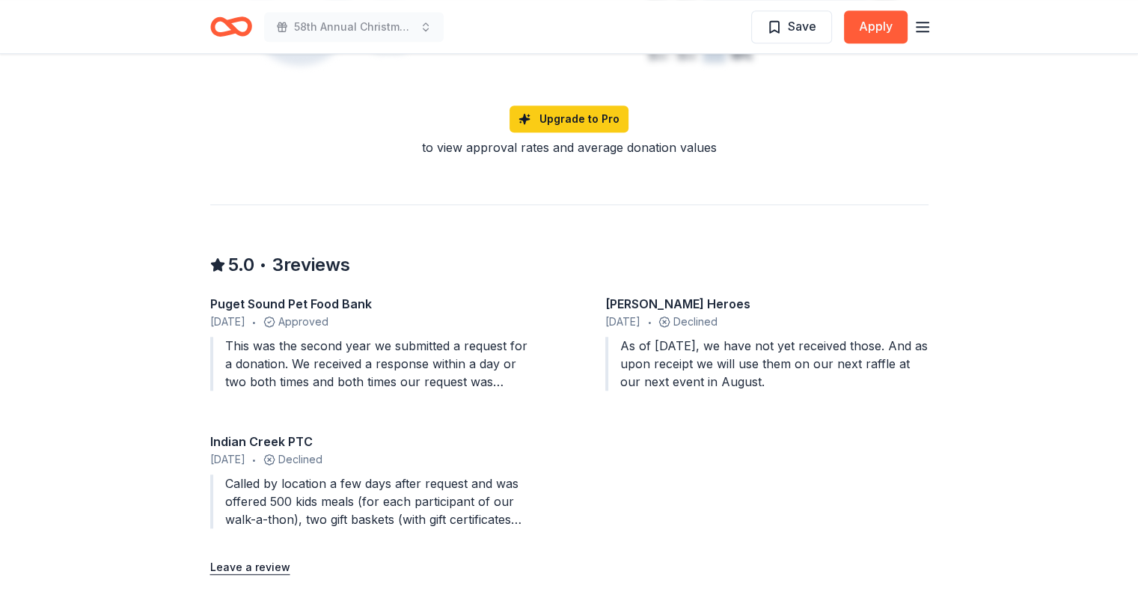
scroll to position [1190, 0]
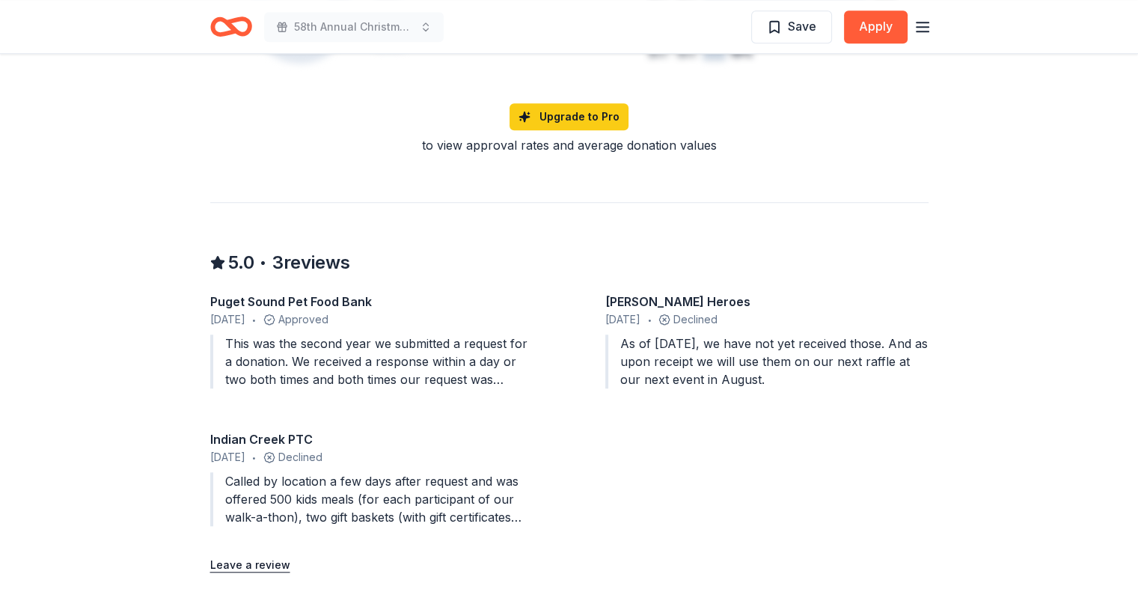
click at [506, 369] on div "This was the second year we submitted a request for a donation. We received a r…" at bounding box center [371, 361] width 323 height 54
click at [413, 359] on div "This was the second year we submitted a request for a donation. We received a r…" at bounding box center [371, 361] width 323 height 54
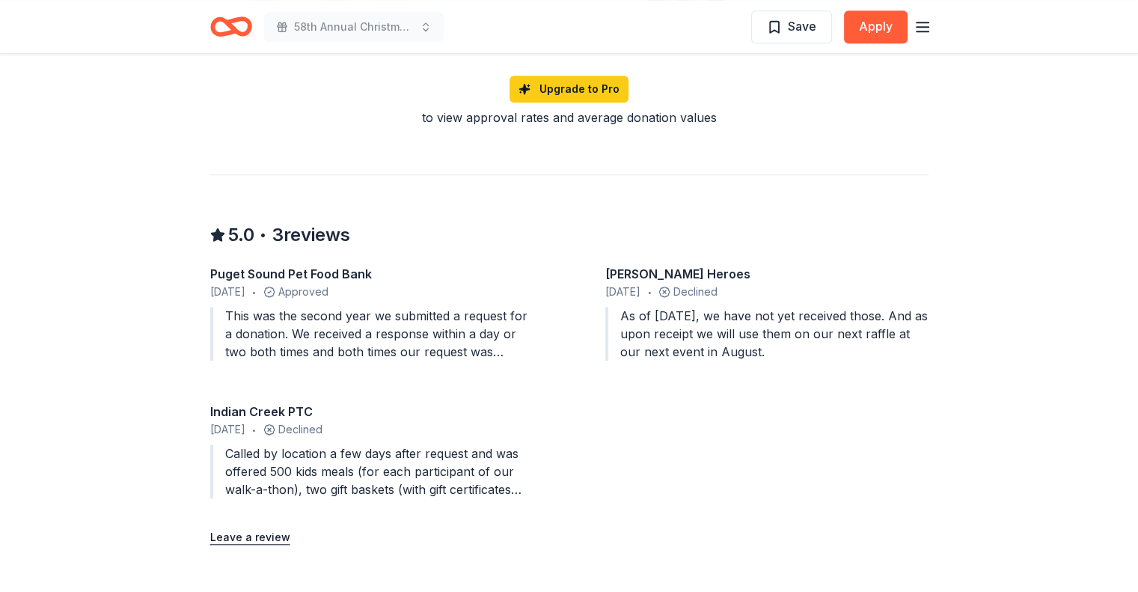
scroll to position [1220, 0]
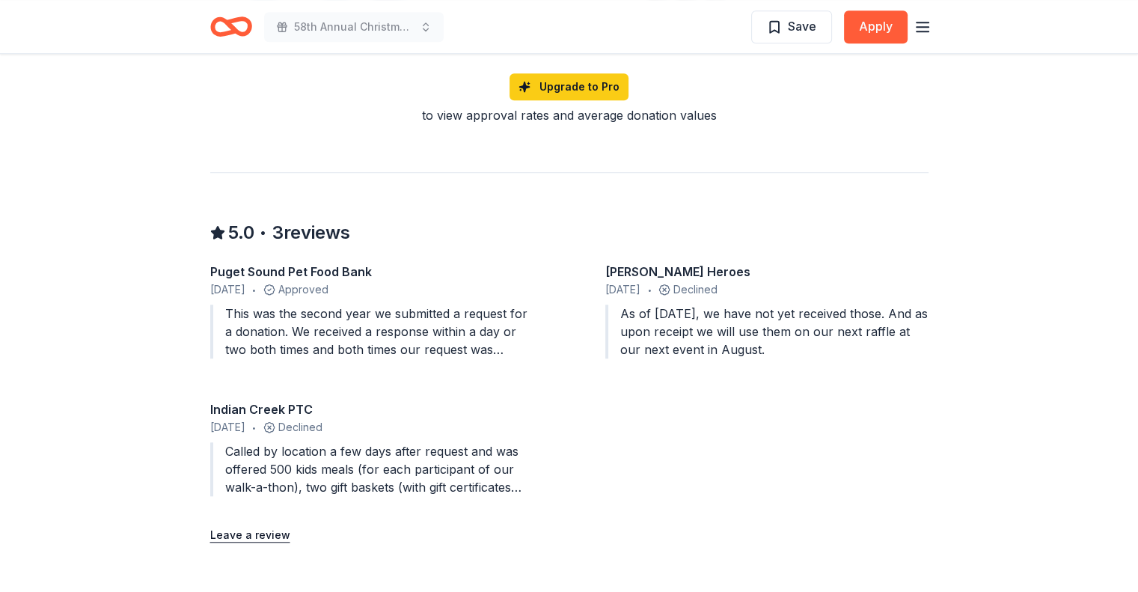
click at [348, 343] on div "This was the second year we submitted a request for a donation. We received a r…" at bounding box center [371, 332] width 323 height 54
drag, startPoint x: 337, startPoint y: 323, endPoint x: 309, endPoint y: 237, distance: 90.6
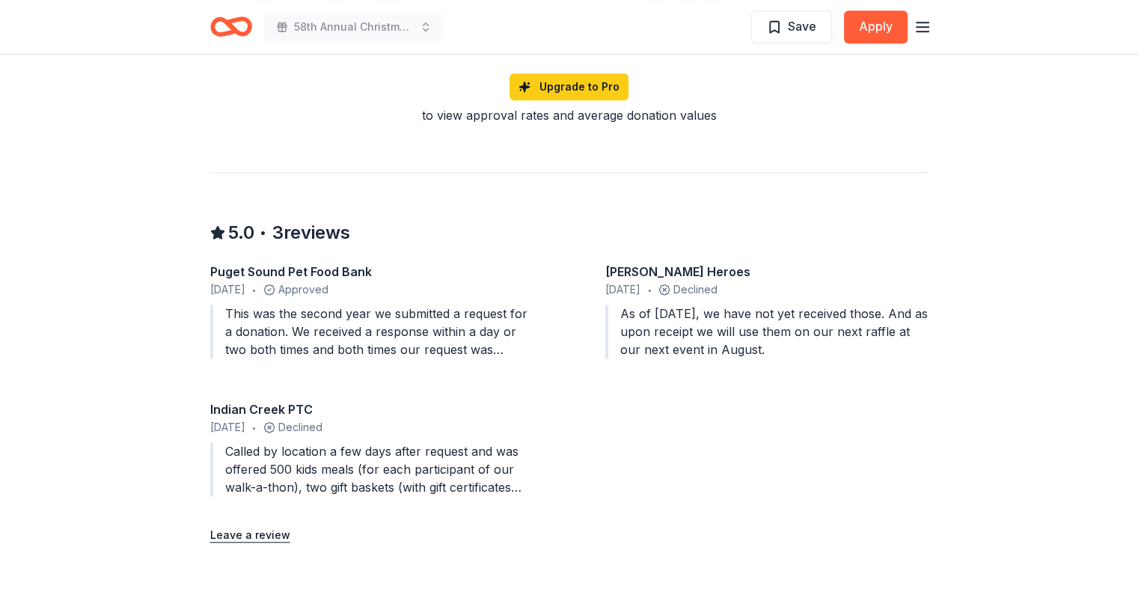
click at [309, 237] on div "5.0 • 3 reviews Puget Sound Pet Food Bank March 2025 • Approved This was the se…" at bounding box center [569, 358] width 718 height 372
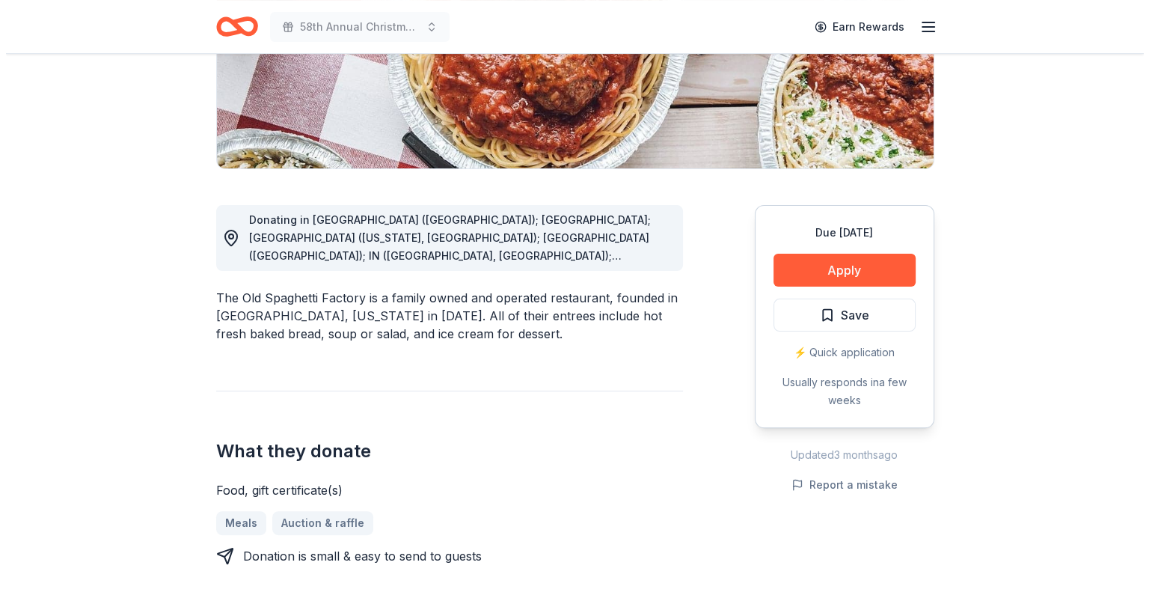
scroll to position [293, 0]
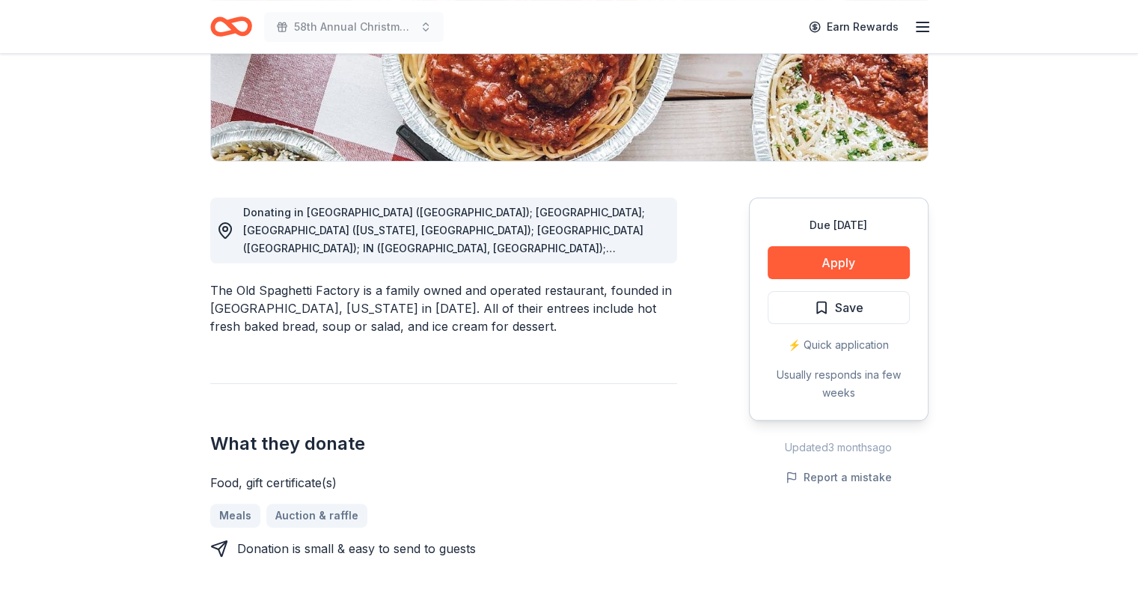
click at [843, 340] on div "⚡️ Quick application" at bounding box center [839, 345] width 142 height 18
click at [847, 260] on button "Apply" at bounding box center [839, 262] width 142 height 33
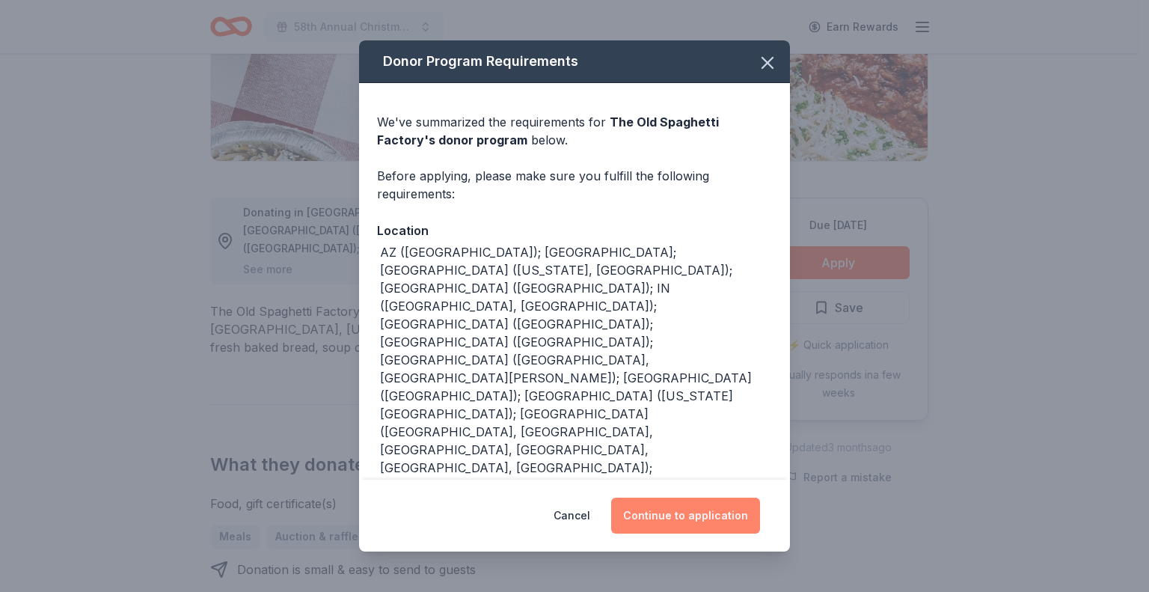
click at [673, 498] on button "Continue to application" at bounding box center [685, 516] width 149 height 36
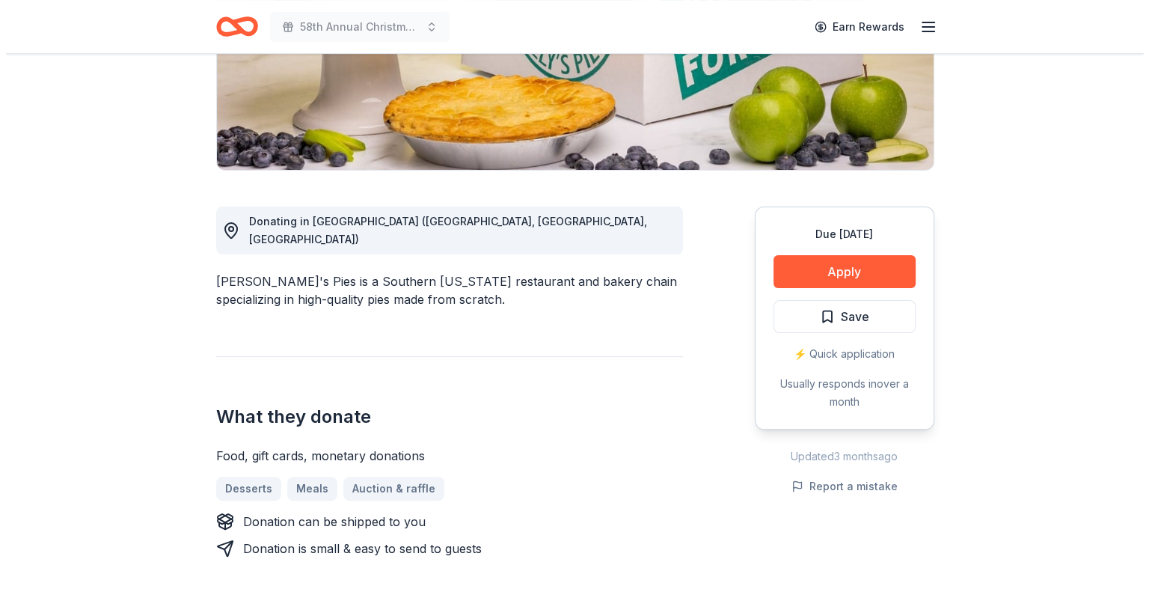
scroll to position [278, 0]
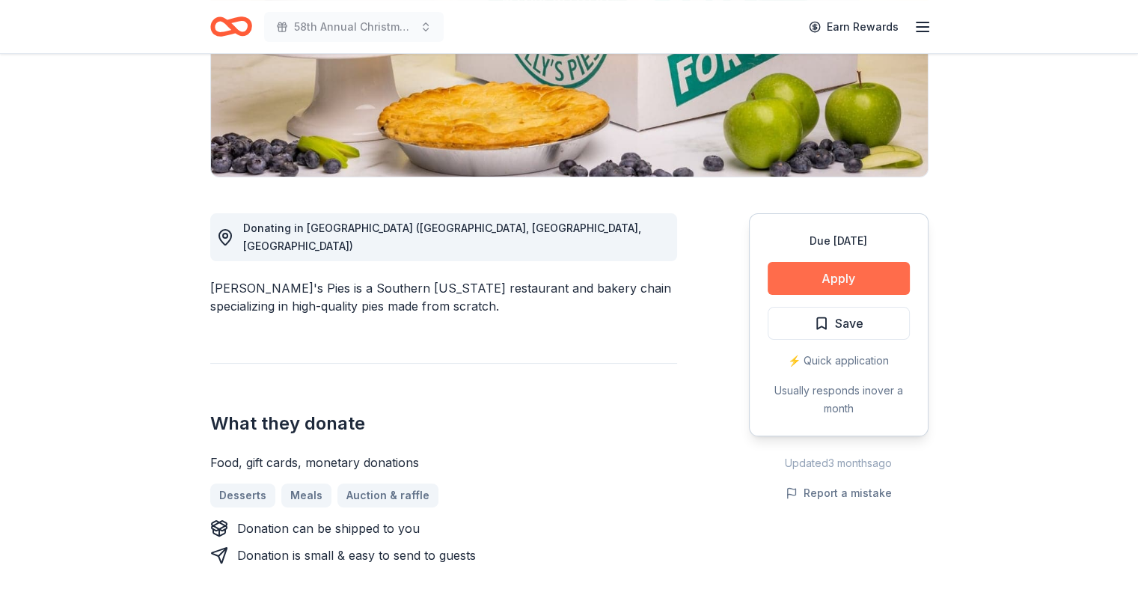
click at [873, 274] on button "Apply" at bounding box center [839, 278] width 142 height 33
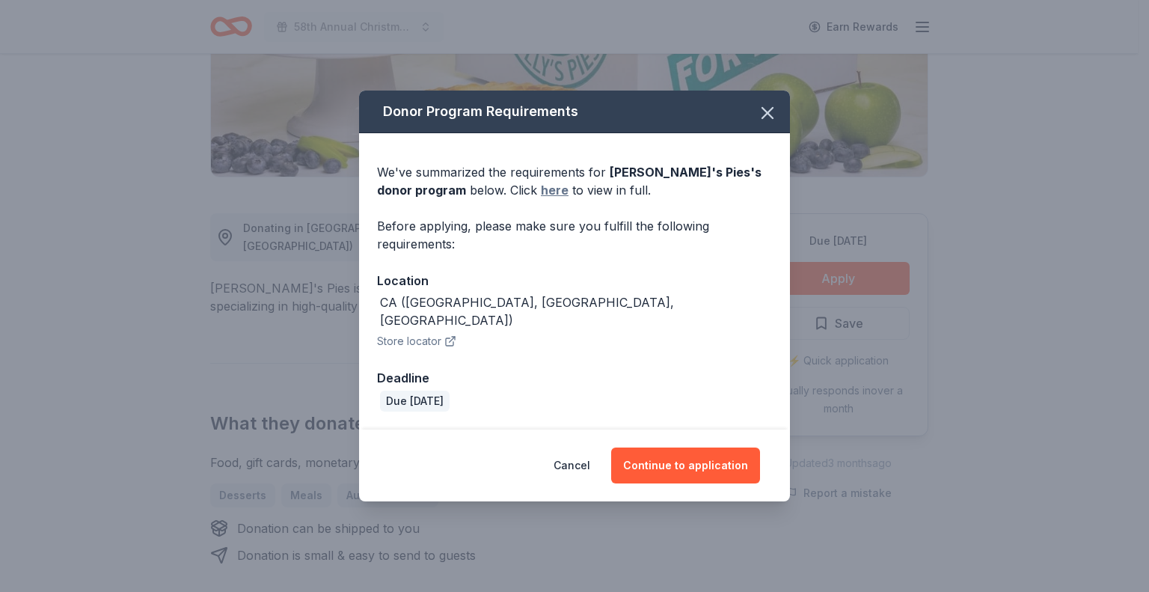
click at [541, 198] on link "here" at bounding box center [555, 190] width 28 height 18
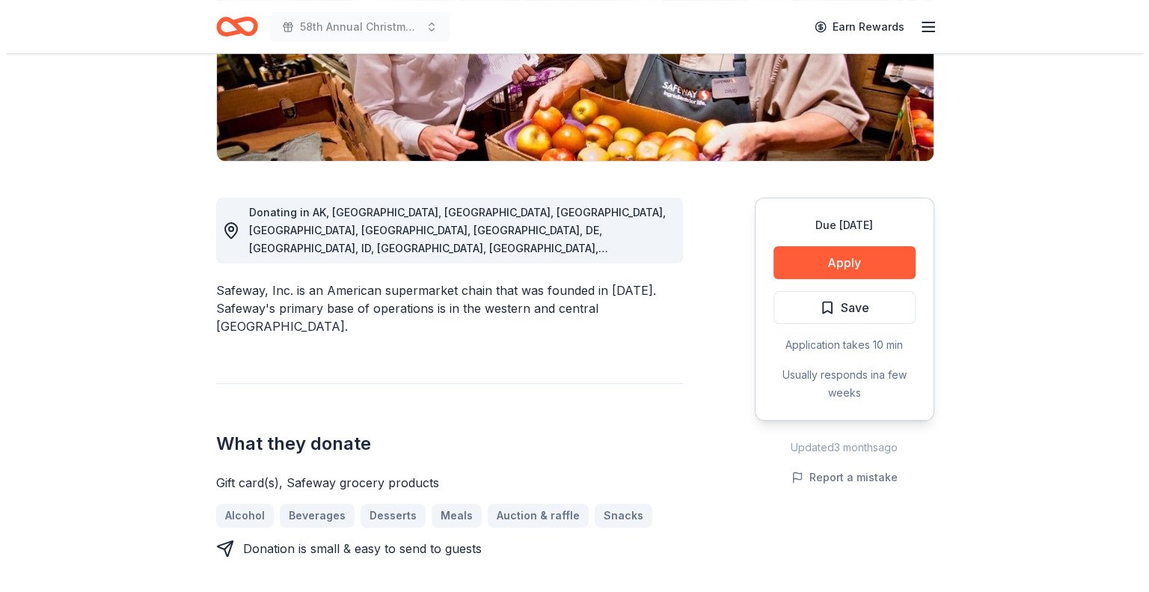
scroll to position [234, 0]
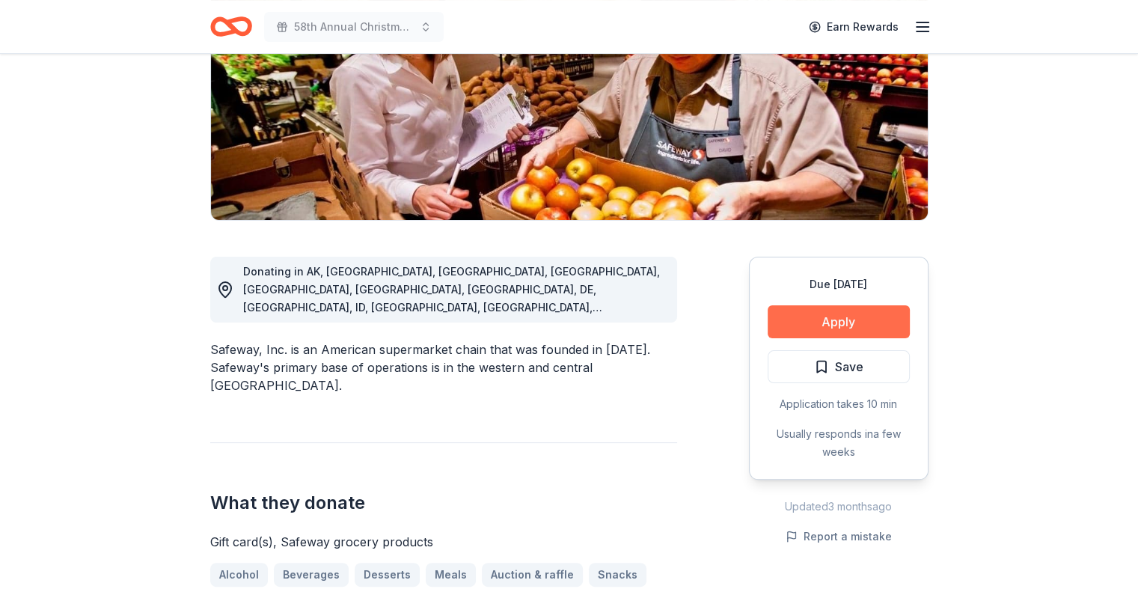
click at [841, 305] on button "Apply" at bounding box center [839, 321] width 142 height 33
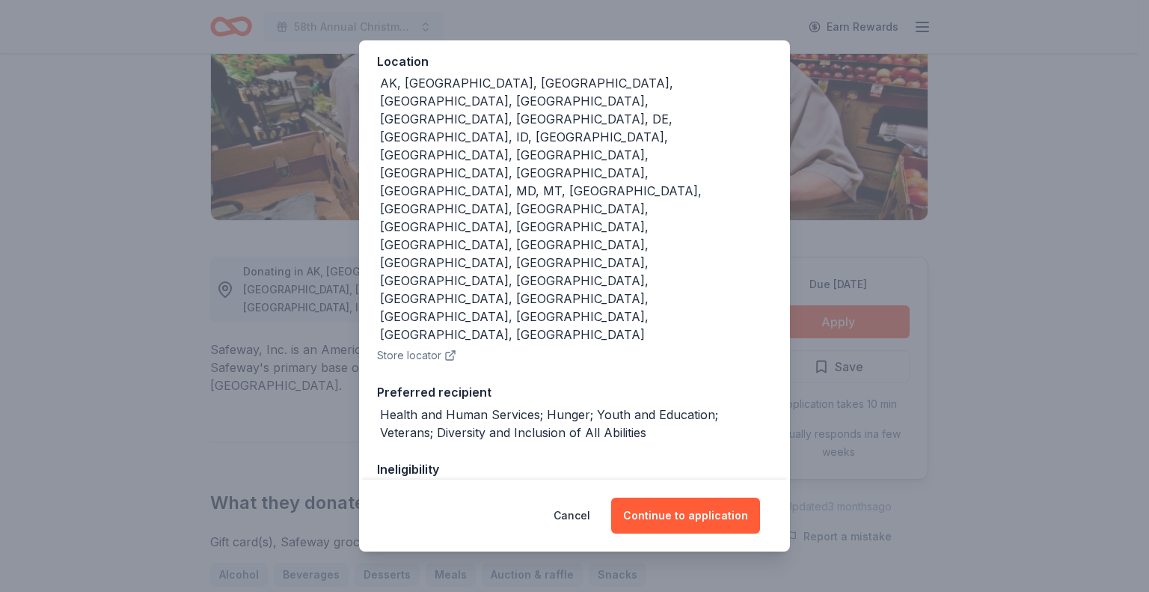
scroll to position [201, 0]
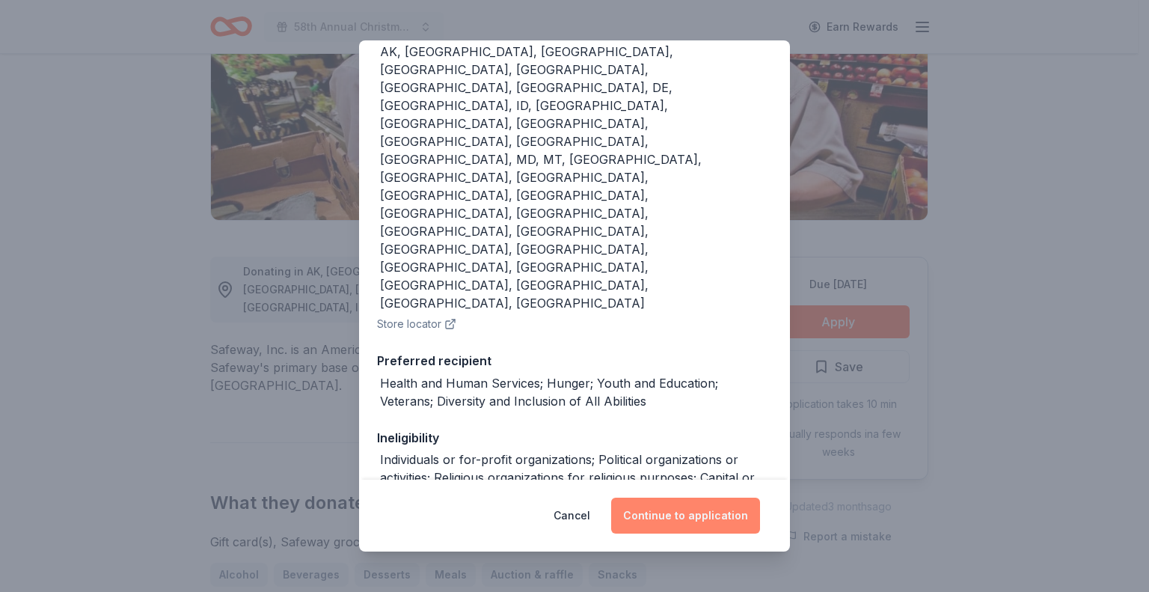
click at [693, 511] on button "Continue to application" at bounding box center [685, 516] width 149 height 36
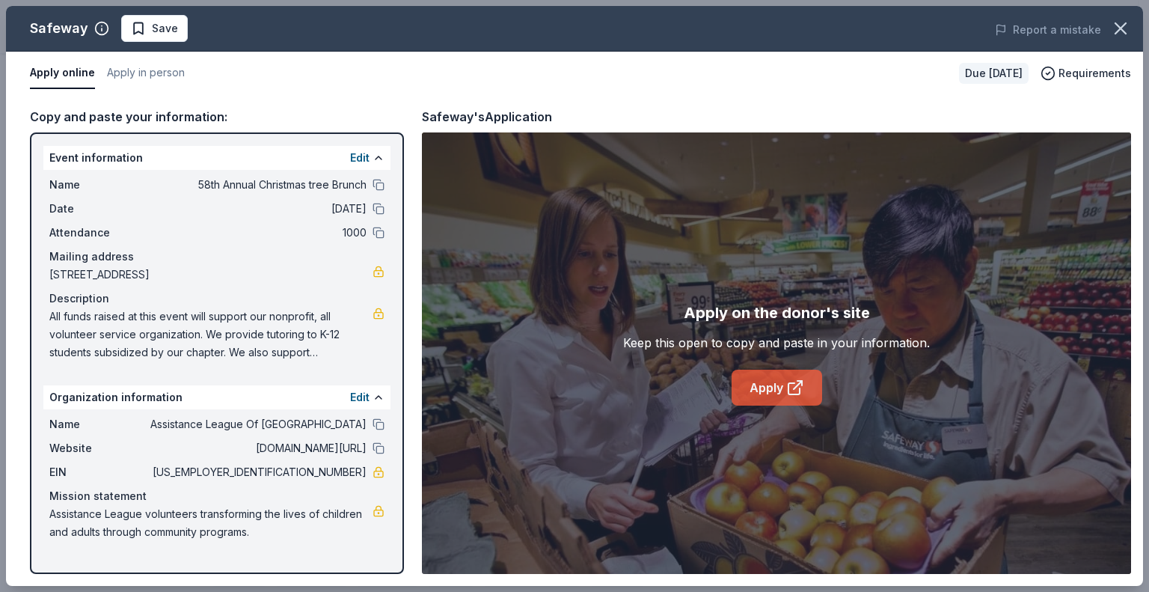
click at [772, 385] on link "Apply" at bounding box center [777, 388] width 91 height 36
click at [774, 382] on link "Apply" at bounding box center [777, 388] width 91 height 36
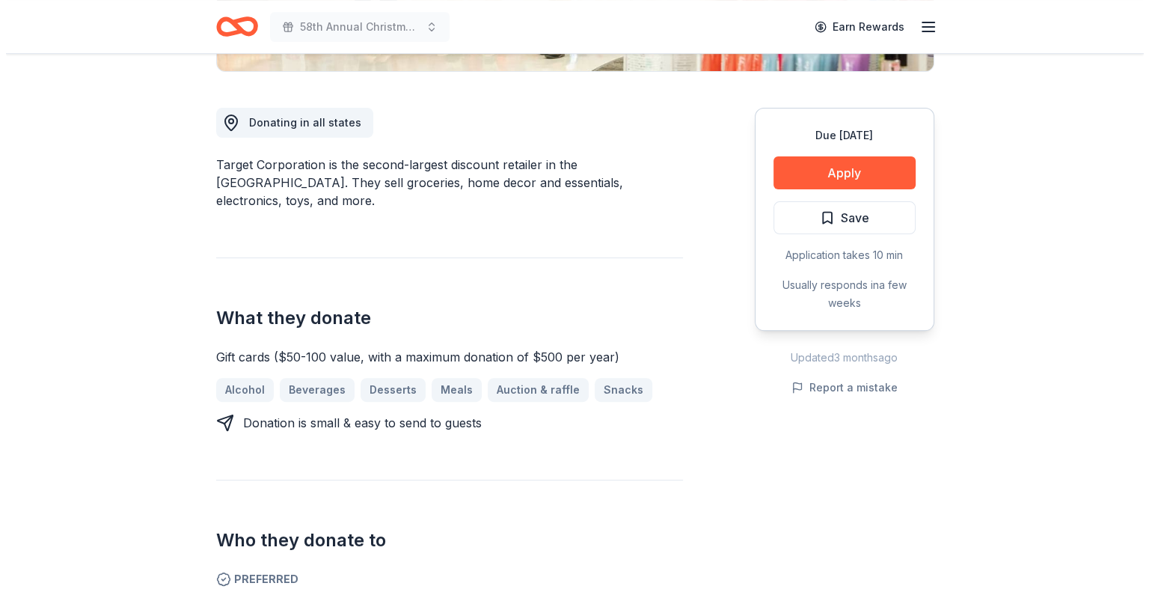
scroll to position [396, 0]
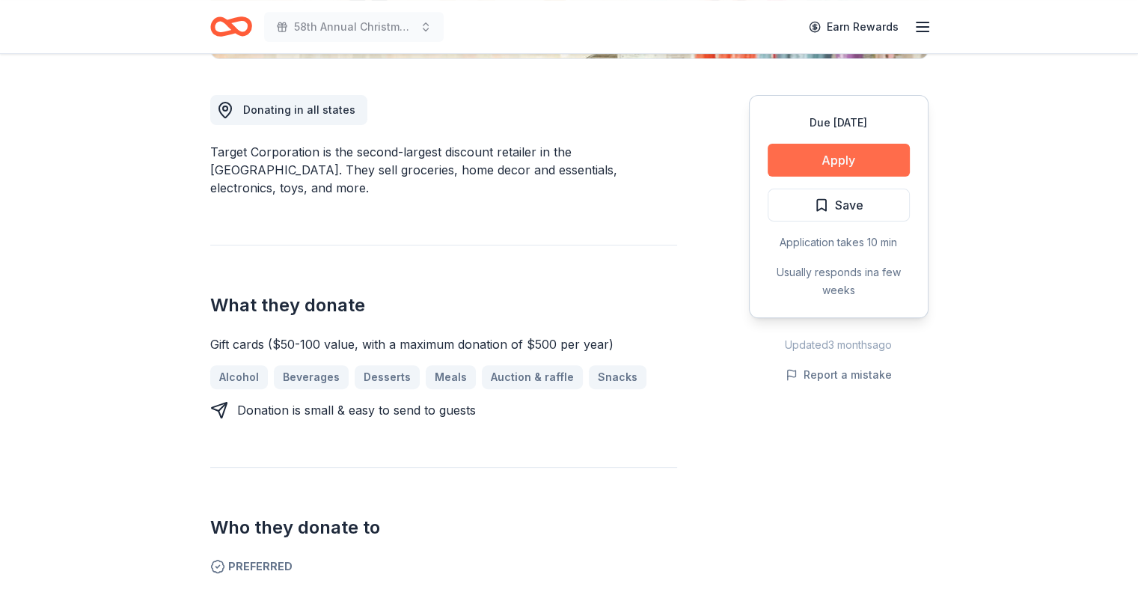
click at [855, 157] on button "Apply" at bounding box center [839, 160] width 142 height 33
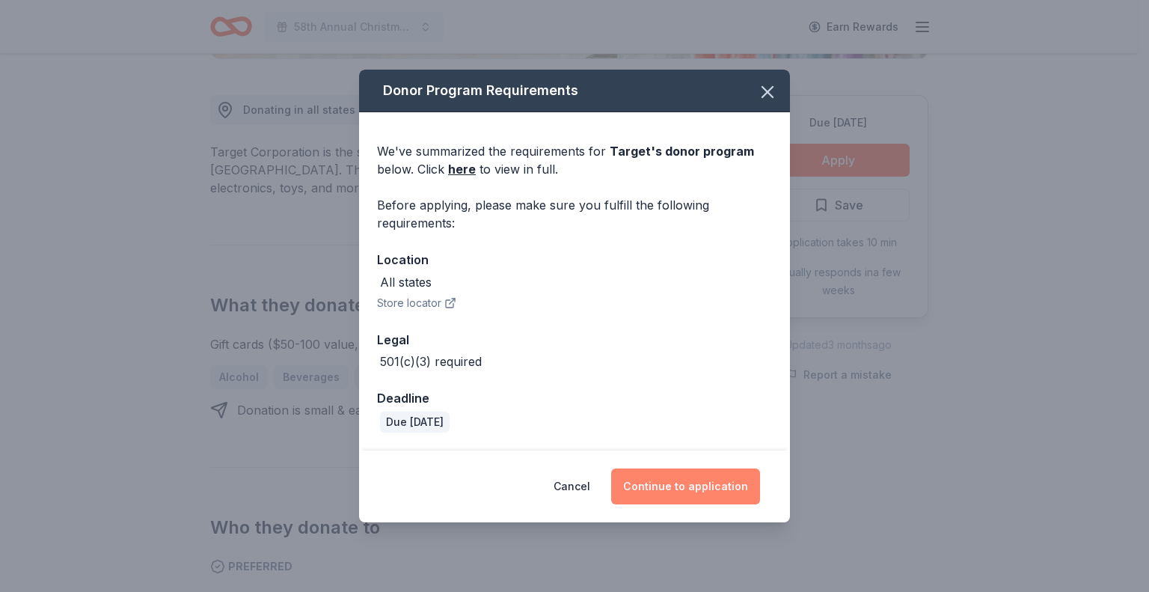
click at [664, 481] on button "Continue to application" at bounding box center [685, 486] width 149 height 36
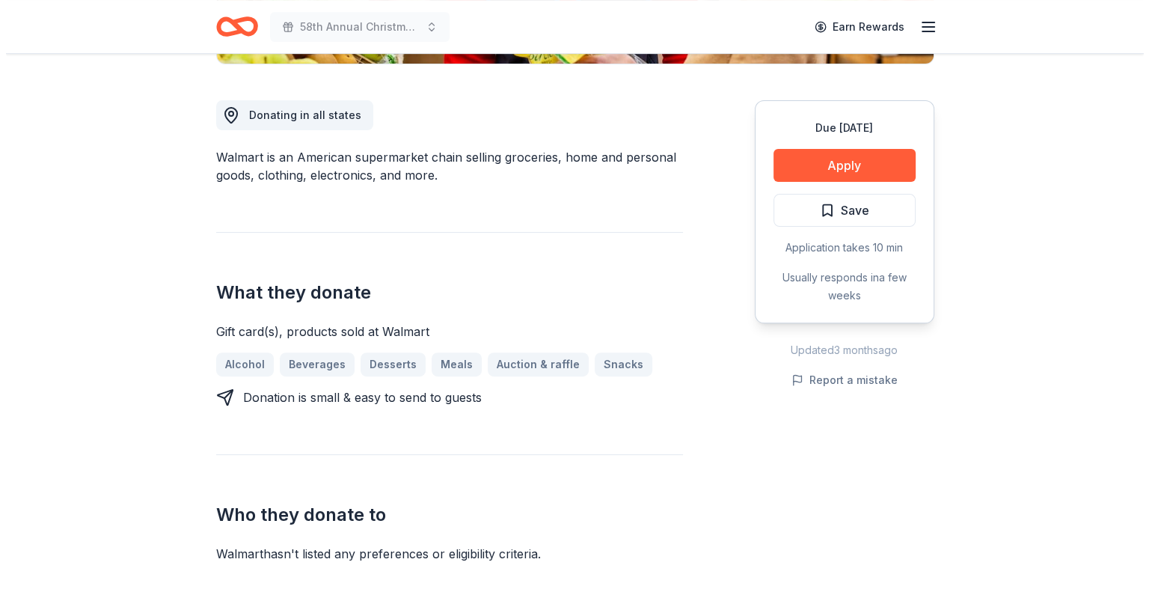
scroll to position [388, 0]
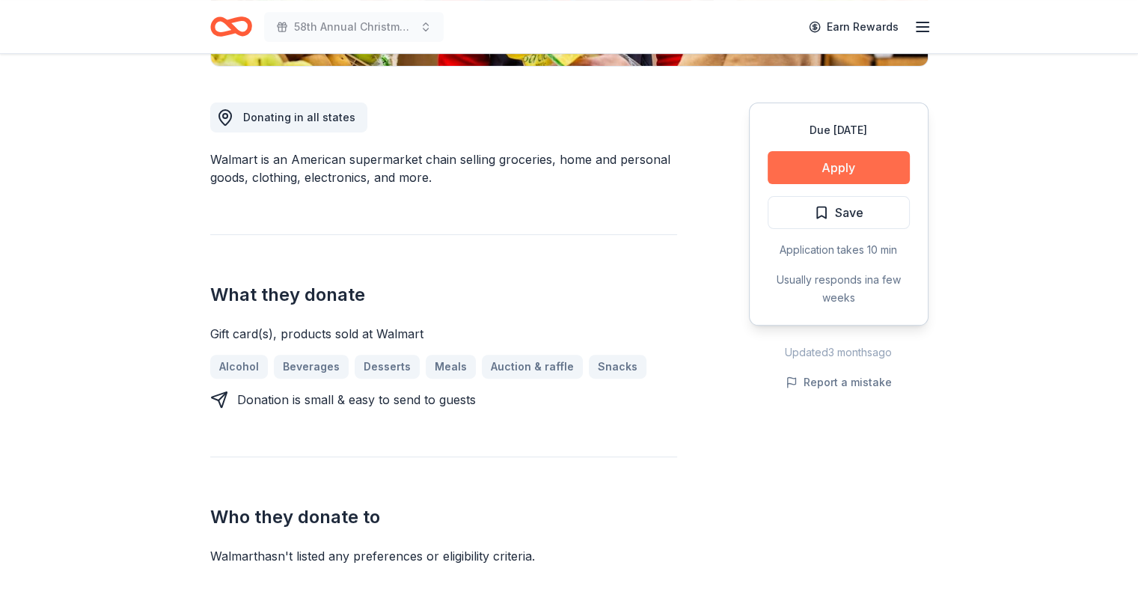
click at [820, 165] on button "Apply" at bounding box center [839, 167] width 142 height 33
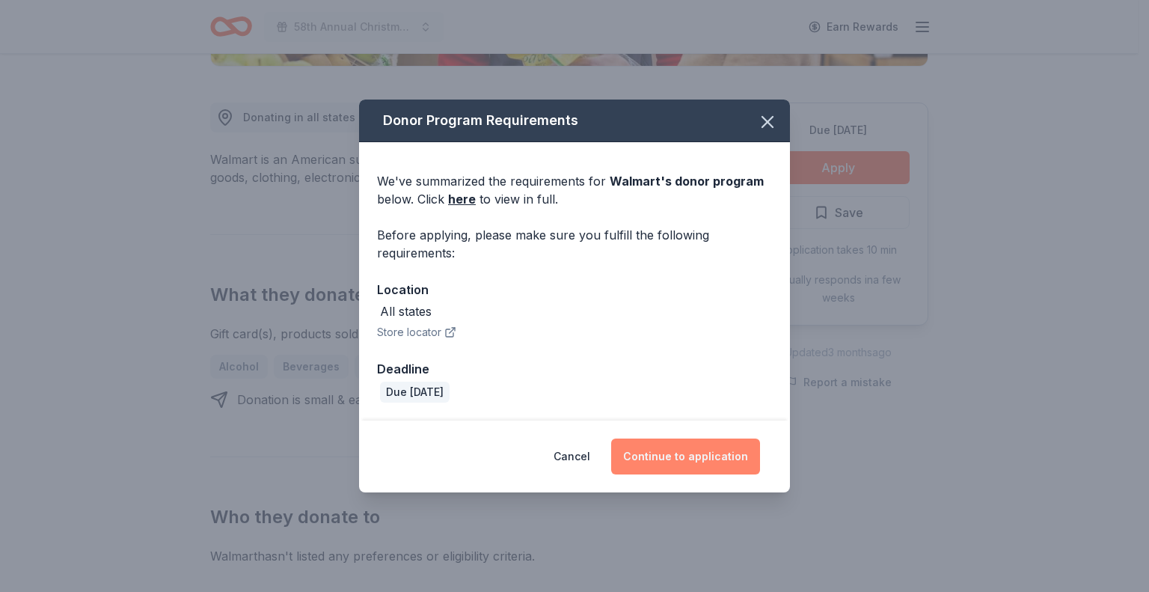
click at [685, 451] on button "Continue to application" at bounding box center [685, 456] width 149 height 36
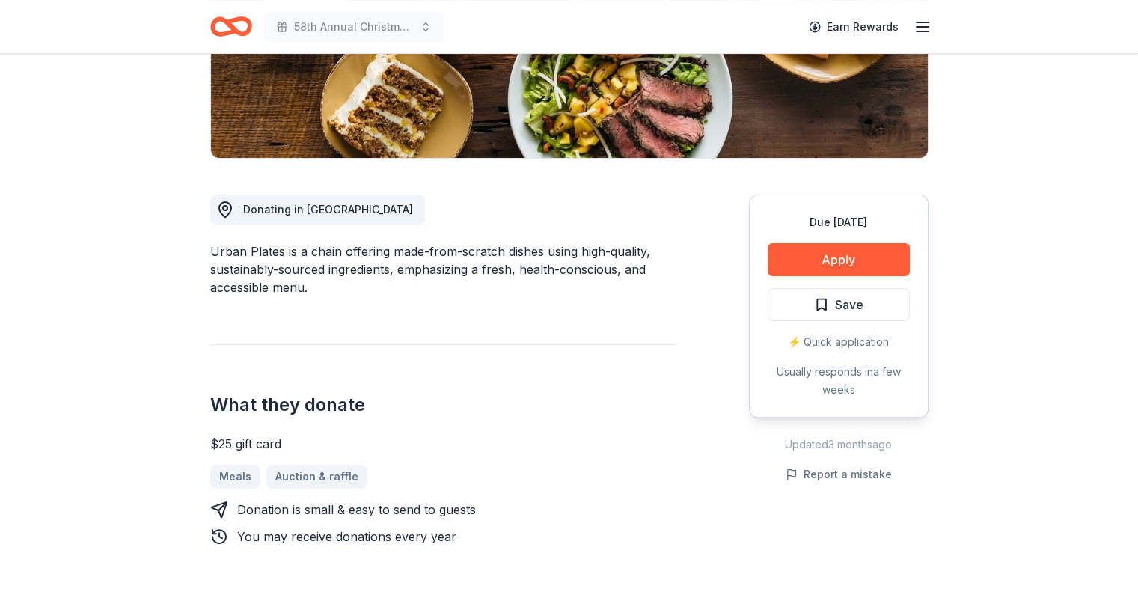
scroll to position [290, 0]
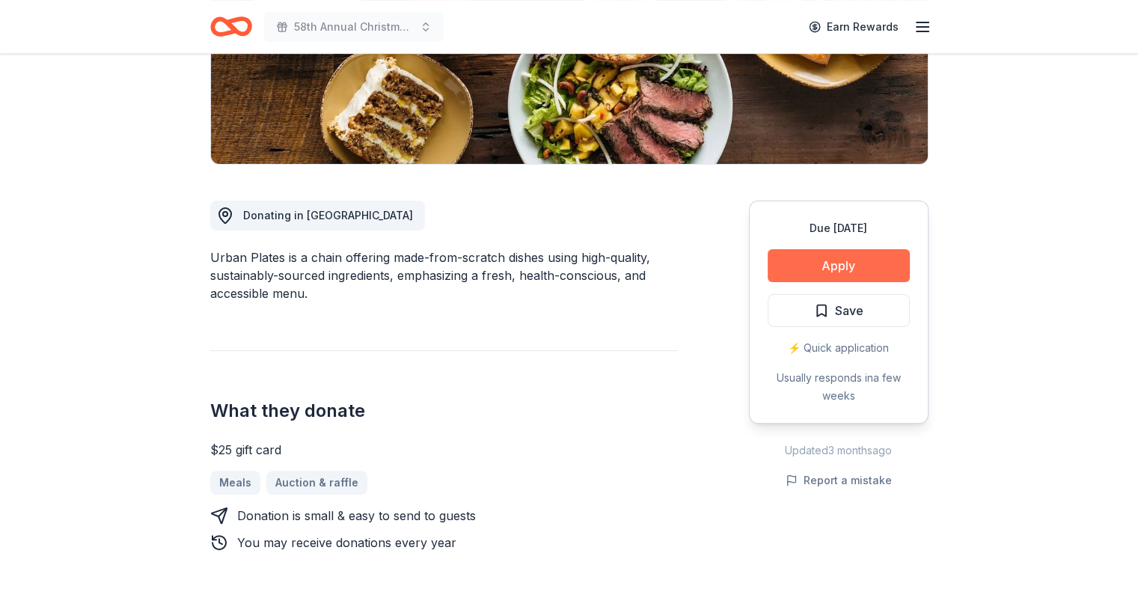
click at [871, 260] on button "Apply" at bounding box center [839, 265] width 142 height 33
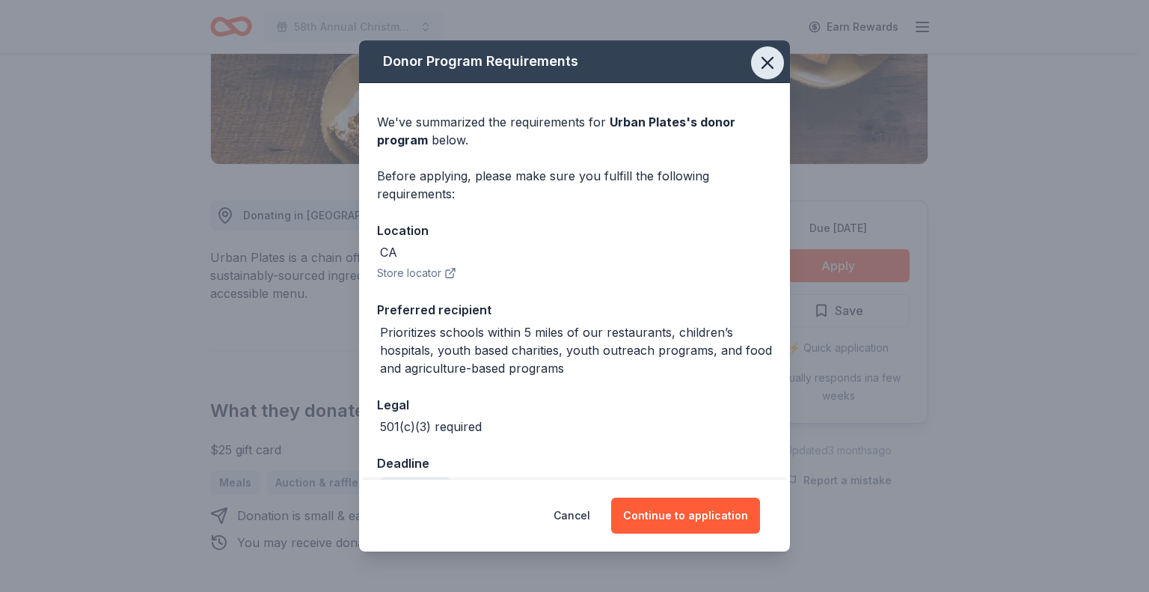
click at [757, 59] on icon "button" at bounding box center [767, 62] width 21 height 21
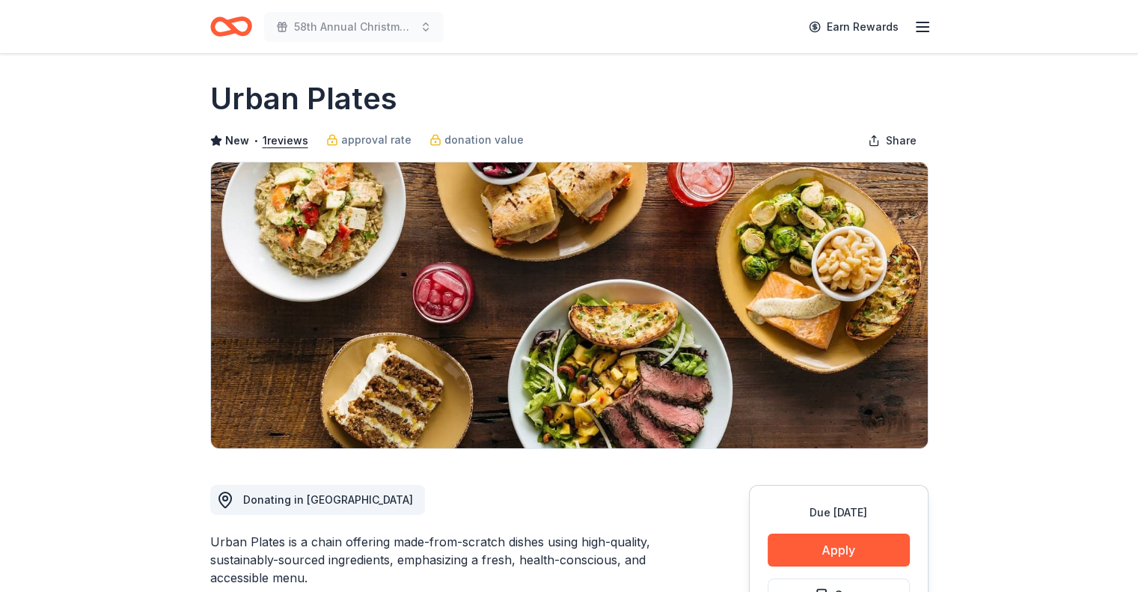
scroll to position [0, 0]
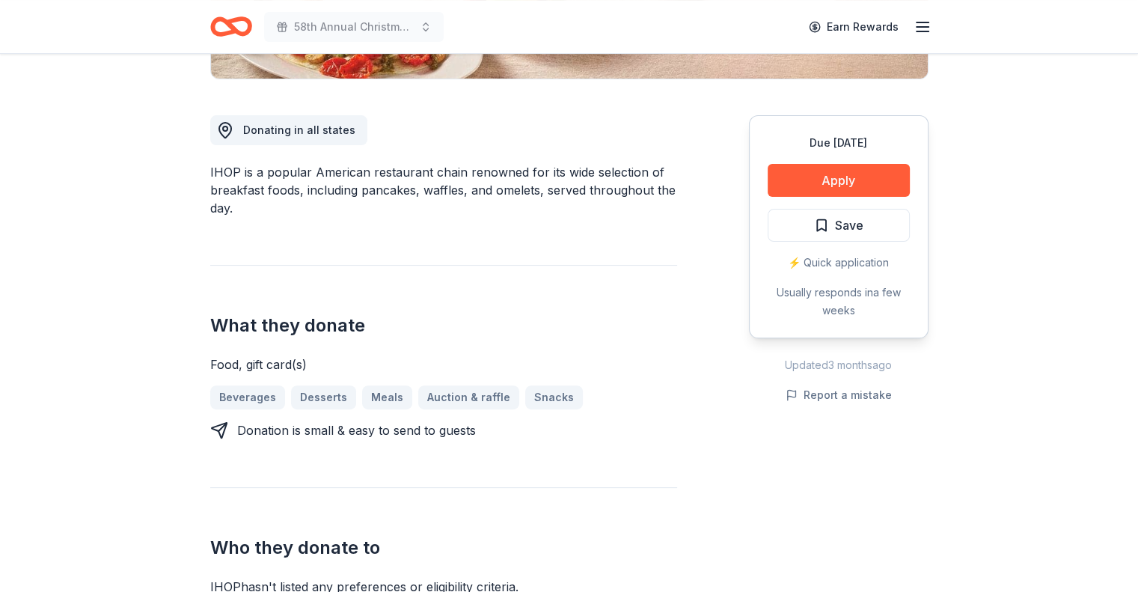
scroll to position [357, 0]
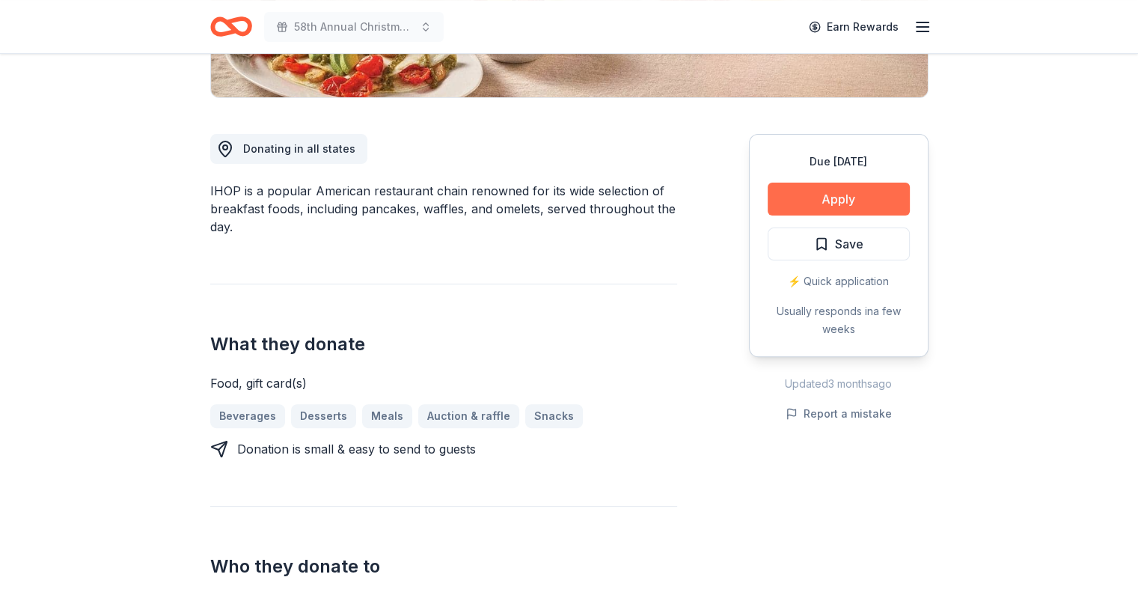
click at [846, 191] on button "Apply" at bounding box center [839, 199] width 142 height 33
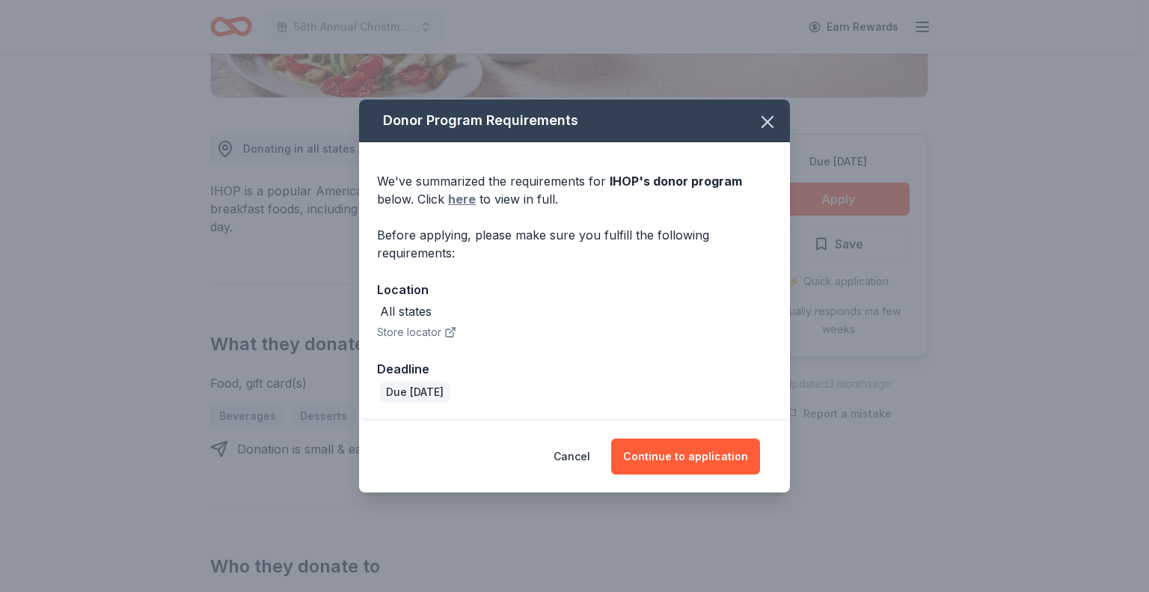
click at [463, 197] on link "here" at bounding box center [462, 199] width 28 height 18
click at [763, 116] on icon "button" at bounding box center [767, 121] width 21 height 21
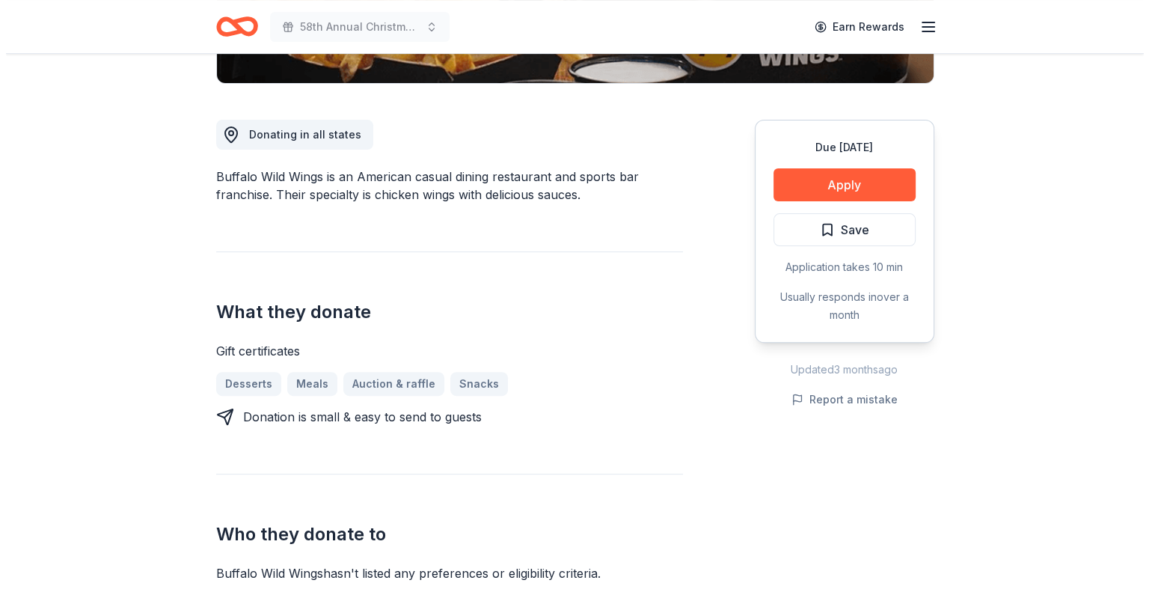
scroll to position [381, 0]
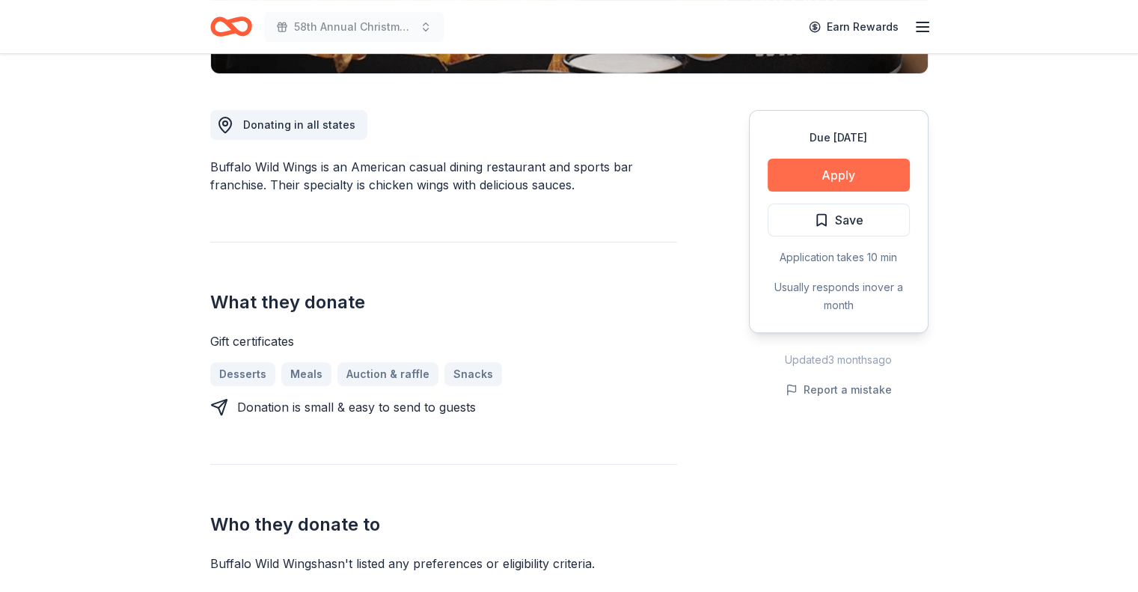
click at [873, 167] on button "Apply" at bounding box center [839, 175] width 142 height 33
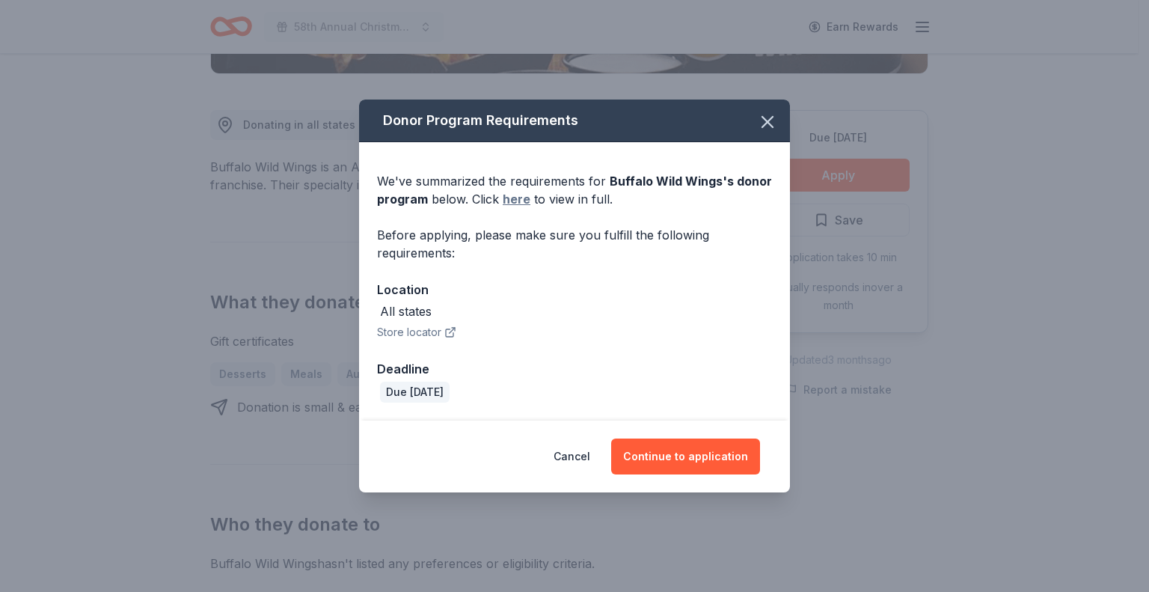
click at [518, 195] on link "here" at bounding box center [517, 199] width 28 height 18
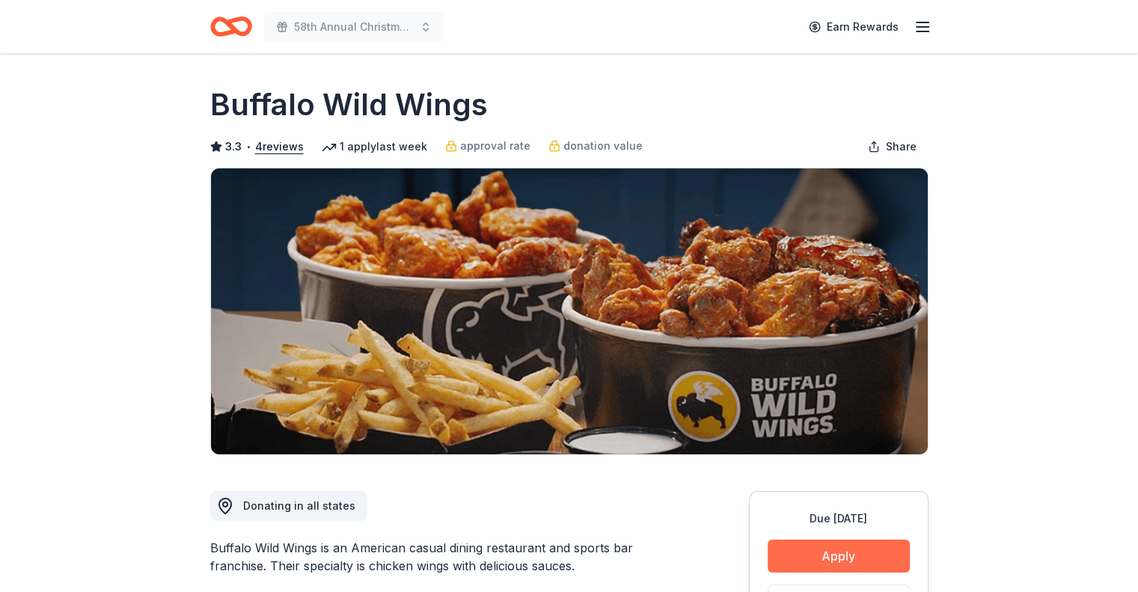
click at [810, 548] on button "Apply" at bounding box center [839, 555] width 142 height 33
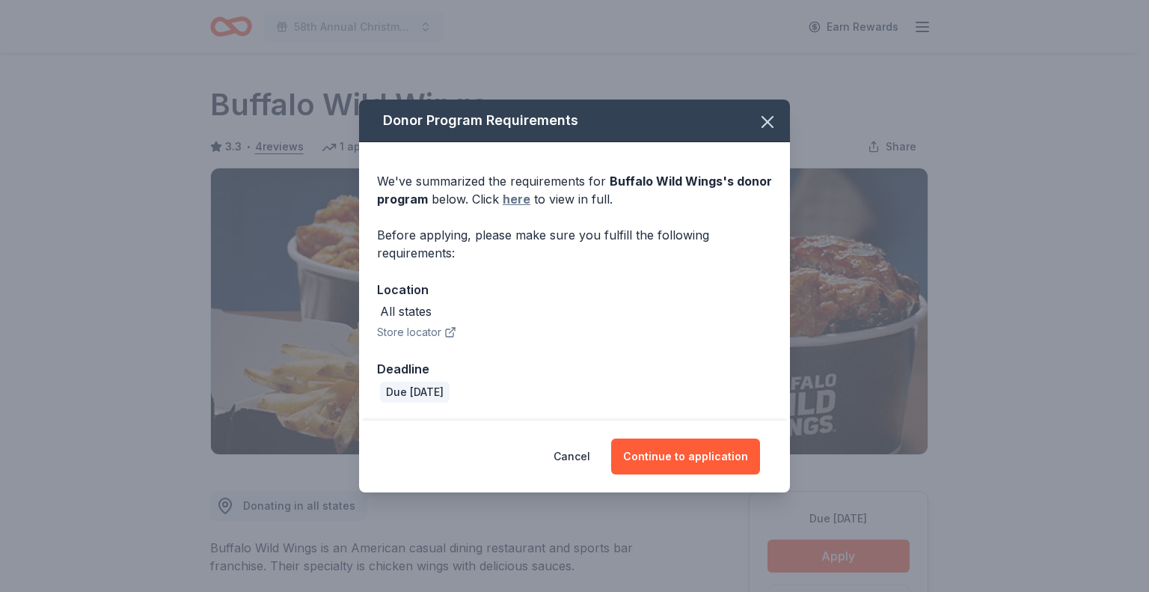
click at [511, 195] on link "here" at bounding box center [517, 199] width 28 height 18
click at [765, 122] on icon "button" at bounding box center [767, 121] width 21 height 21
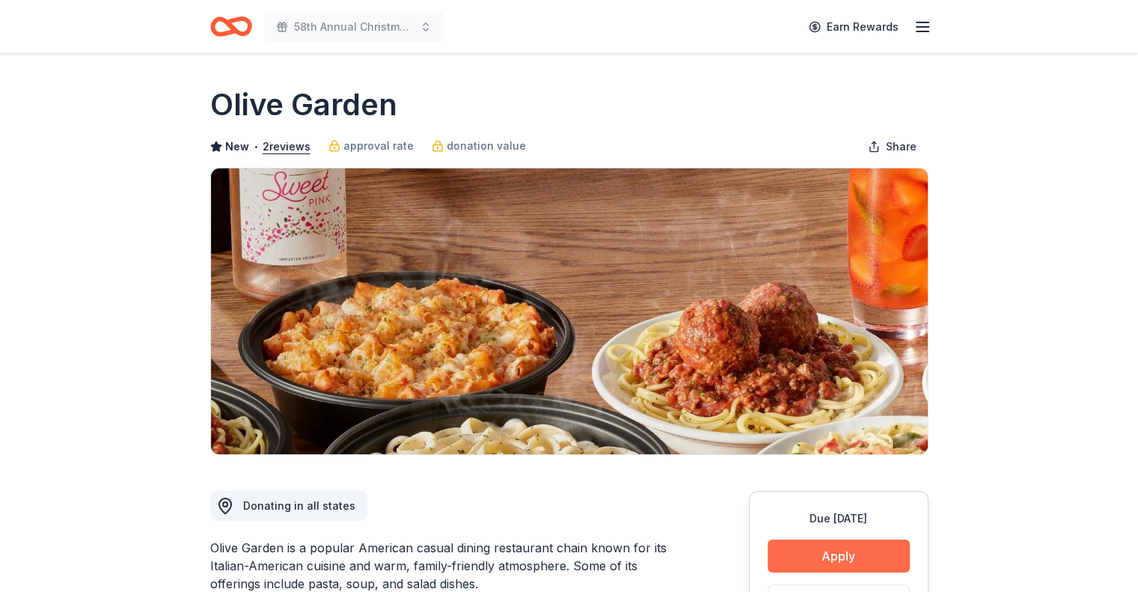
click at [869, 548] on button "Apply" at bounding box center [839, 555] width 142 height 33
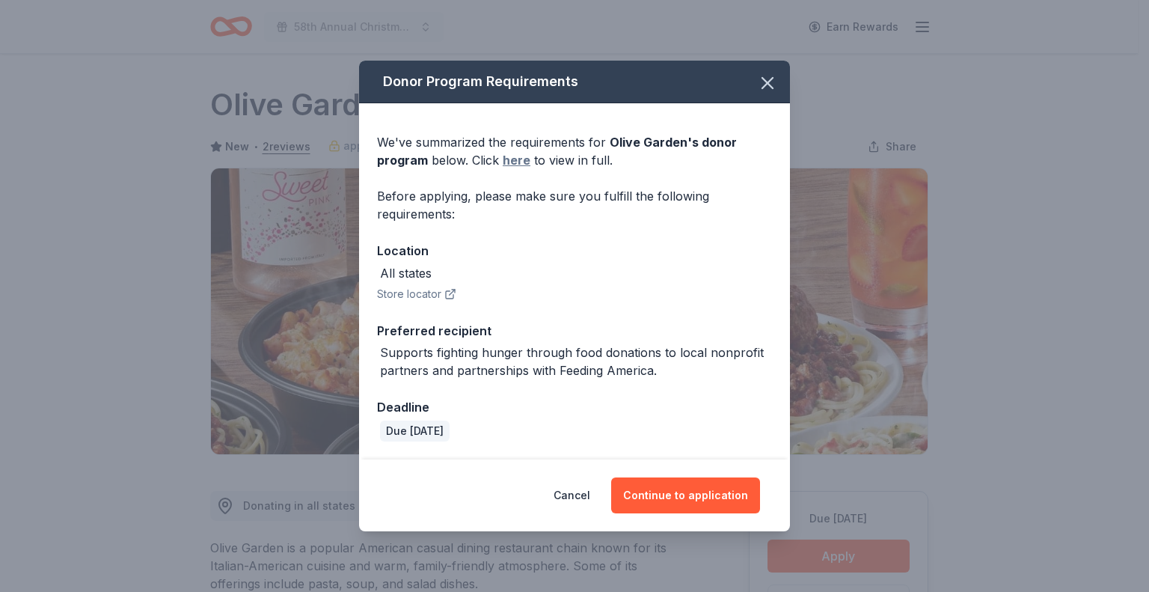
click at [516, 161] on link "here" at bounding box center [517, 160] width 28 height 18
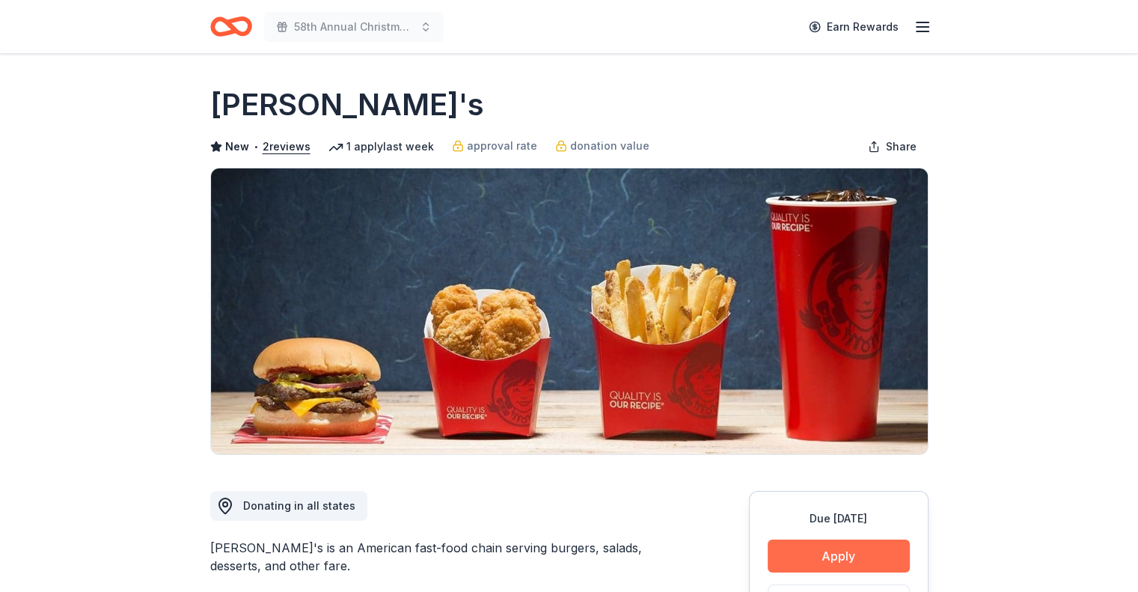
click at [848, 555] on button "Apply" at bounding box center [839, 555] width 142 height 33
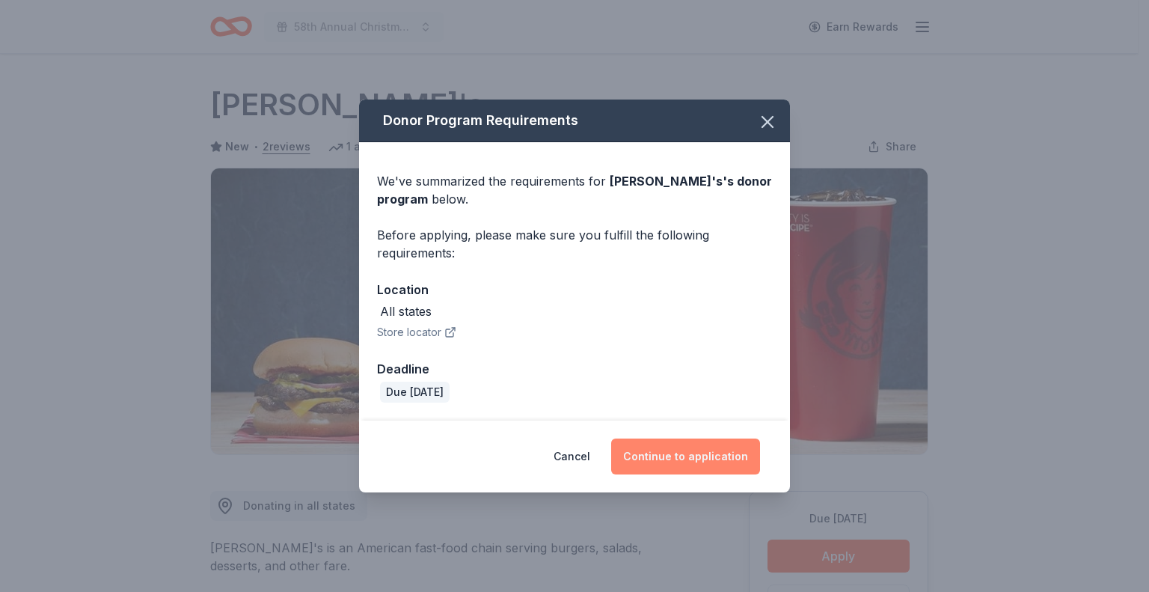
click at [690, 450] on button "Continue to application" at bounding box center [685, 456] width 149 height 36
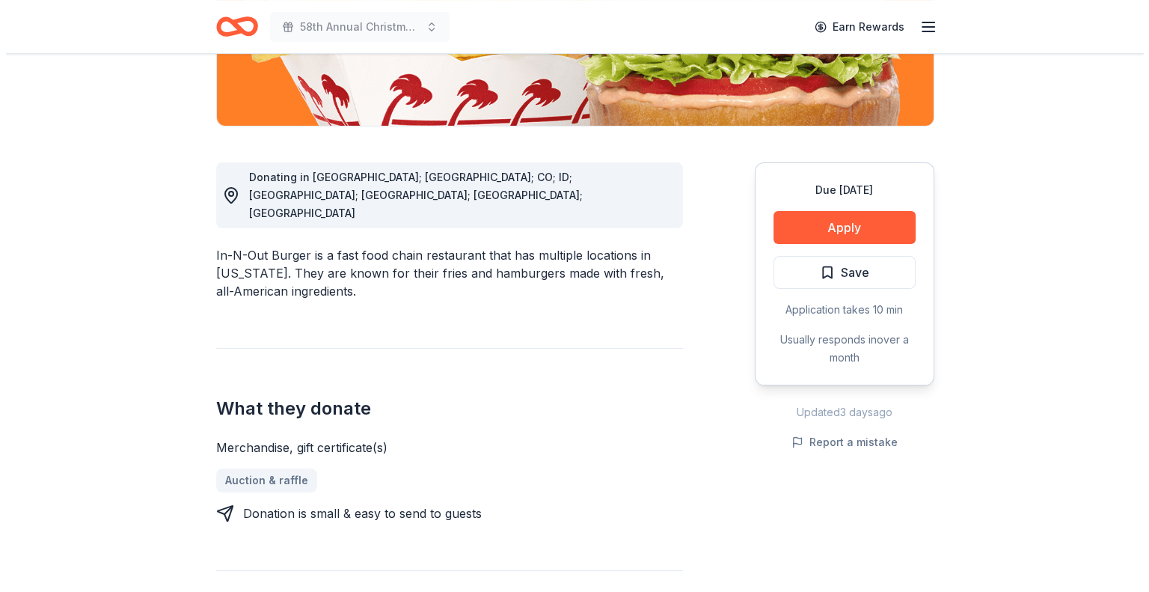
scroll to position [317, 0]
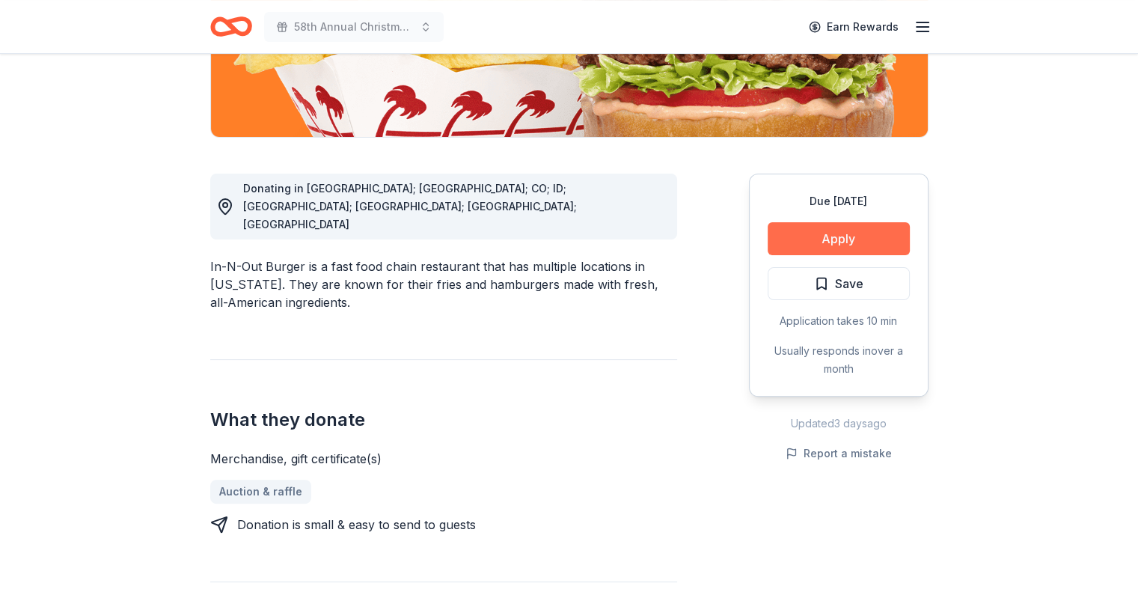
click at [870, 233] on button "Apply" at bounding box center [839, 238] width 142 height 33
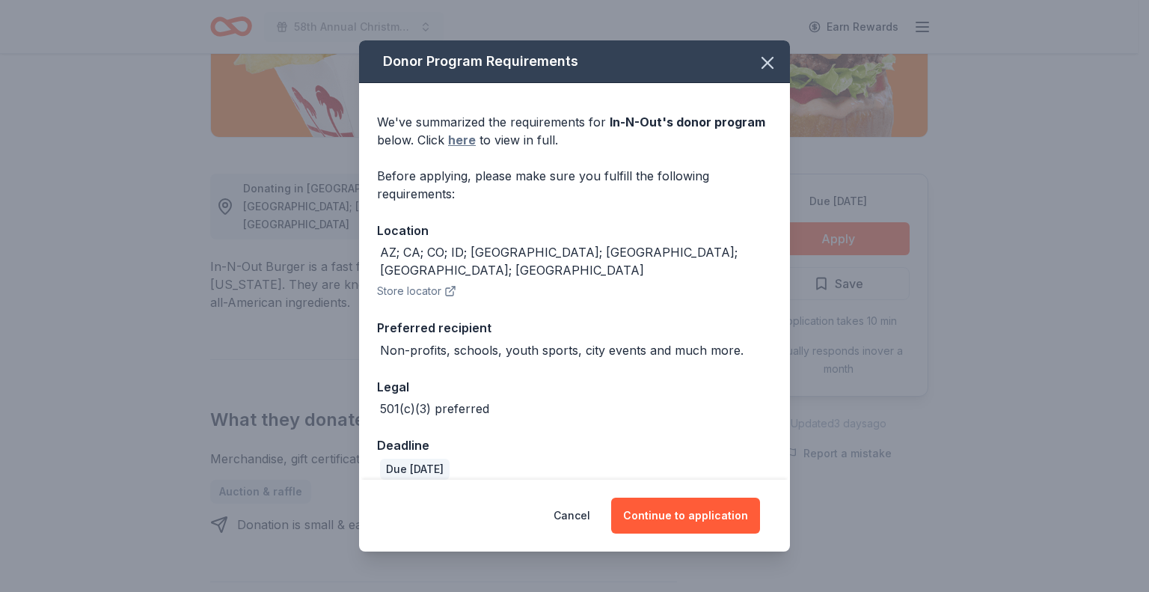
click at [464, 142] on link "here" at bounding box center [462, 140] width 28 height 18
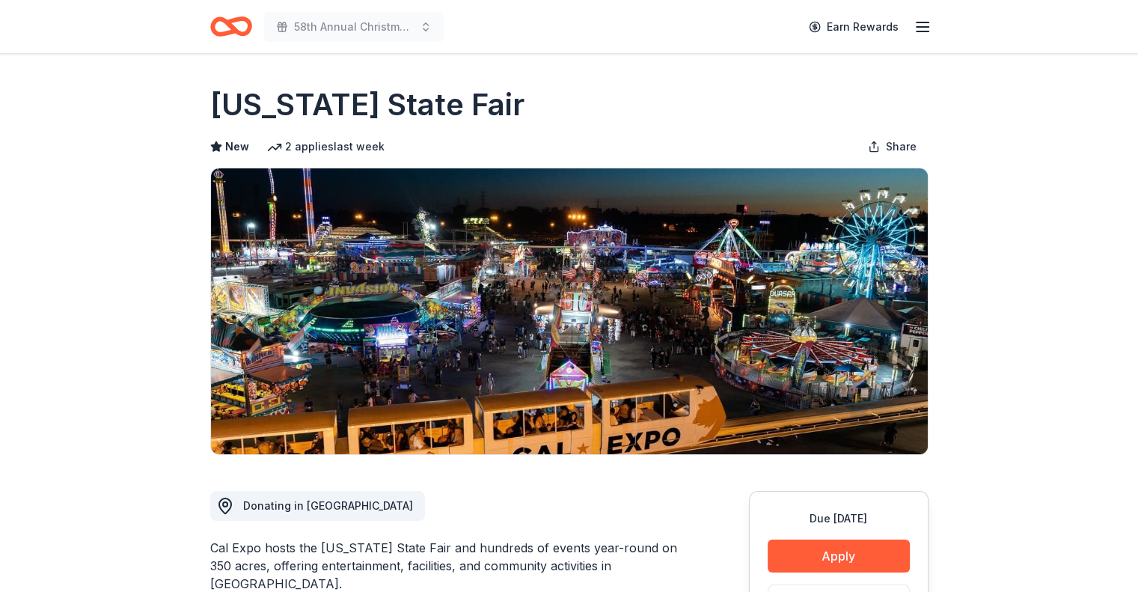
click at [795, 332] on img at bounding box center [569, 311] width 717 height 286
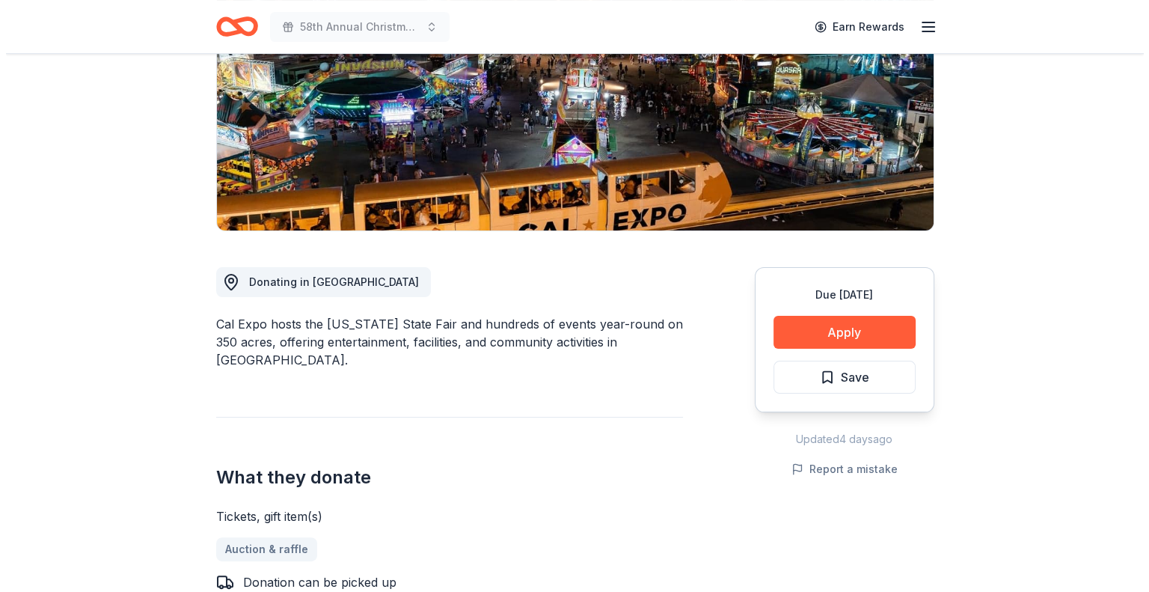
scroll to position [201, 0]
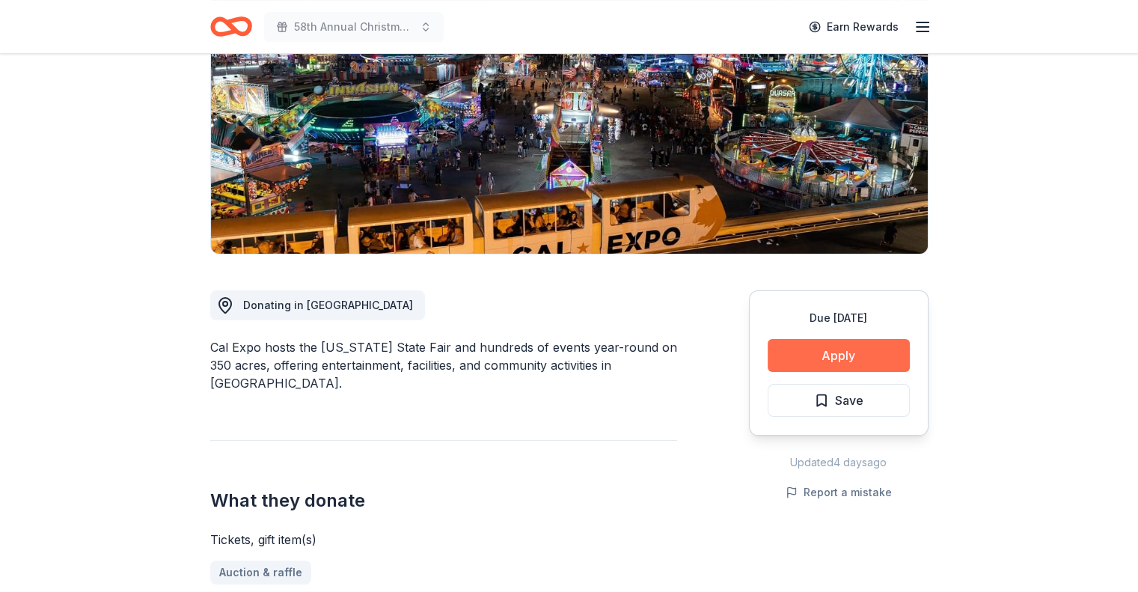
click at [860, 345] on button "Apply" at bounding box center [839, 355] width 142 height 33
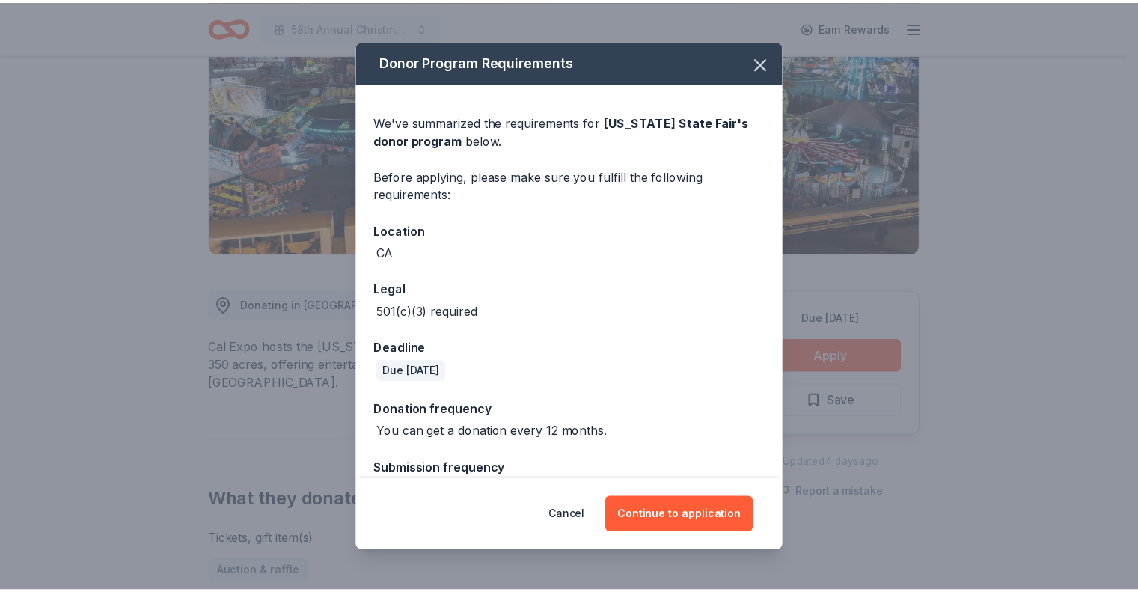
scroll to position [36, 0]
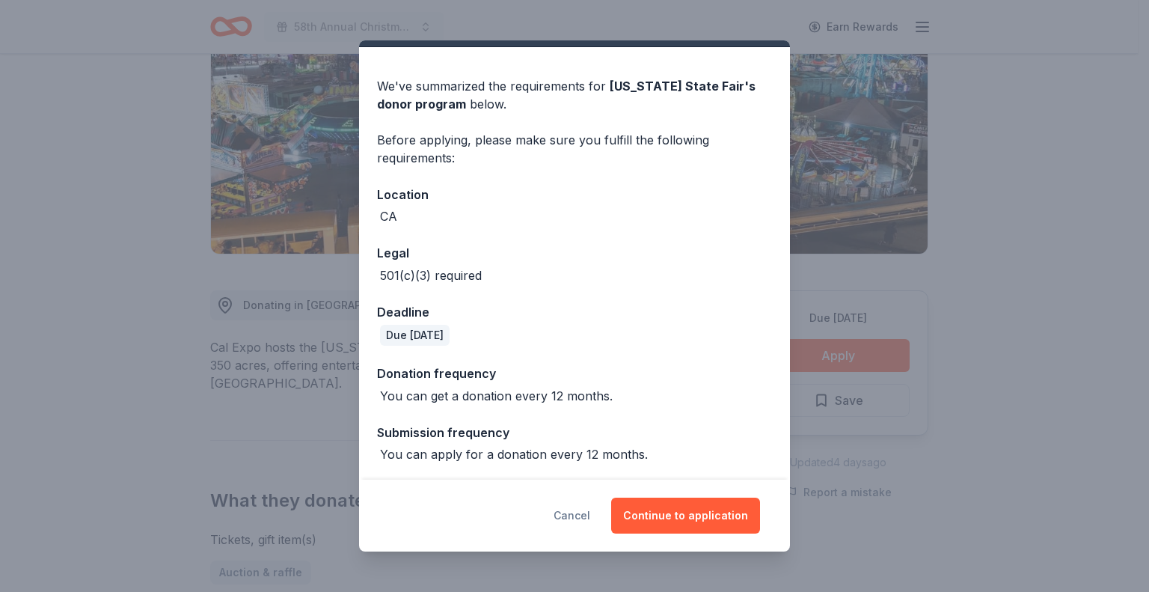
click at [581, 514] on button "Cancel" at bounding box center [572, 516] width 37 height 36
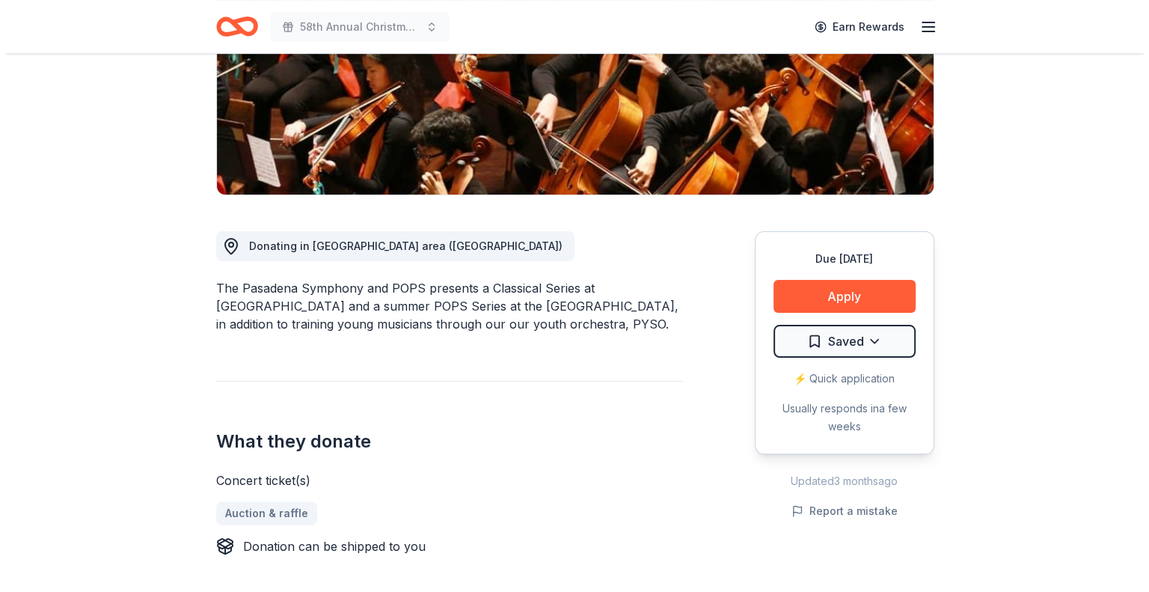
scroll to position [263, 0]
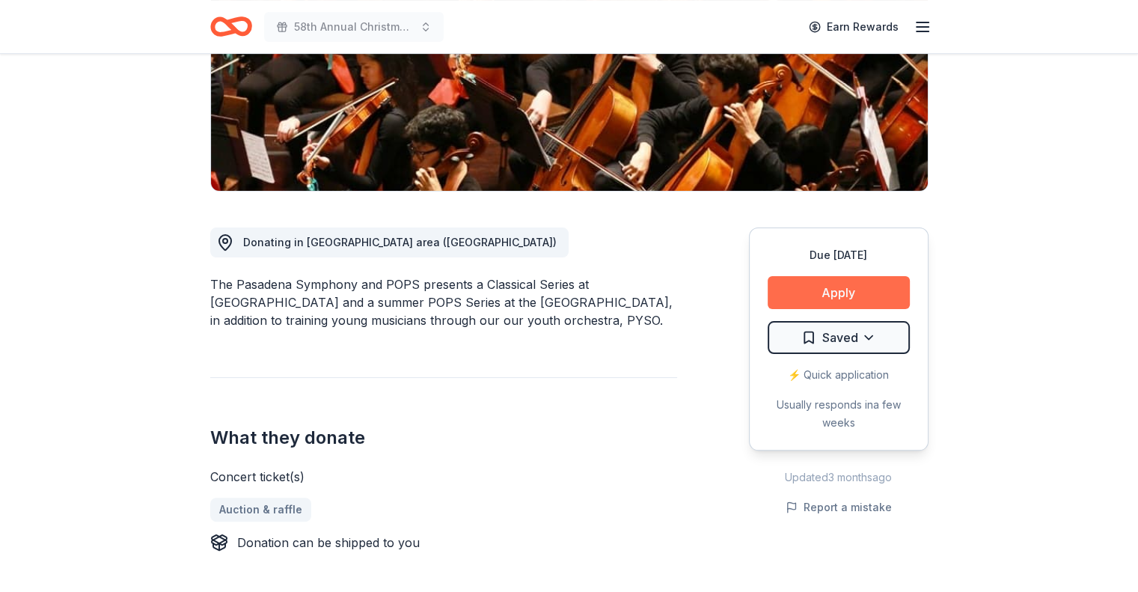
click at [863, 288] on button "Apply" at bounding box center [839, 292] width 142 height 33
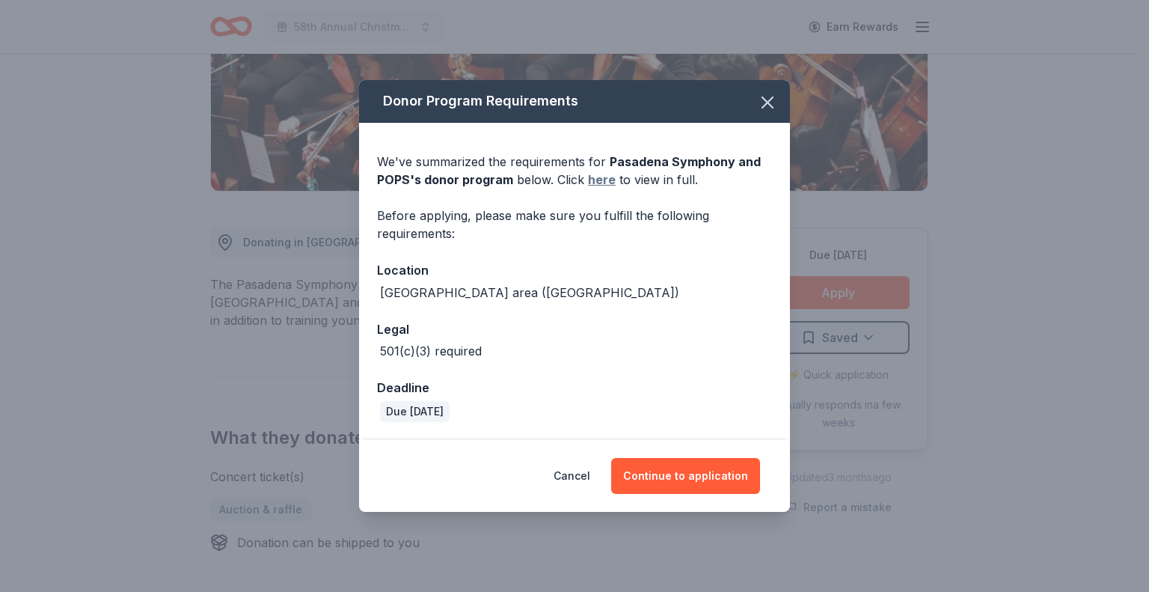
click at [601, 184] on link "here" at bounding box center [602, 180] width 28 height 18
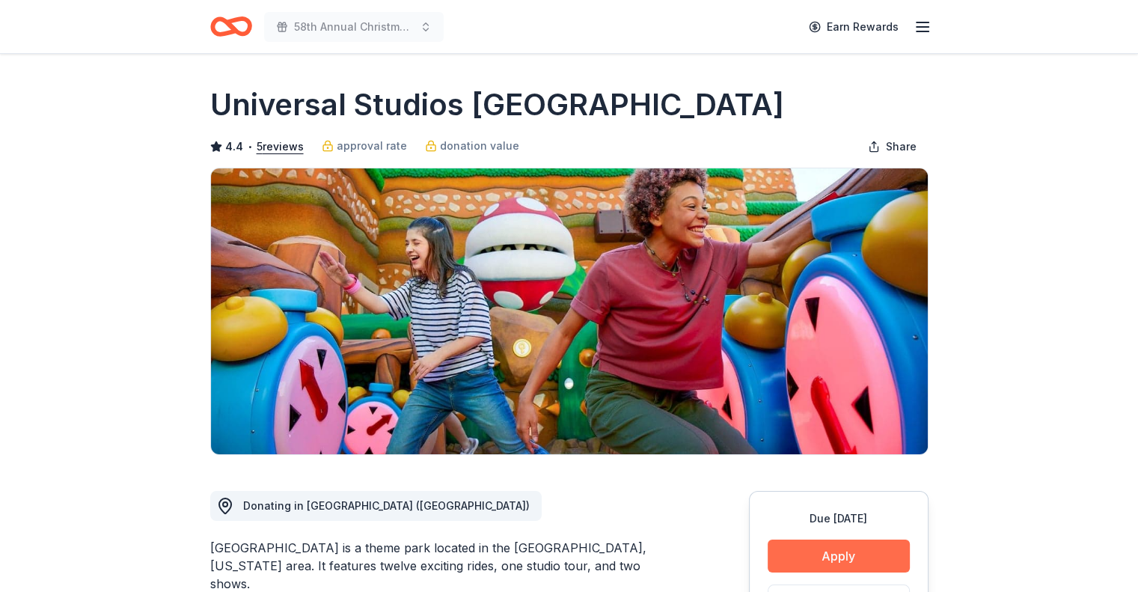
click at [854, 554] on button "Apply" at bounding box center [839, 555] width 142 height 33
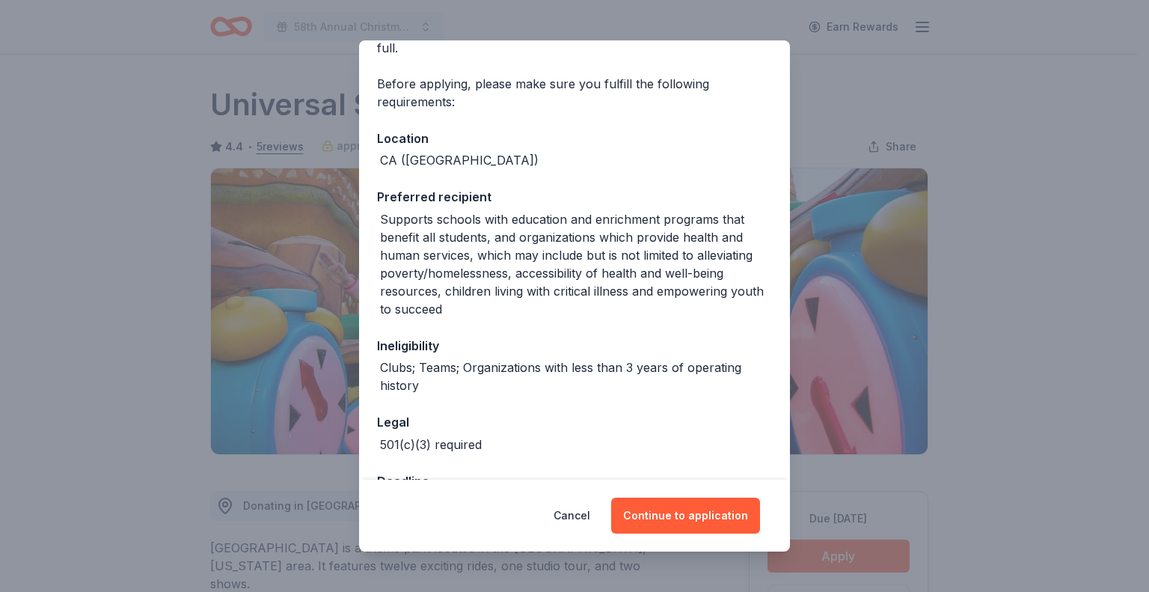
scroll to position [203, 0]
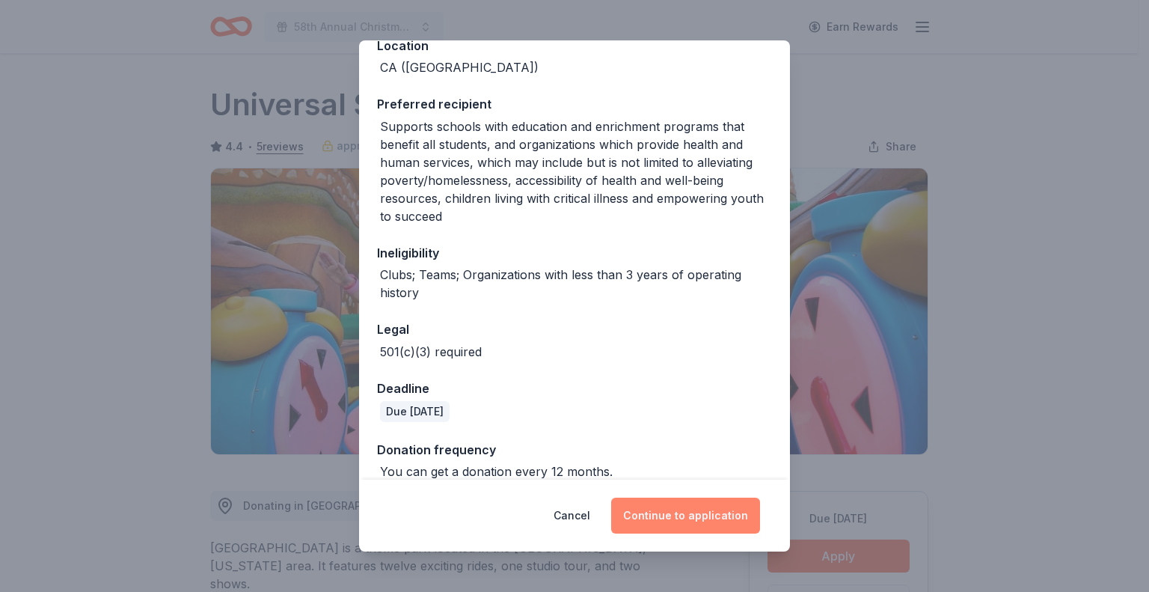
click at [709, 513] on button "Continue to application" at bounding box center [685, 516] width 149 height 36
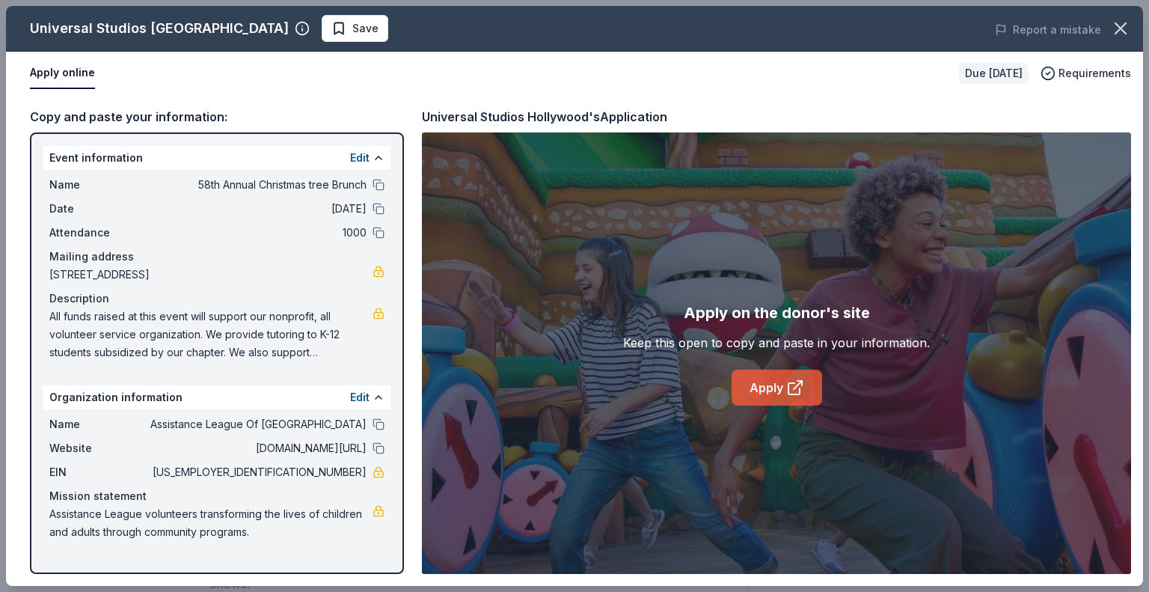
click at [774, 385] on link "Apply" at bounding box center [777, 388] width 91 height 36
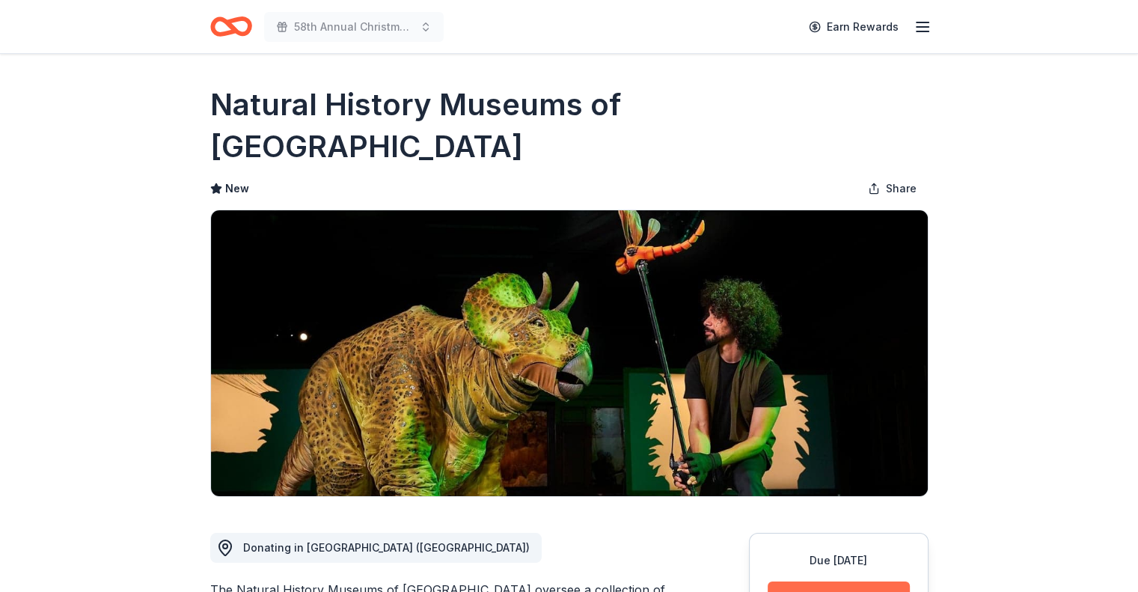
click at [823, 581] on button "Apply" at bounding box center [839, 597] width 142 height 33
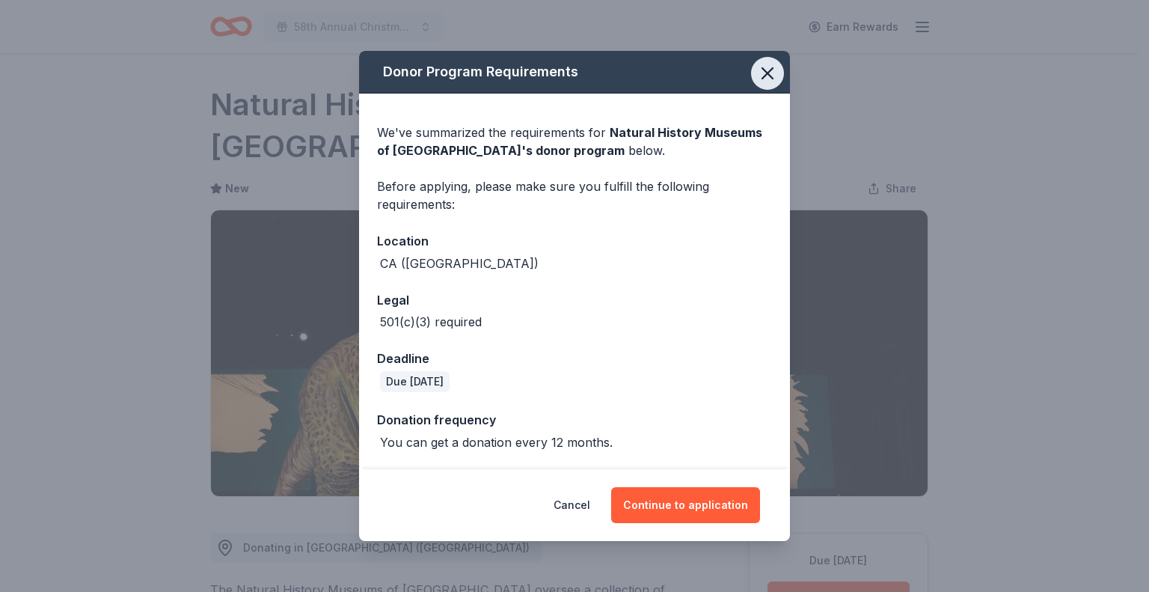
click at [772, 68] on icon "button" at bounding box center [767, 73] width 10 height 10
